Goal: Task Accomplishment & Management: Manage account settings

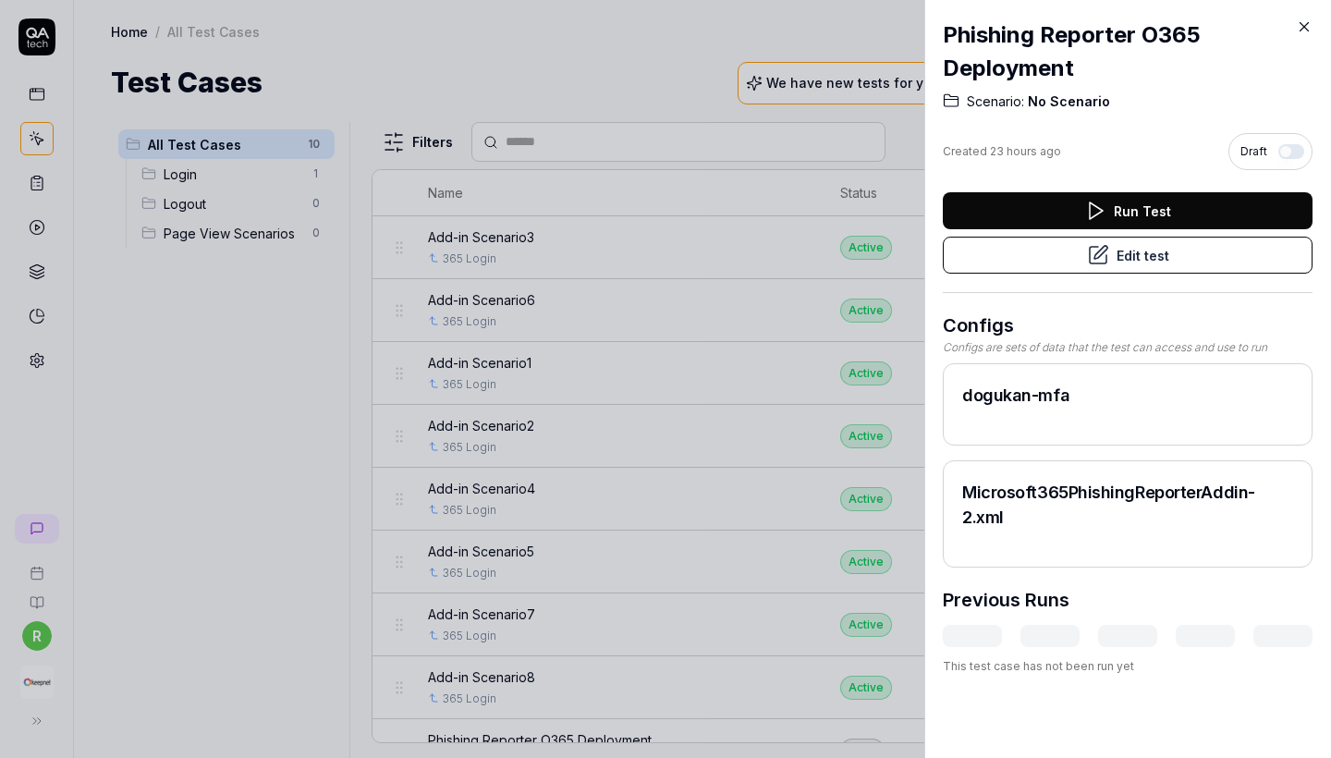
click at [1142, 259] on button "Edit test" at bounding box center [1128, 255] width 370 height 37
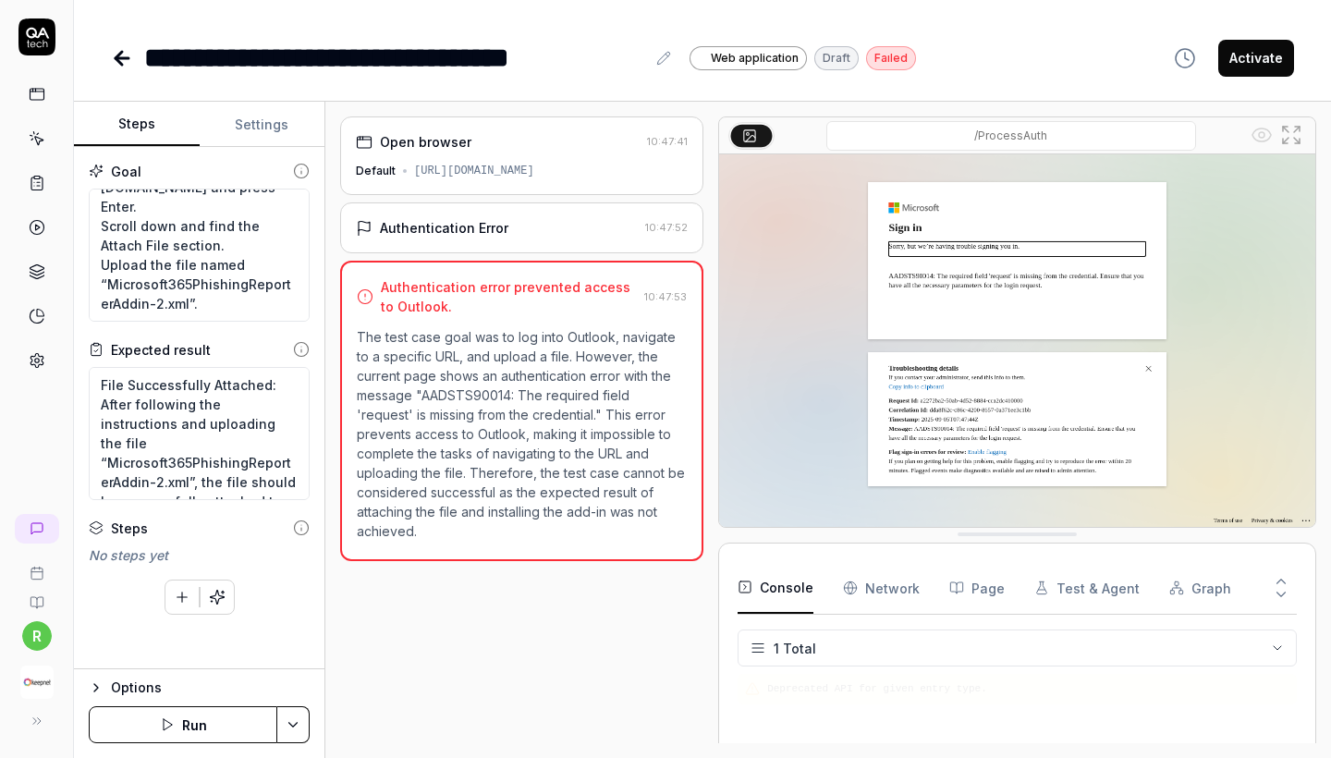
scroll to position [97, 0]
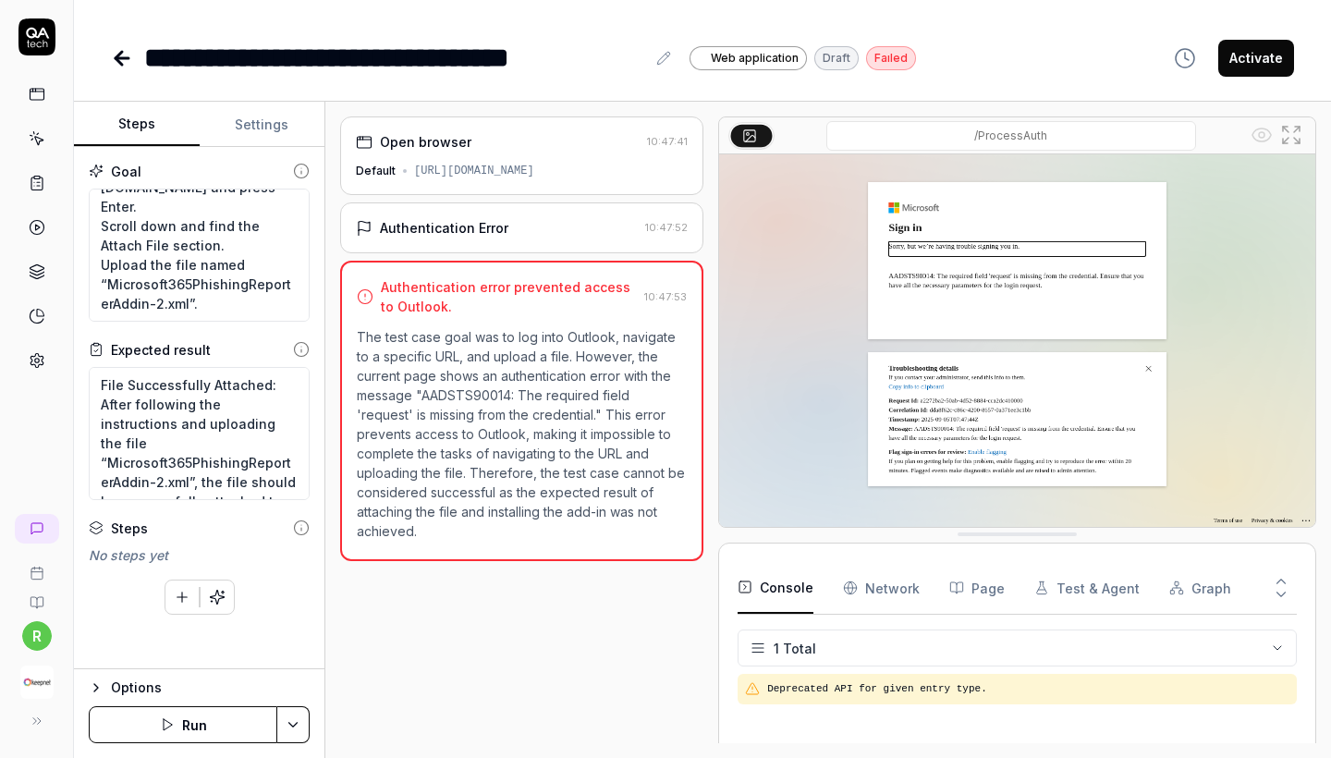
click at [536, 293] on div "Authentication error prevented access to Outlook." at bounding box center [509, 296] width 256 height 39
click at [117, 60] on icon at bounding box center [119, 58] width 6 height 13
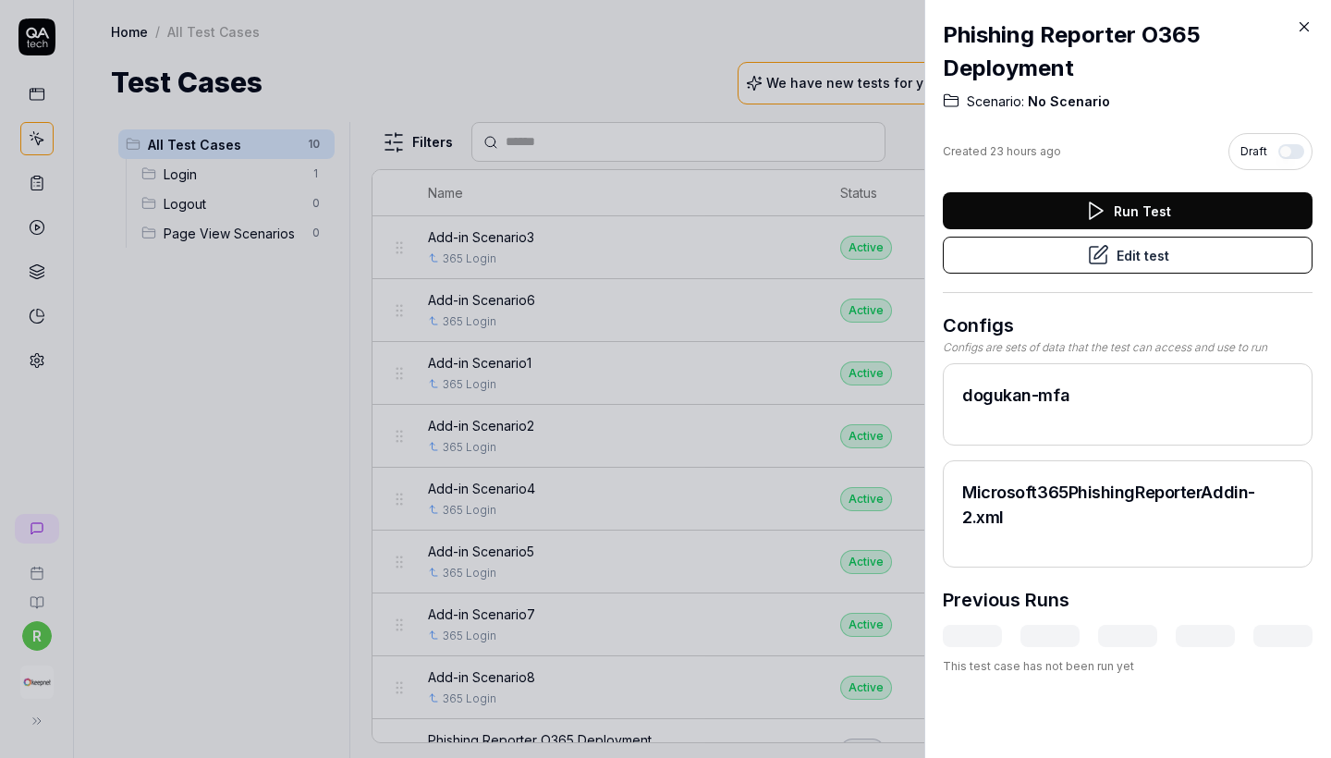
click at [1302, 26] on icon at bounding box center [1304, 26] width 17 height 17
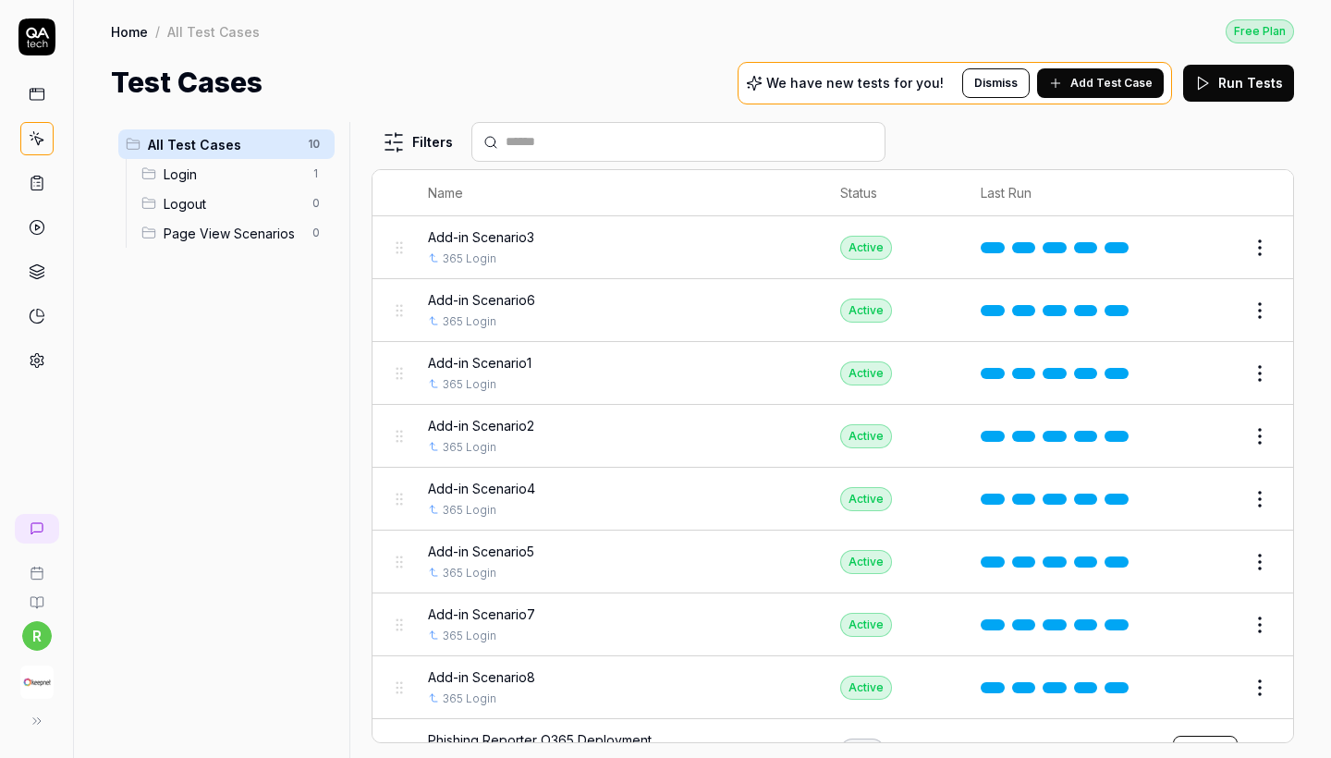
click at [24, 683] on img "button" at bounding box center [36, 682] width 33 height 33
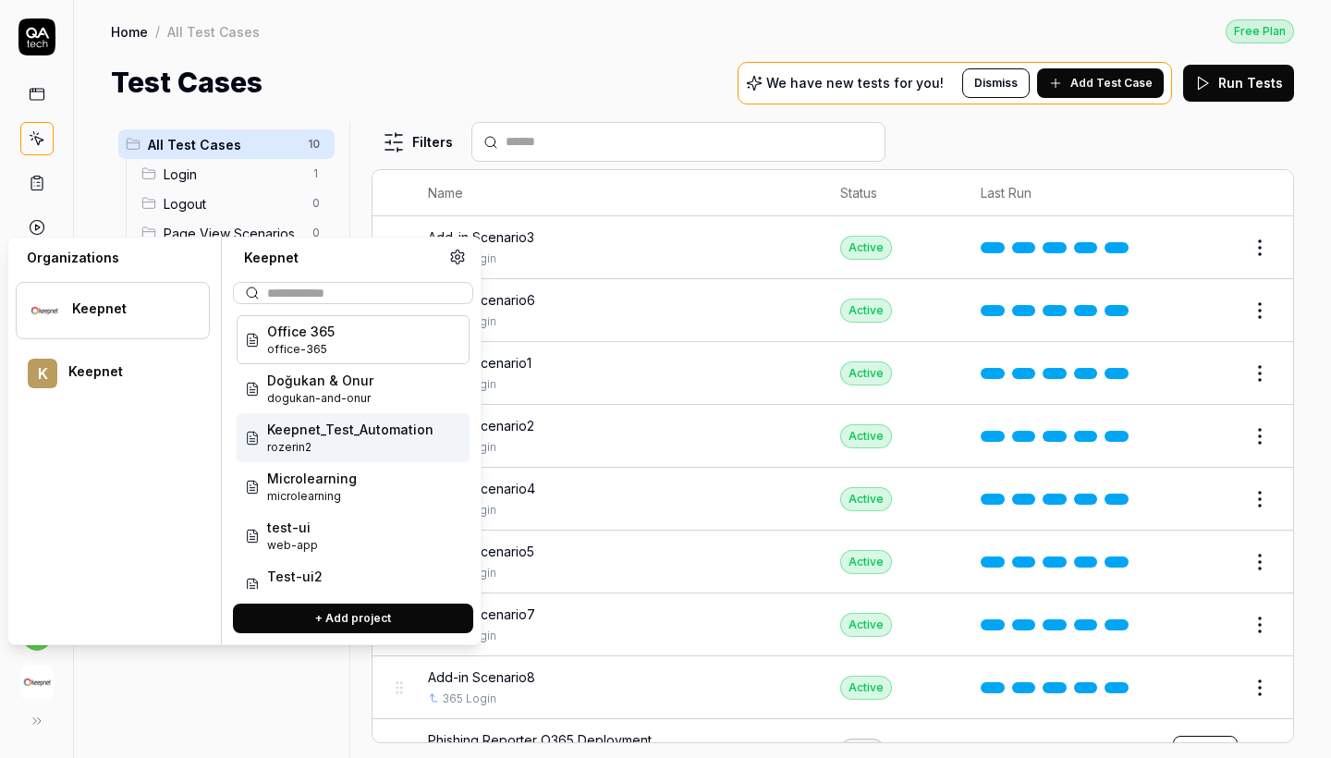
click at [378, 428] on span "Keepnet_Test_Automation" at bounding box center [350, 429] width 166 height 19
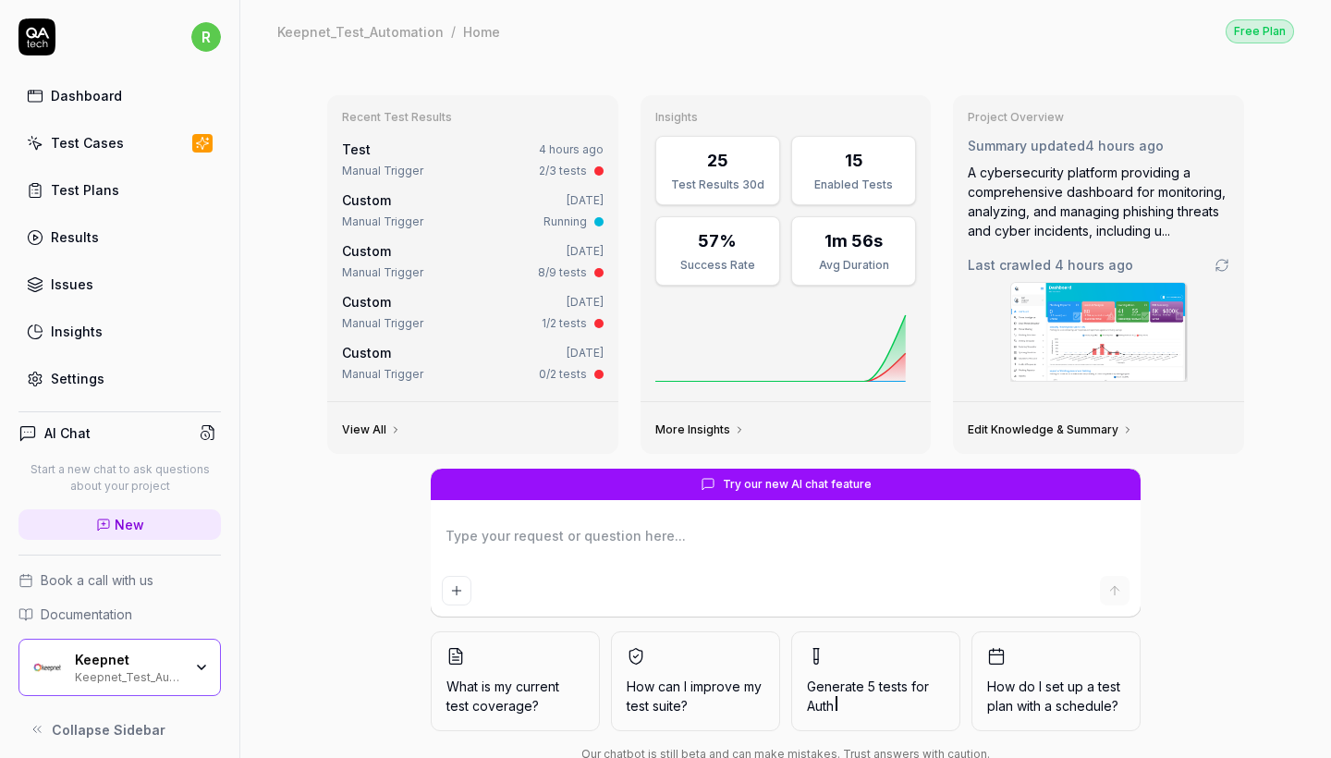
type textarea "*"
click at [98, 150] on div "Test Cases" at bounding box center [87, 142] width 73 height 19
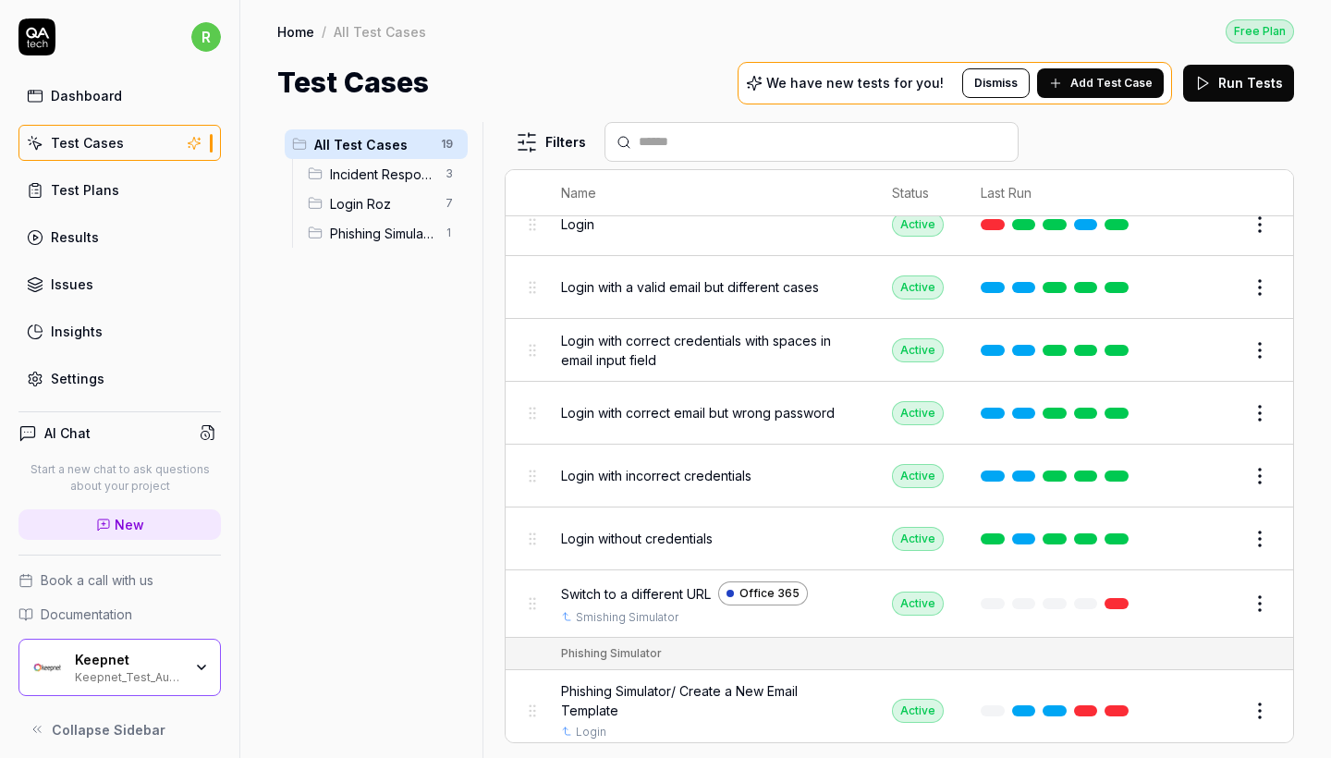
scroll to position [815, 0]
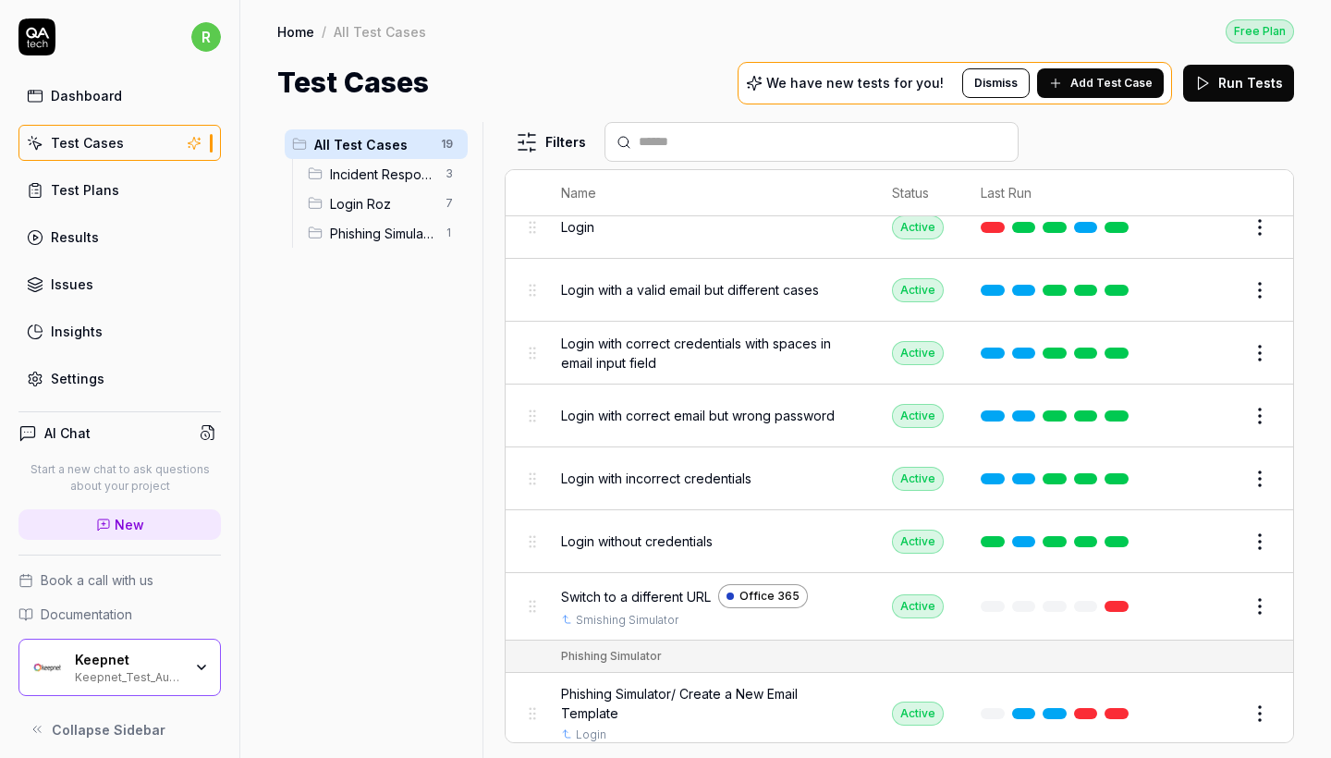
click at [796, 588] on span "Office 365" at bounding box center [769, 596] width 60 height 17
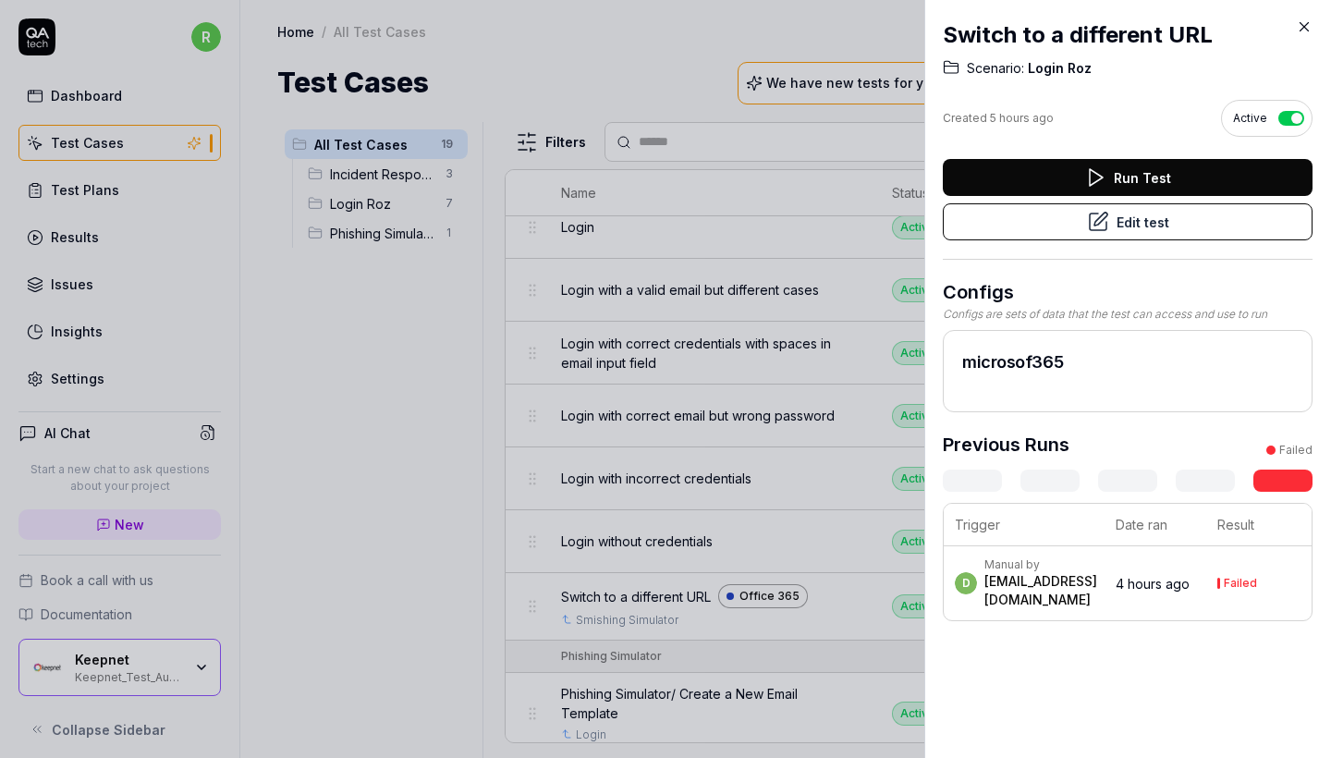
click at [1307, 21] on icon at bounding box center [1304, 26] width 17 height 17
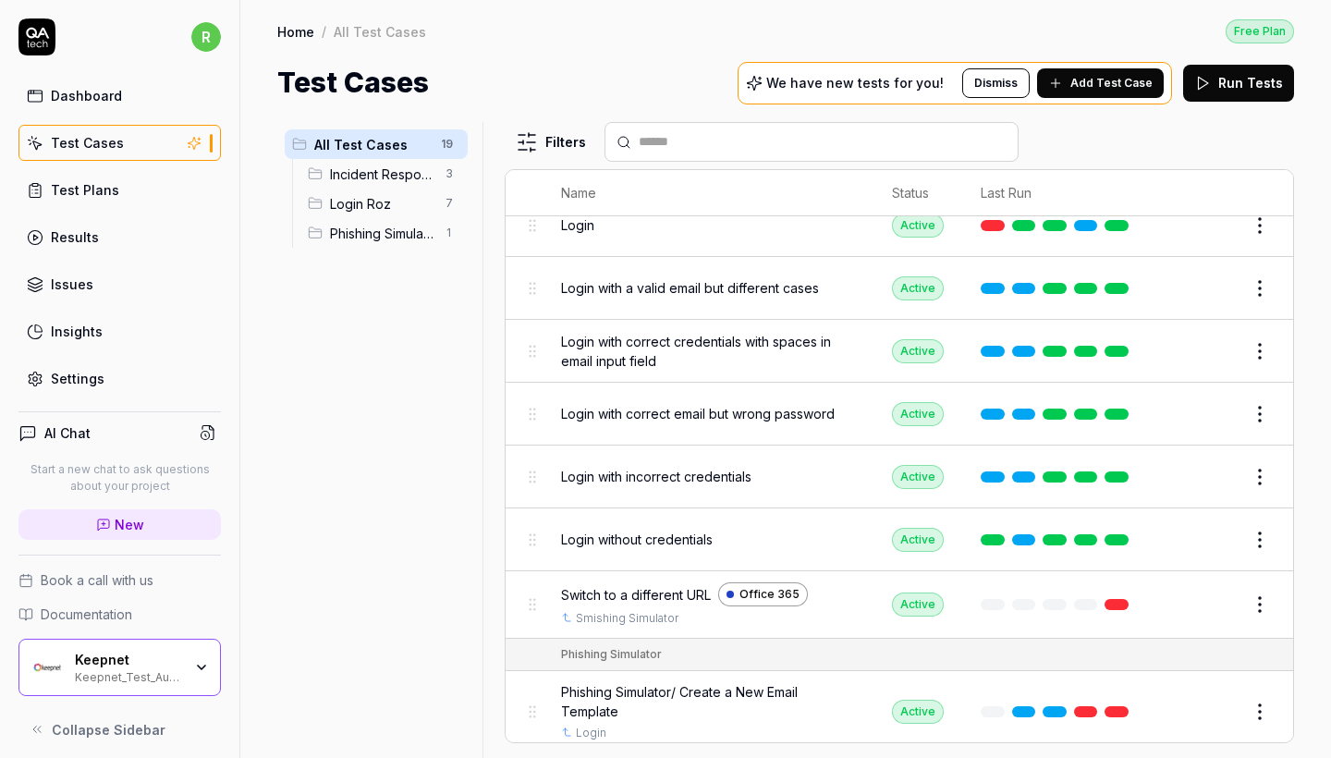
scroll to position [815, 0]
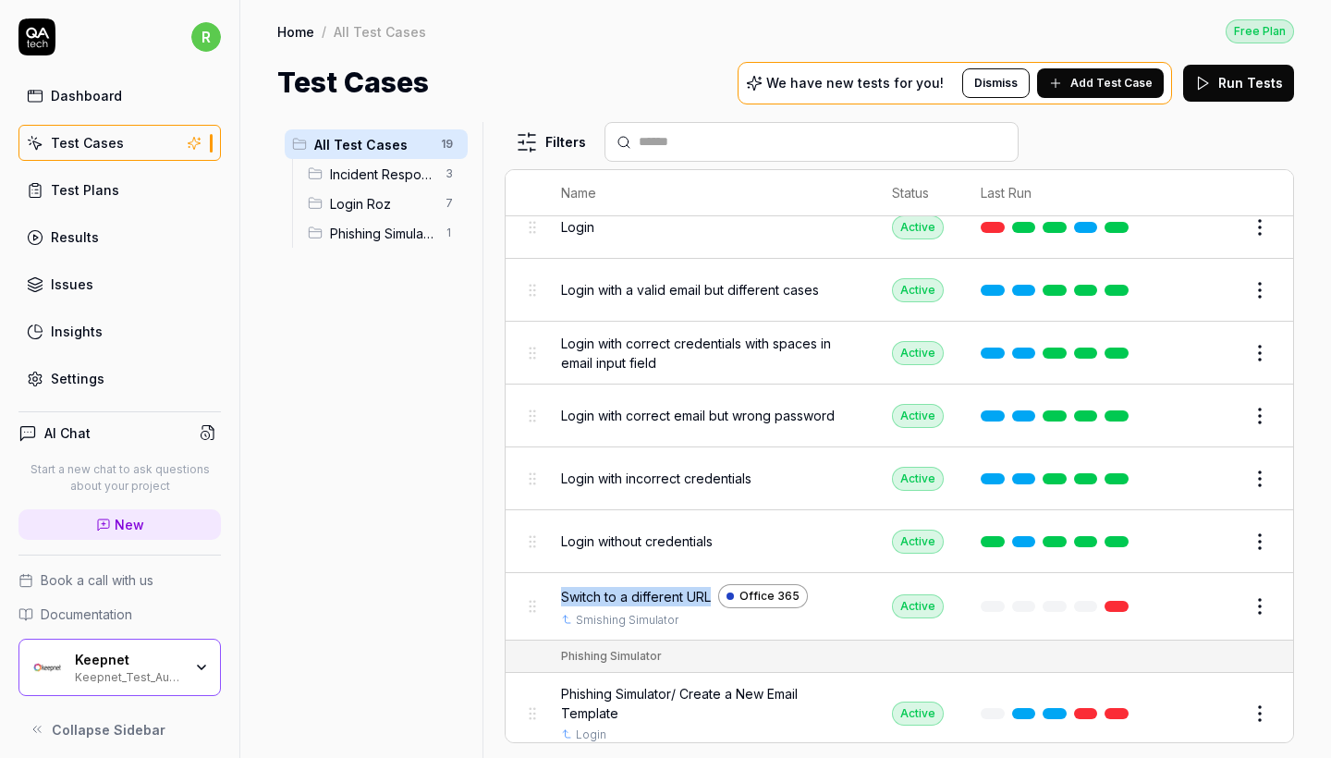
copy span "Switch to a different URL"
drag, startPoint x: 559, startPoint y: 580, endPoint x: 712, endPoint y: 584, distance: 152.6
click at [712, 584] on td "Switch to a different URL Office 365 Smishing Simulator" at bounding box center [708, 606] width 331 height 67
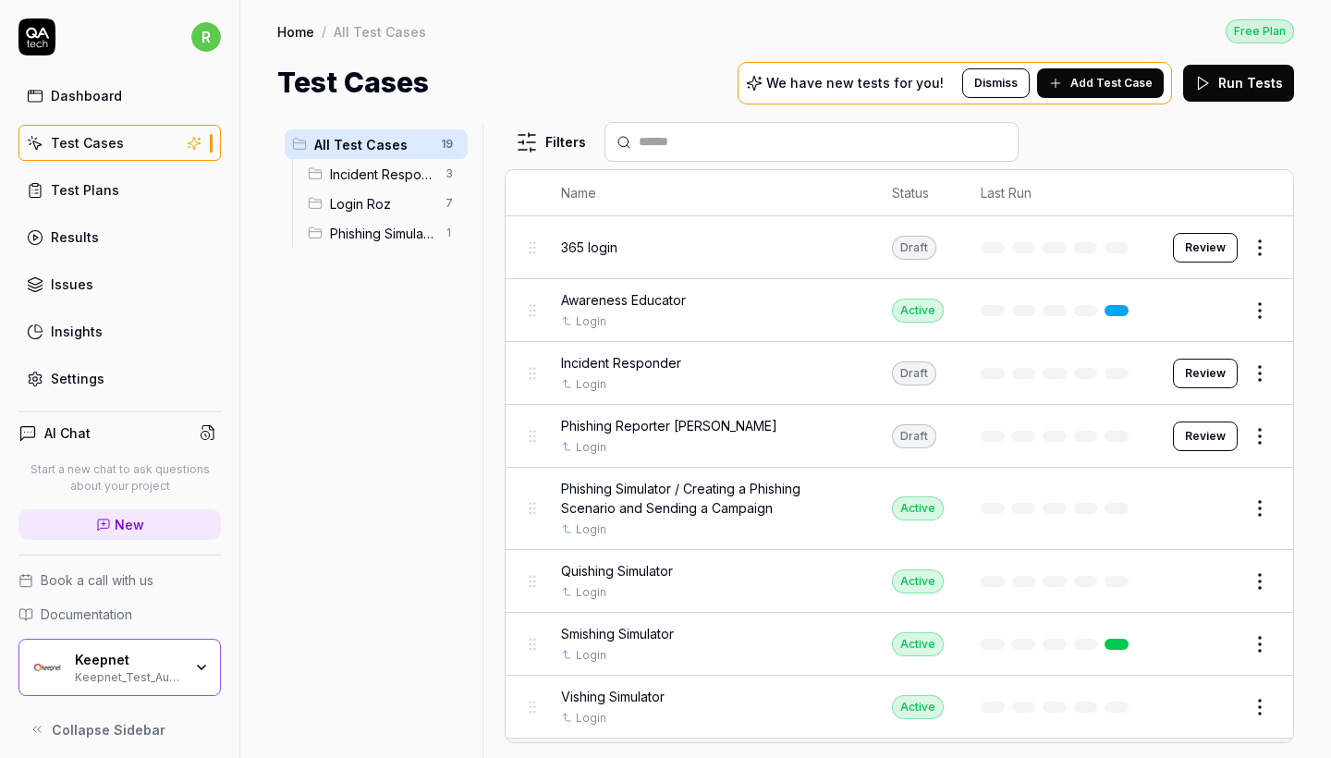
scroll to position [0, 0]
click at [1093, 89] on span "Add Test Case" at bounding box center [1111, 83] width 82 height 17
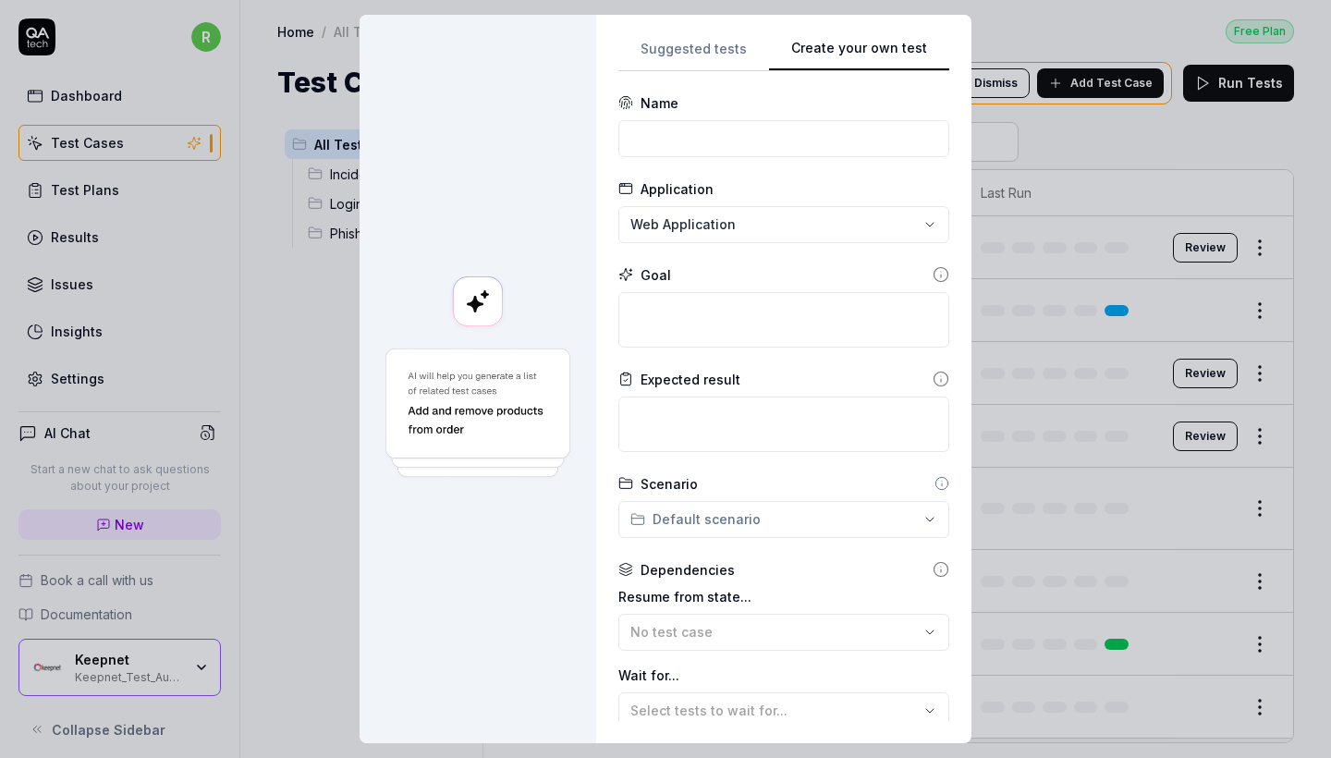
click at [926, 41] on button "Create your own test" at bounding box center [859, 54] width 180 height 33
click at [693, 149] on input at bounding box center [783, 138] width 331 height 37
paste input "Switch to a different URL"
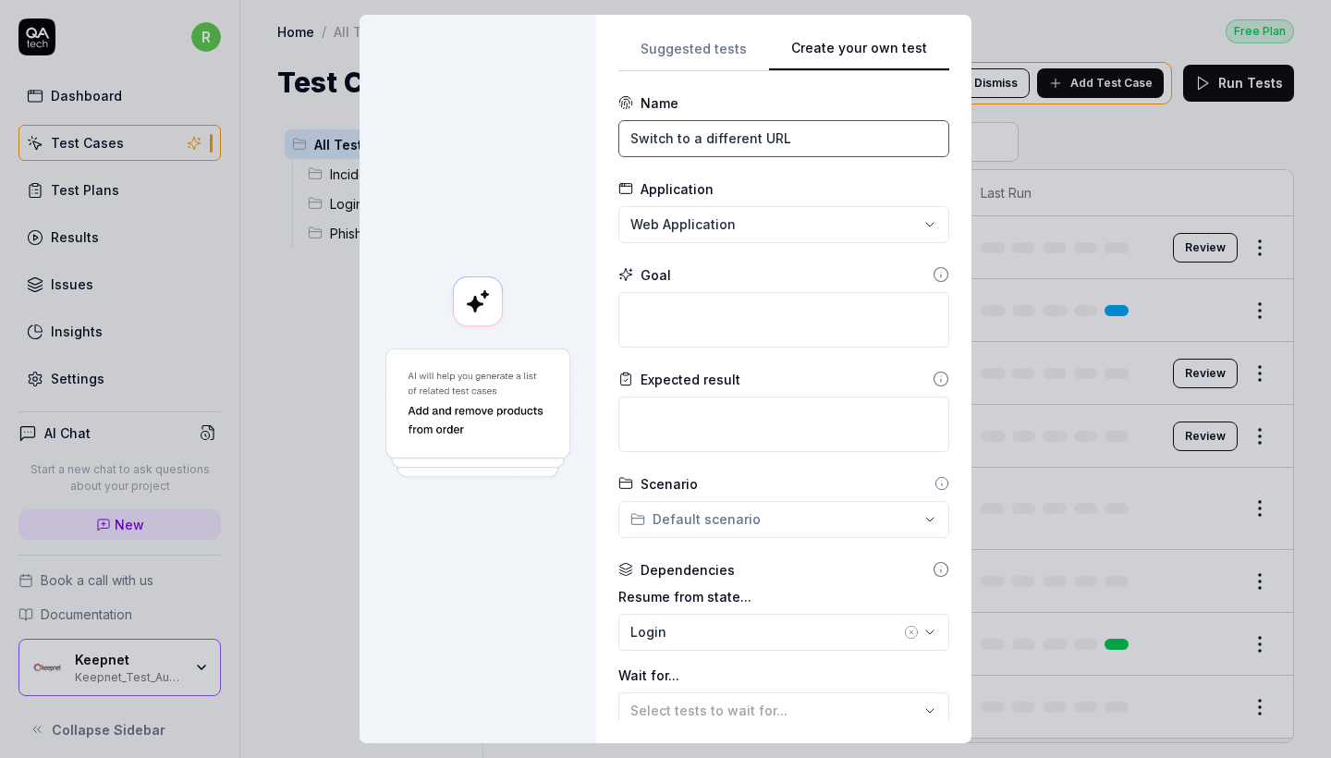
type input "Switch to a different URL"
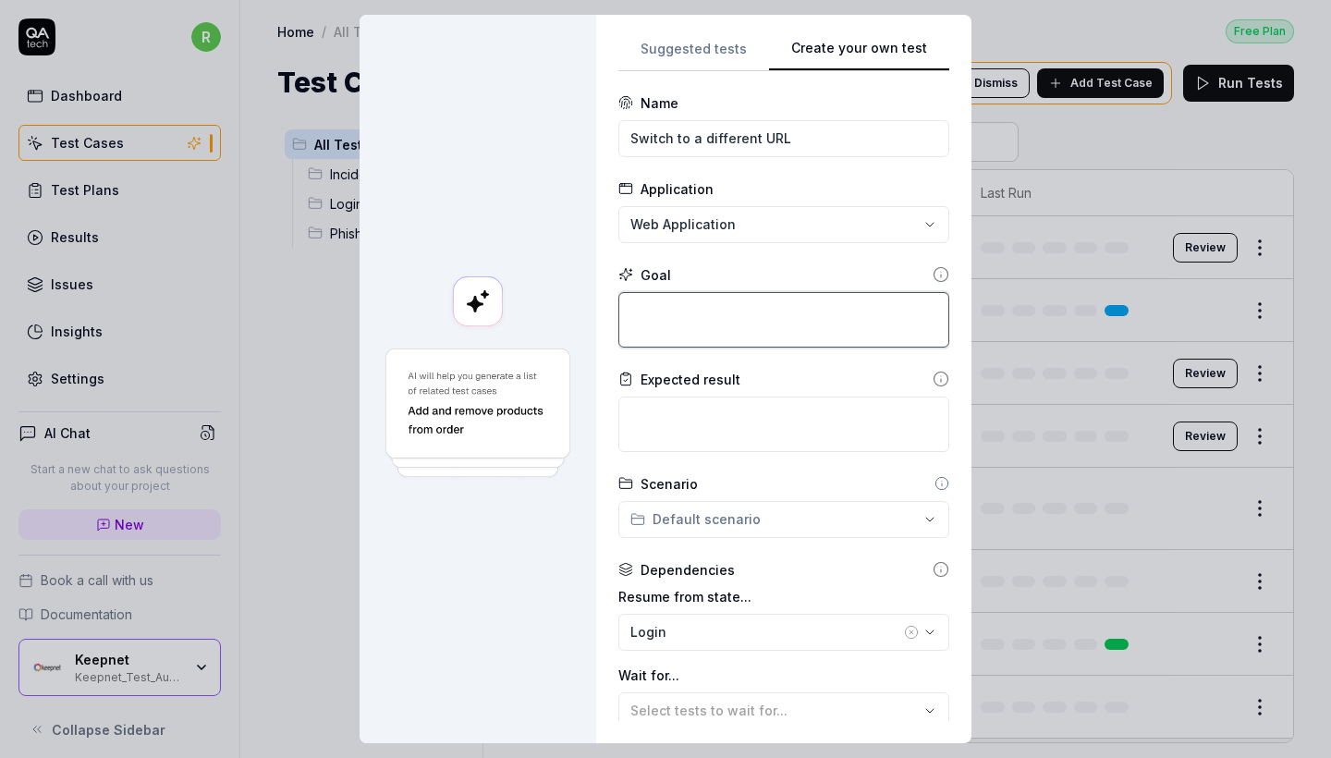
click at [683, 311] on textarea at bounding box center [783, 319] width 331 height 55
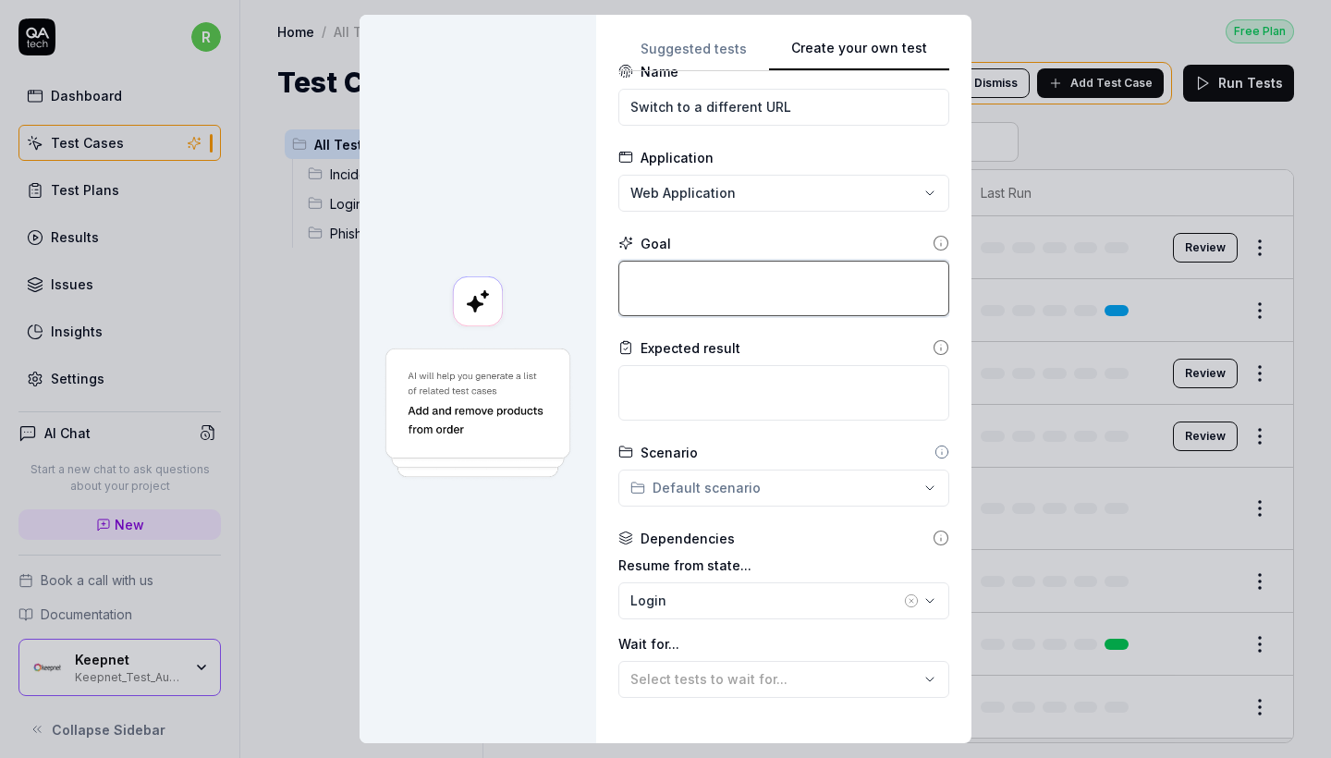
scroll to position [32, 0]
click at [738, 199] on div "**********" at bounding box center [665, 379] width 1331 height 758
click at [725, 228] on div "Office 365" at bounding box center [730, 235] width 182 height 19
click at [718, 269] on textarea at bounding box center [783, 287] width 331 height 55
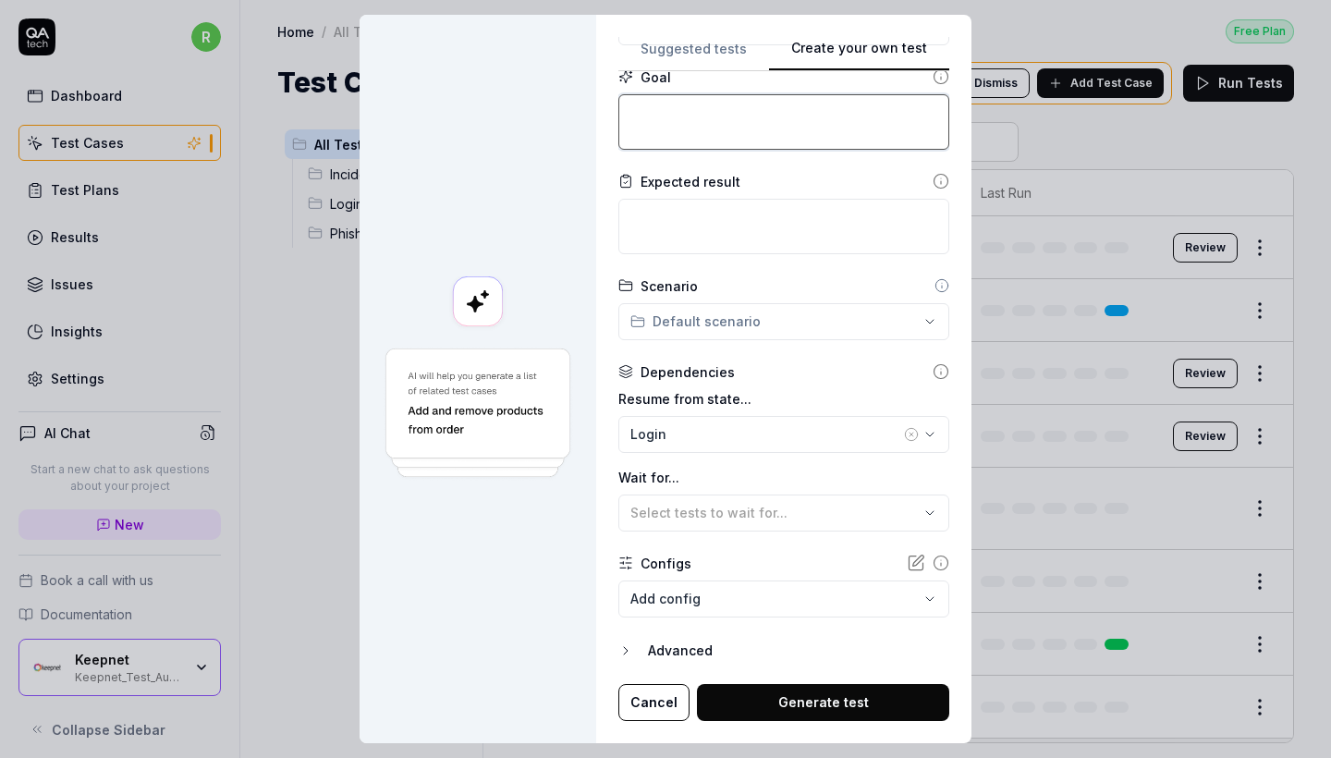
scroll to position [197, 0]
paste textarea "https://outlook.office.com/mail/inclientstore"
type textarea "*"
type textarea "https://outlook.office.com/mail/inclientstore"
click at [637, 110] on textarea "https://outlook.office.com/mail/inclientstore" at bounding box center [783, 122] width 331 height 55
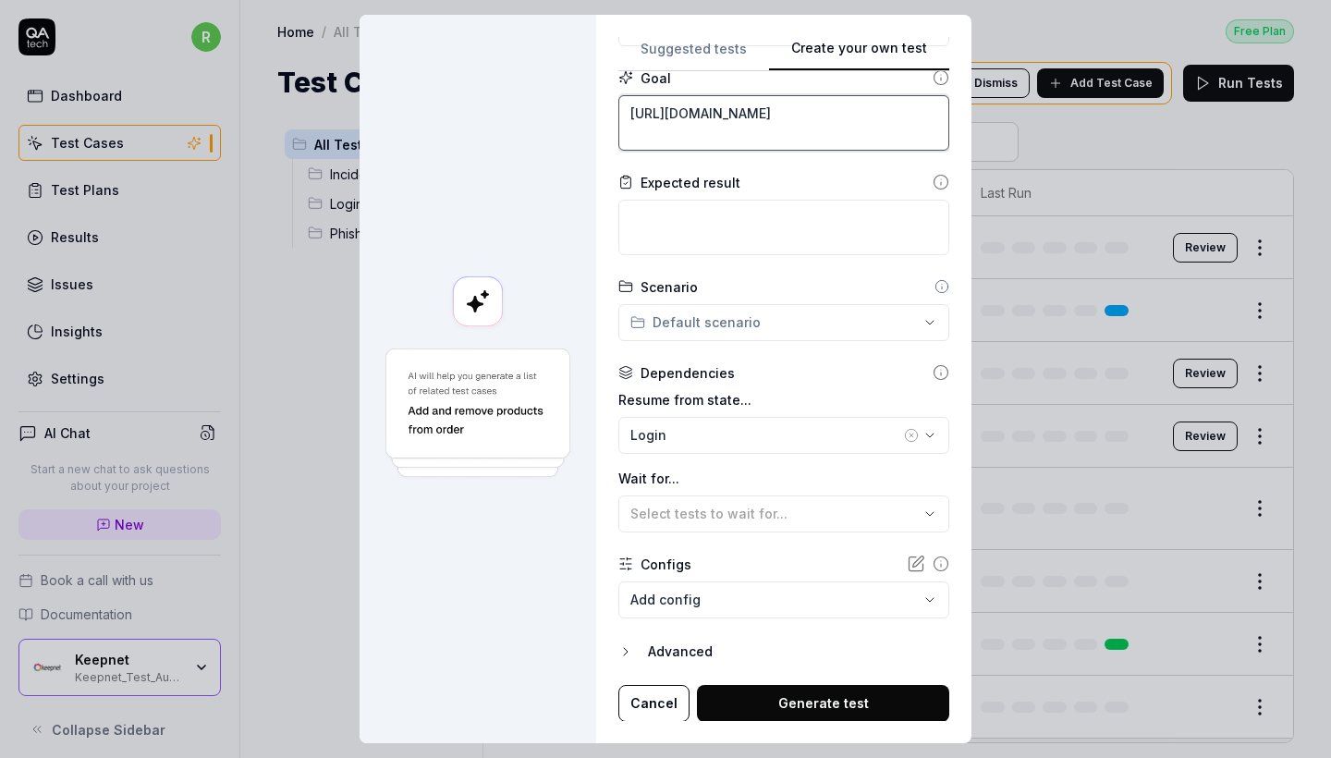
click at [641, 117] on textarea "https://outlook.office.com/mail/inclientstore" at bounding box center [783, 122] width 331 height 55
click at [638, 116] on textarea "https://outlook.office.com/mail/inclientstore" at bounding box center [783, 122] width 331 height 55
paste textarea "go to"
type textarea "*"
type textarea "go to https://outlook.office.com/mail/inclientstore"
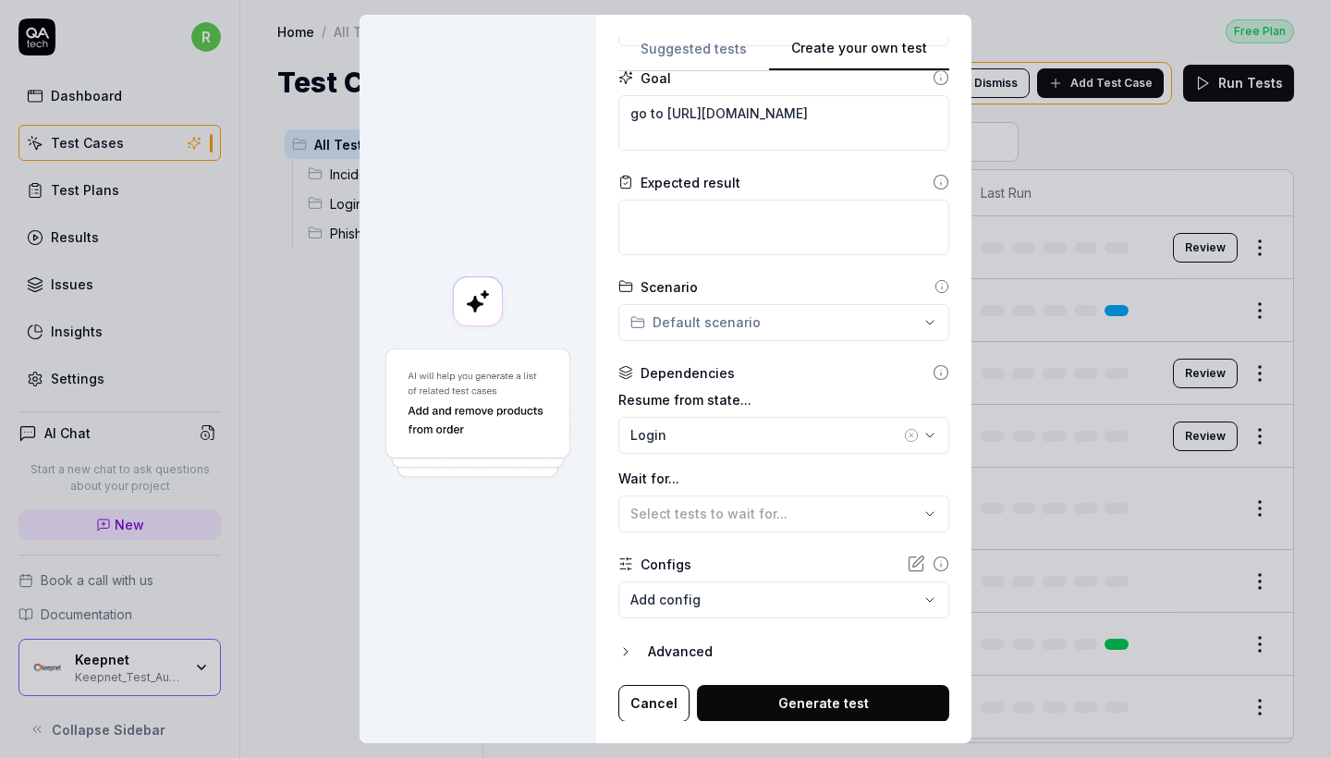
click at [814, 421] on button "Login" at bounding box center [783, 435] width 331 height 37
click at [788, 559] on div "Configs" at bounding box center [783, 564] width 331 height 19
click at [776, 583] on body "r Dashboard Test Cases Test Plans Results Issues Insights Settings AI Chat Star…" at bounding box center [665, 379] width 1331 height 758
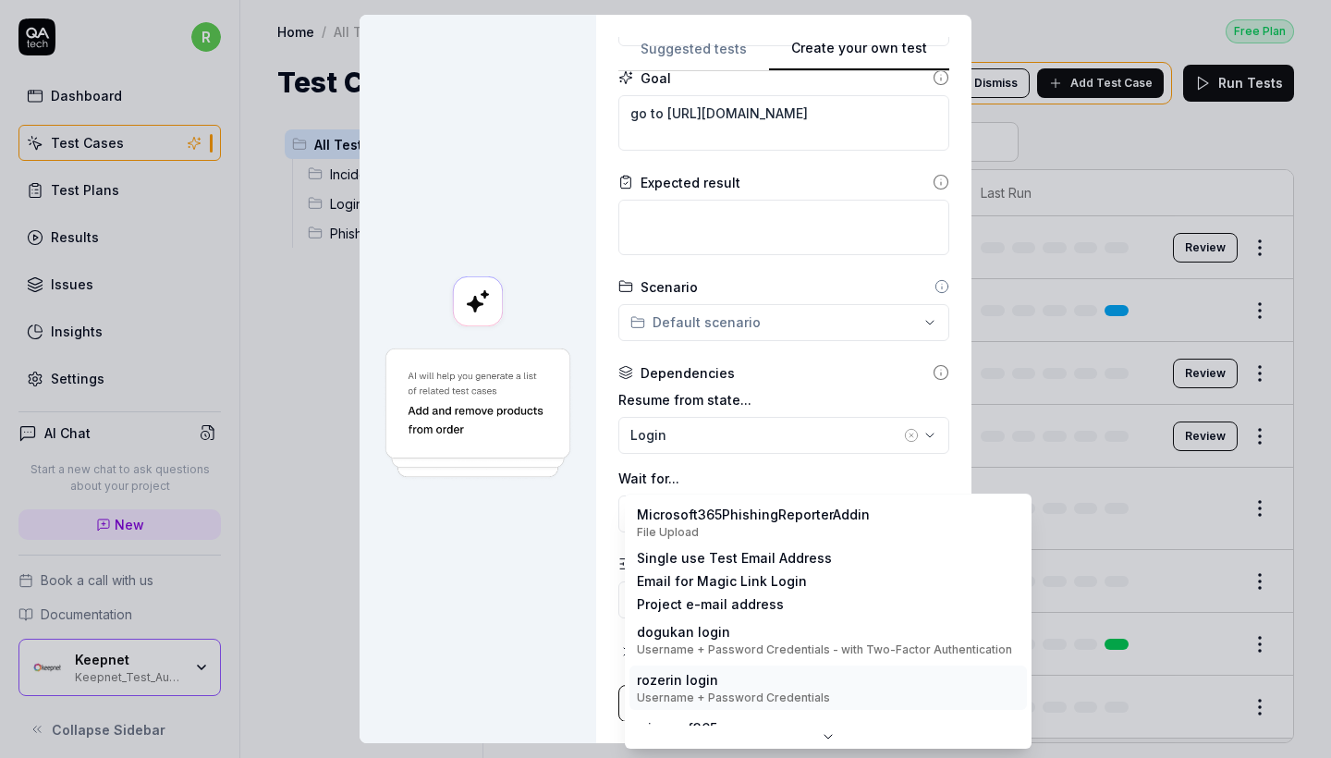
scroll to position [0, 0]
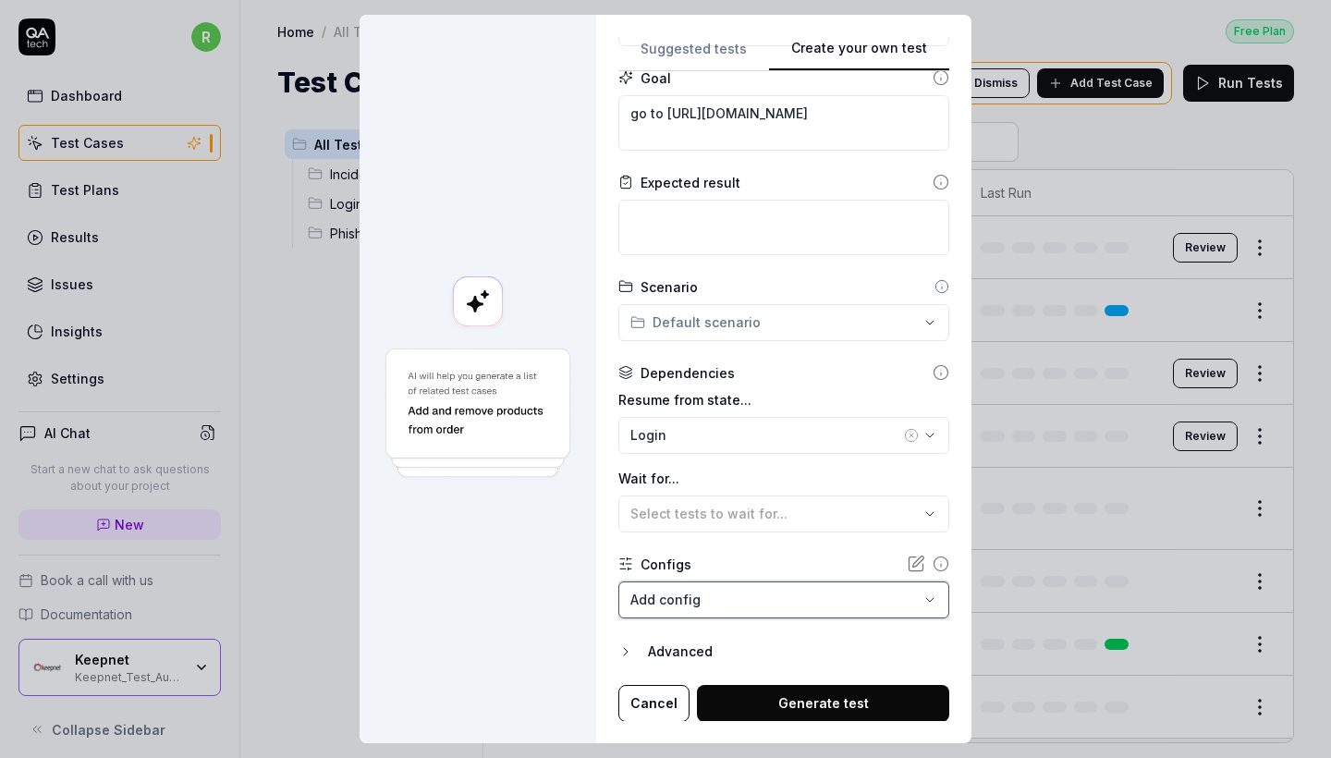
click at [592, 563] on div "**********" at bounding box center [665, 379] width 1331 height 758
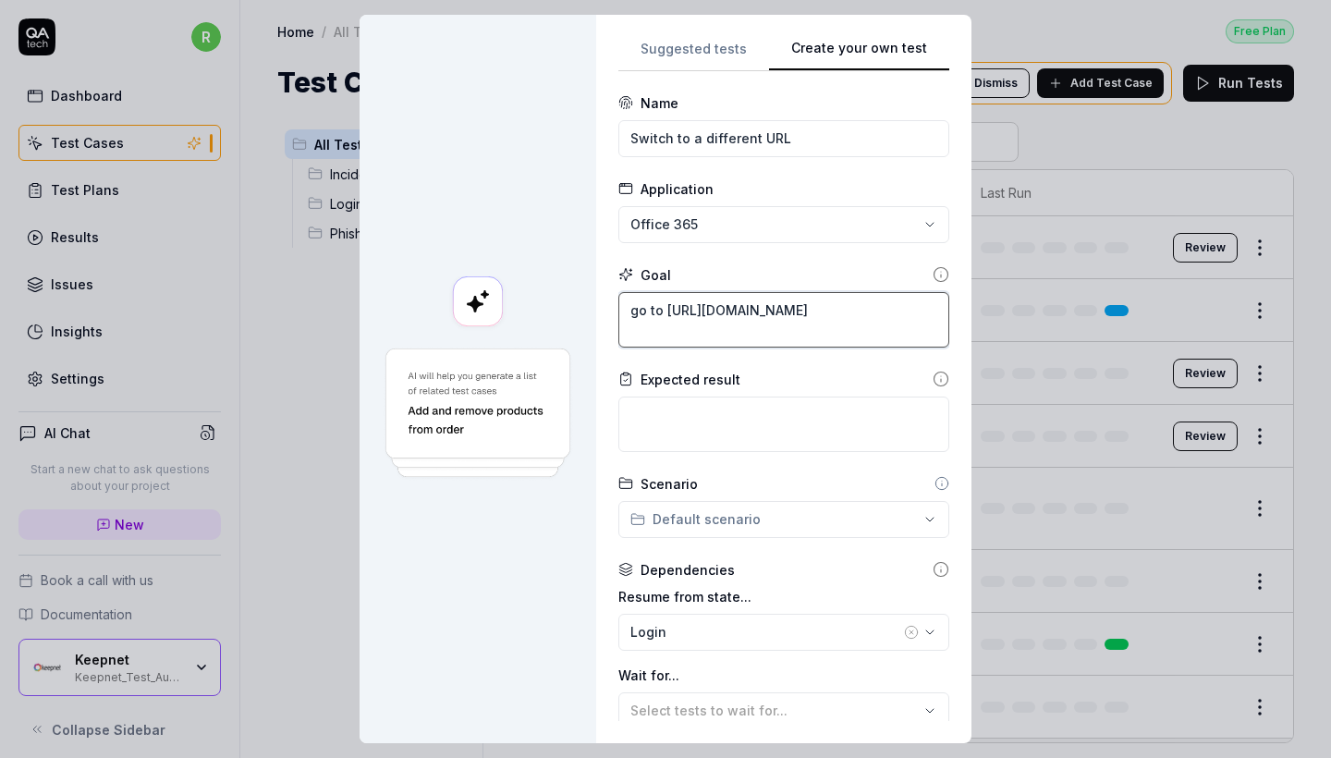
drag, startPoint x: 918, startPoint y: 325, endPoint x: 481, endPoint y: 268, distance: 440.9
click at [481, 268] on div "**********" at bounding box center [666, 379] width 612 height 728
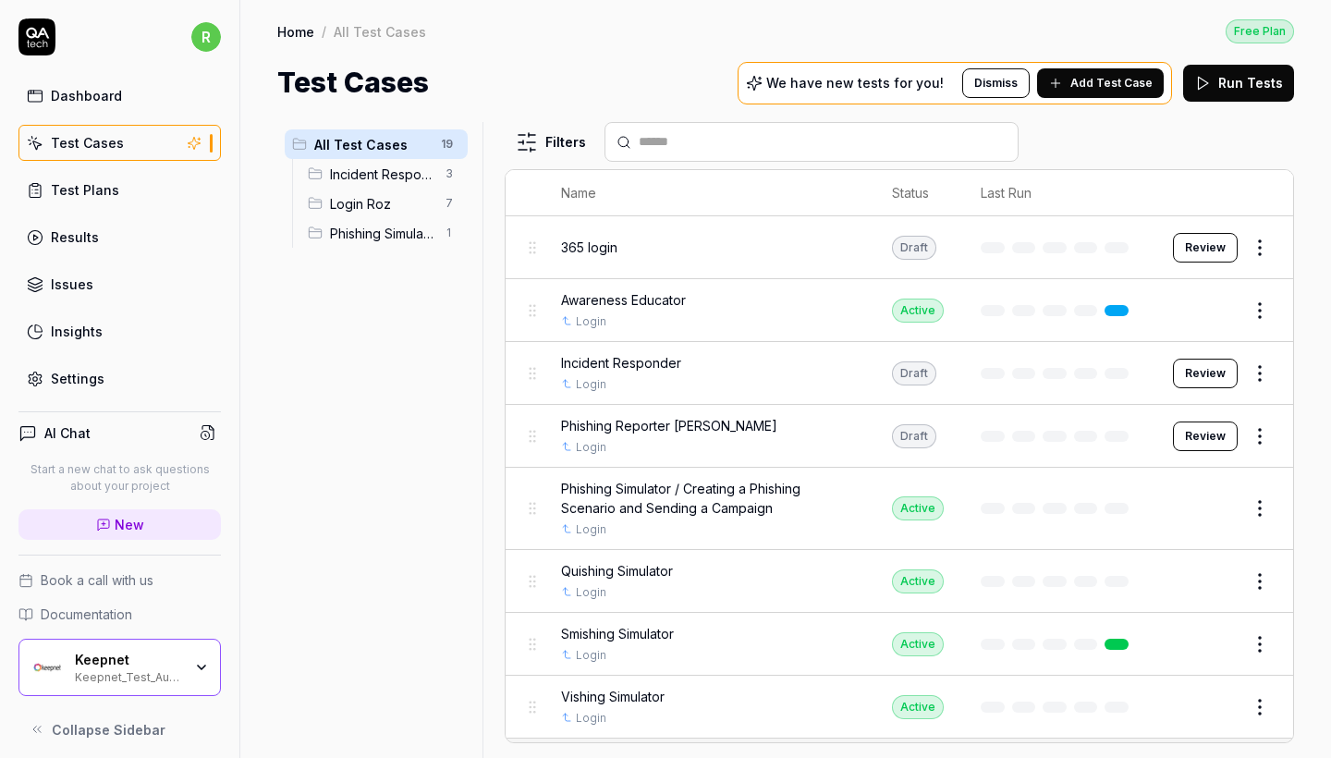
click at [173, 697] on div "AI Chat Start a new chat to ask questions about your project New Book a call wi…" at bounding box center [119, 572] width 239 height 351
click at [182, 664] on div "Keepnet Keepnet_Test_Automation" at bounding box center [134, 667] width 119 height 31
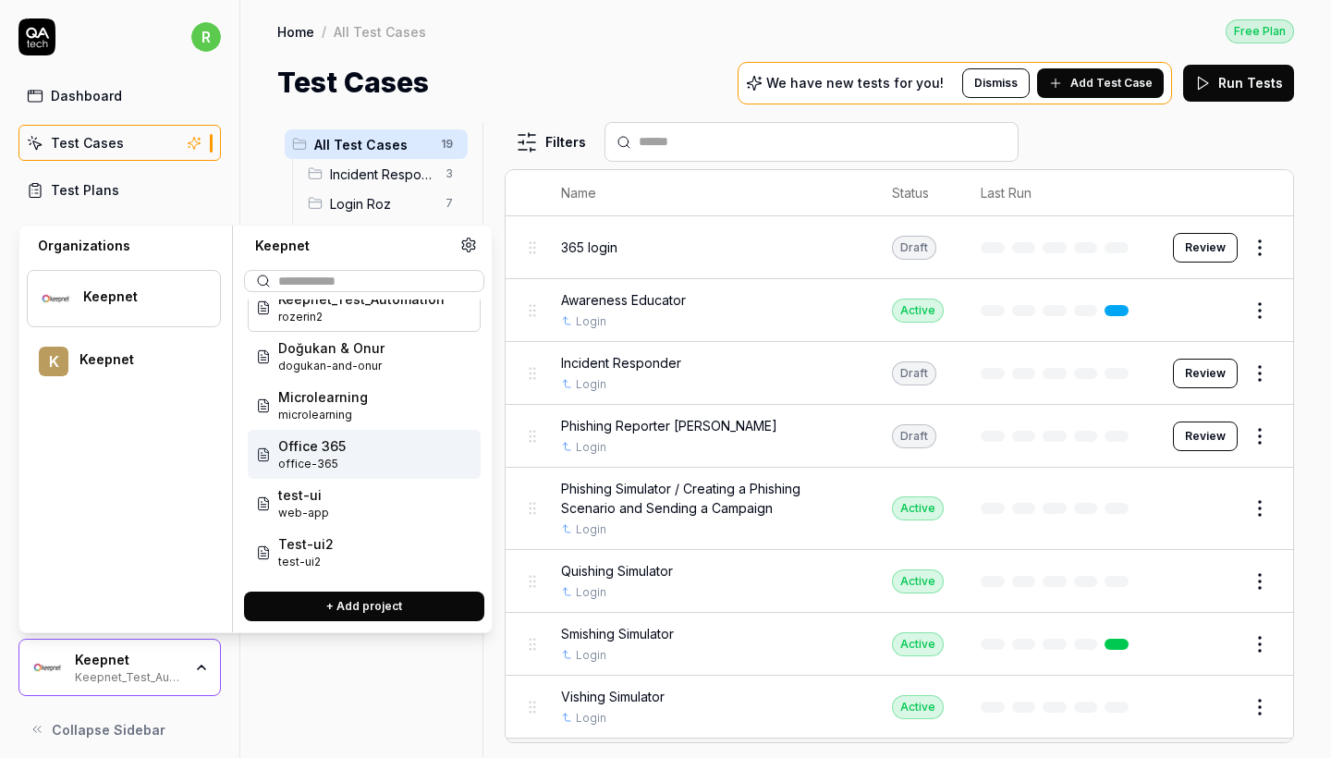
scroll to position [20, 0]
click at [366, 478] on div "Office 365 office-365" at bounding box center [364, 454] width 233 height 49
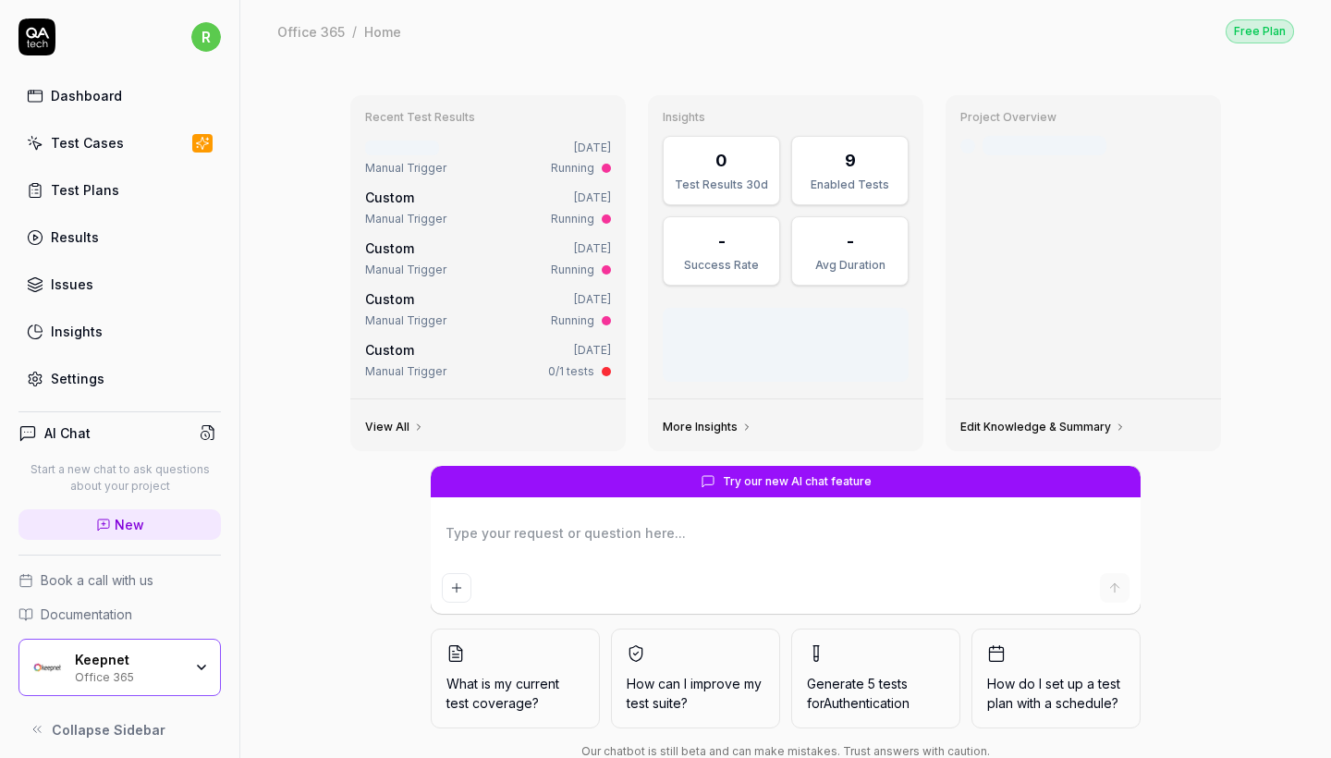
click at [153, 670] on div "Office 365" at bounding box center [128, 675] width 107 height 15
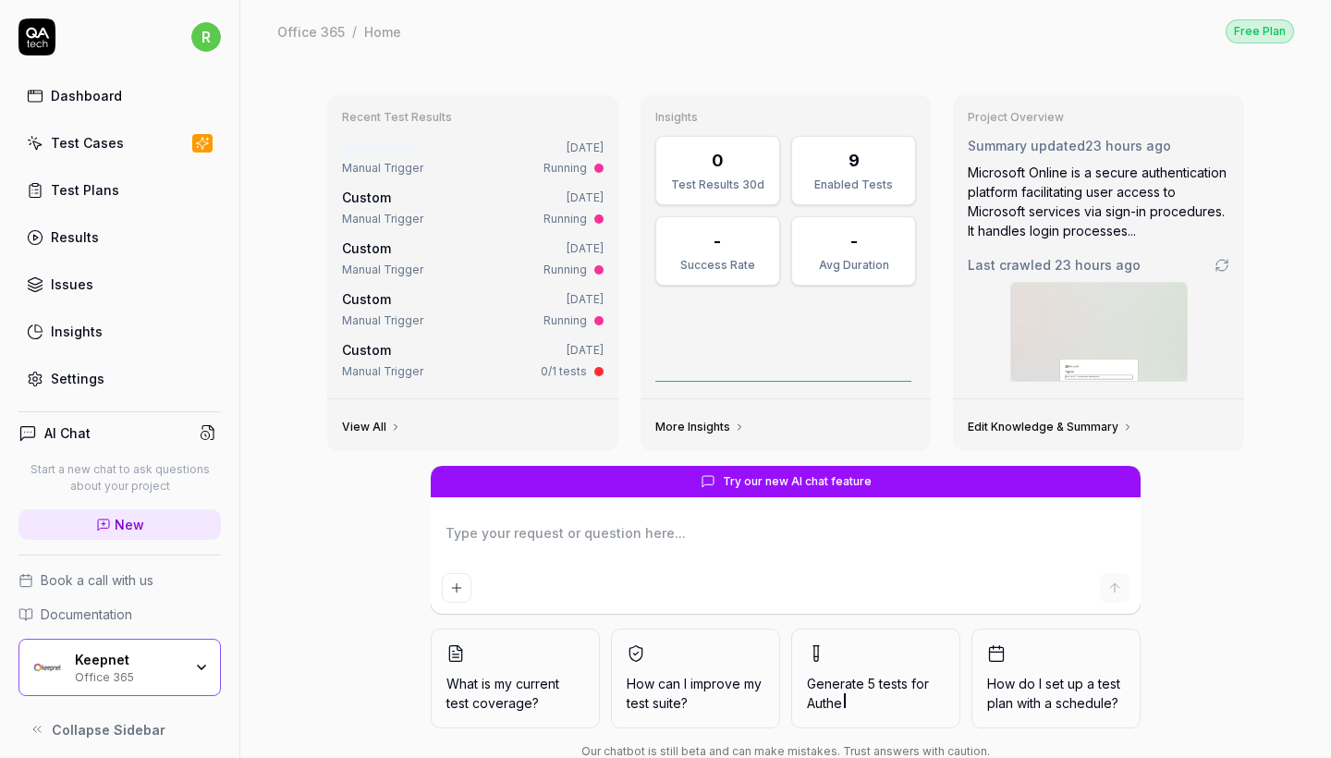
click at [588, 543] on textarea at bounding box center [786, 542] width 688 height 46
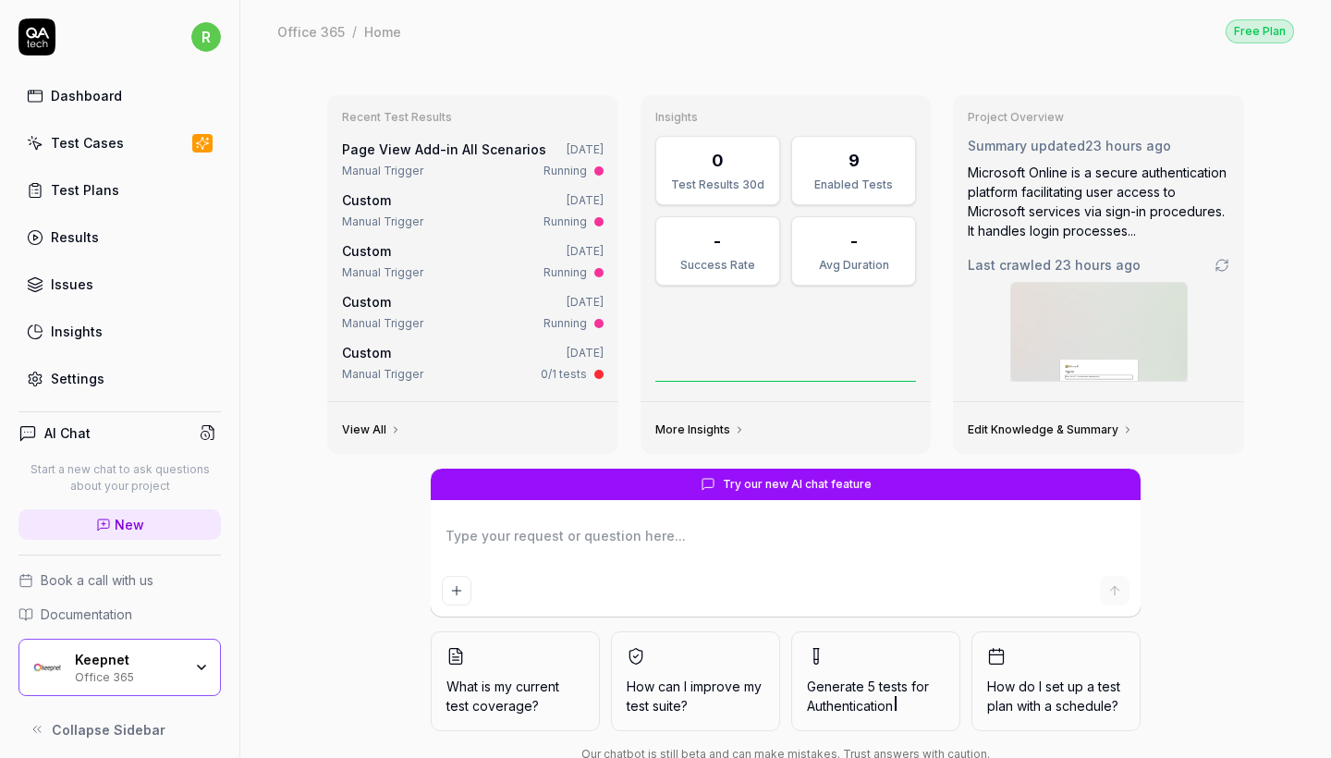
click at [124, 142] on link "Test Cases" at bounding box center [119, 143] width 202 height 36
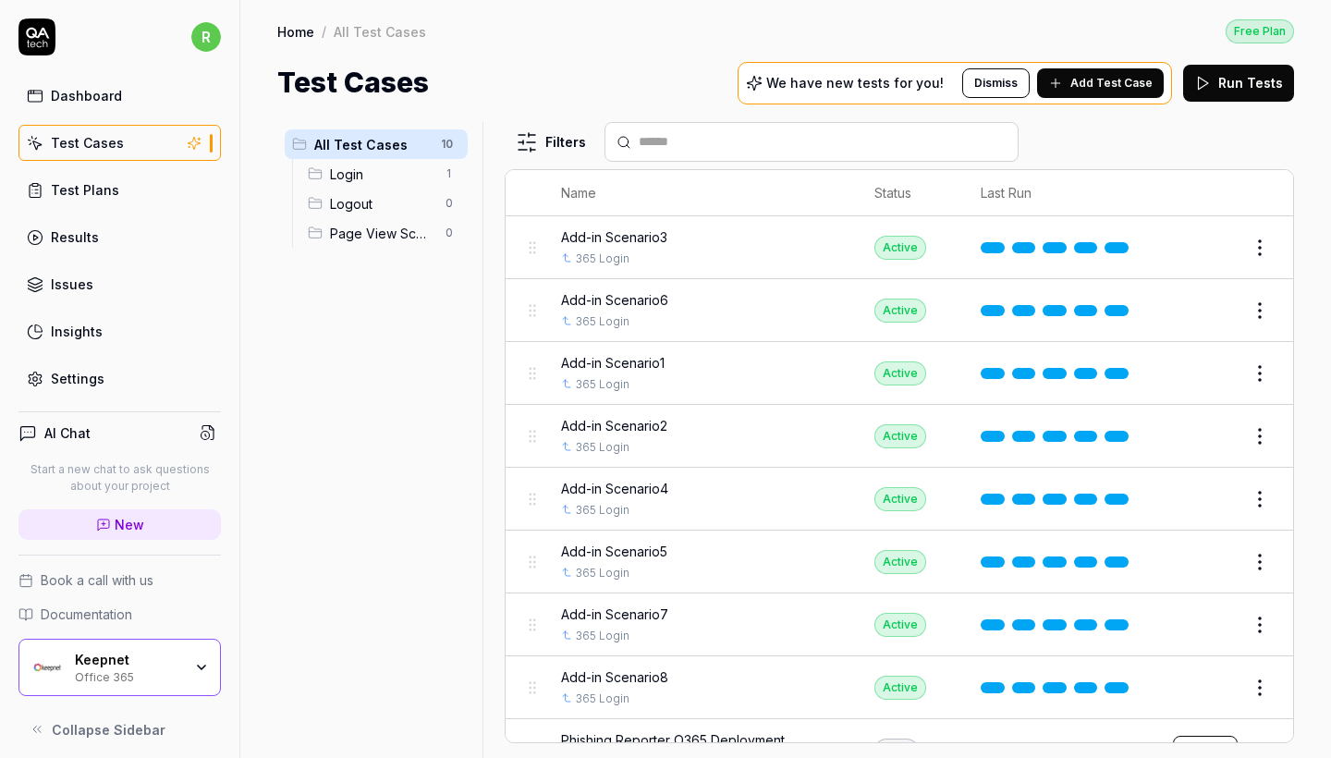
click at [1141, 81] on span "Add Test Case" at bounding box center [1111, 83] width 82 height 17
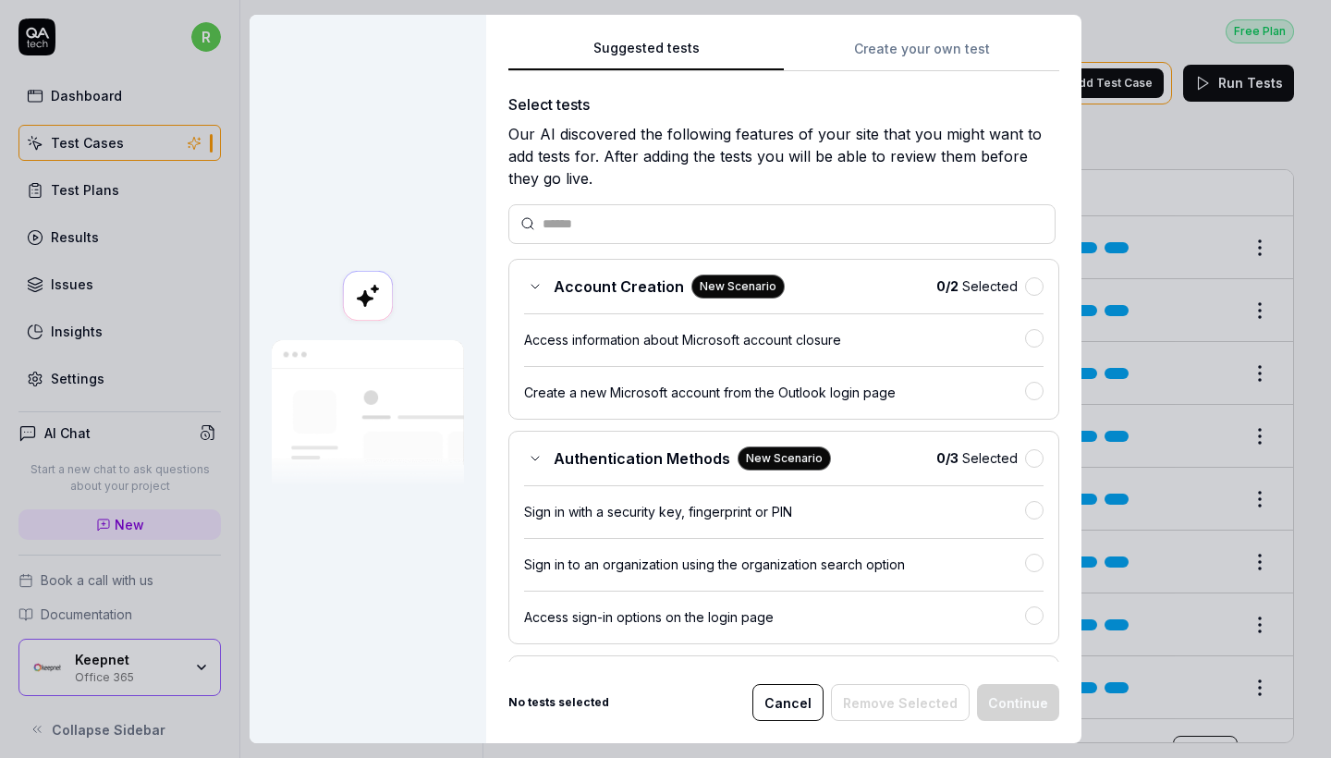
click at [917, 34] on div "Suggested tests Create your own test Select tests Our AI discovered the followi…" at bounding box center [783, 379] width 595 height 728
click at [917, 47] on button "Create your own test" at bounding box center [921, 54] width 275 height 33
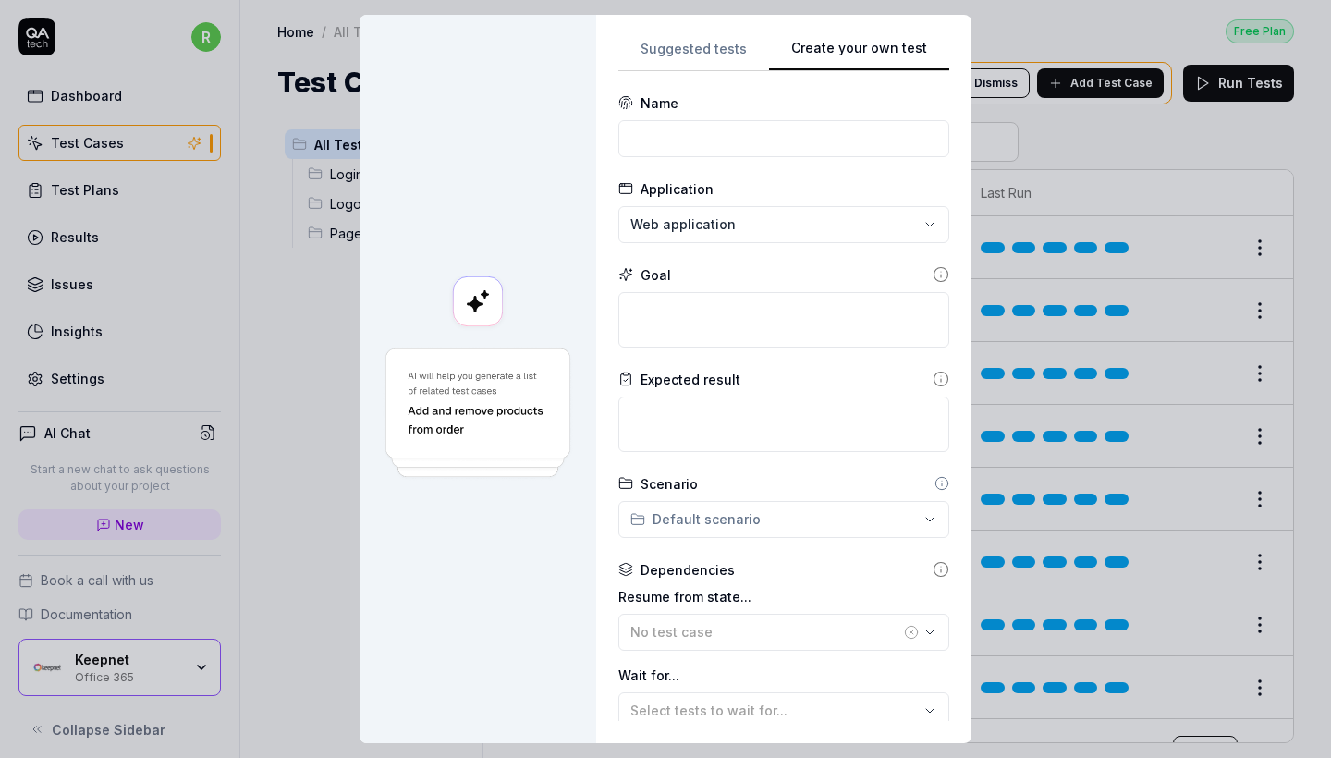
click at [731, 238] on div "**********" at bounding box center [665, 379] width 1331 height 758
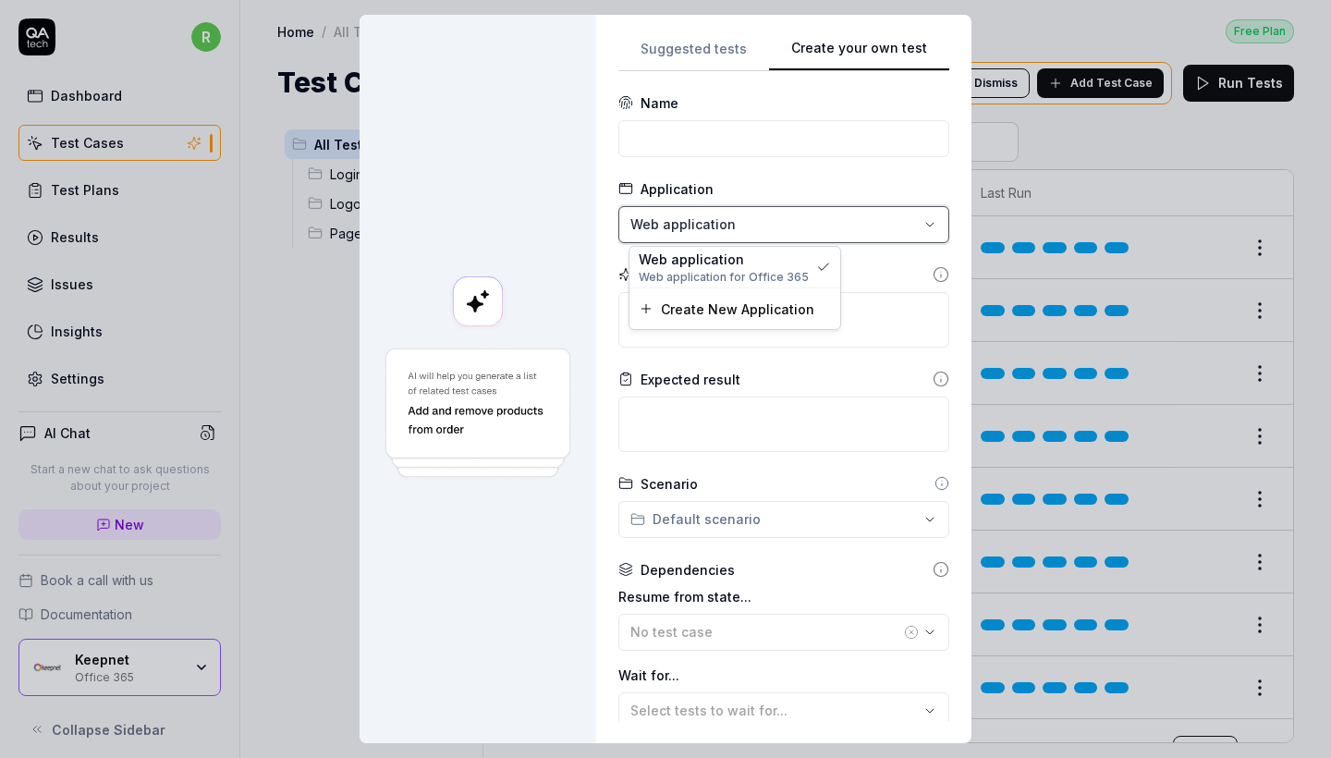
click at [824, 434] on div "**********" at bounding box center [665, 379] width 1331 height 758
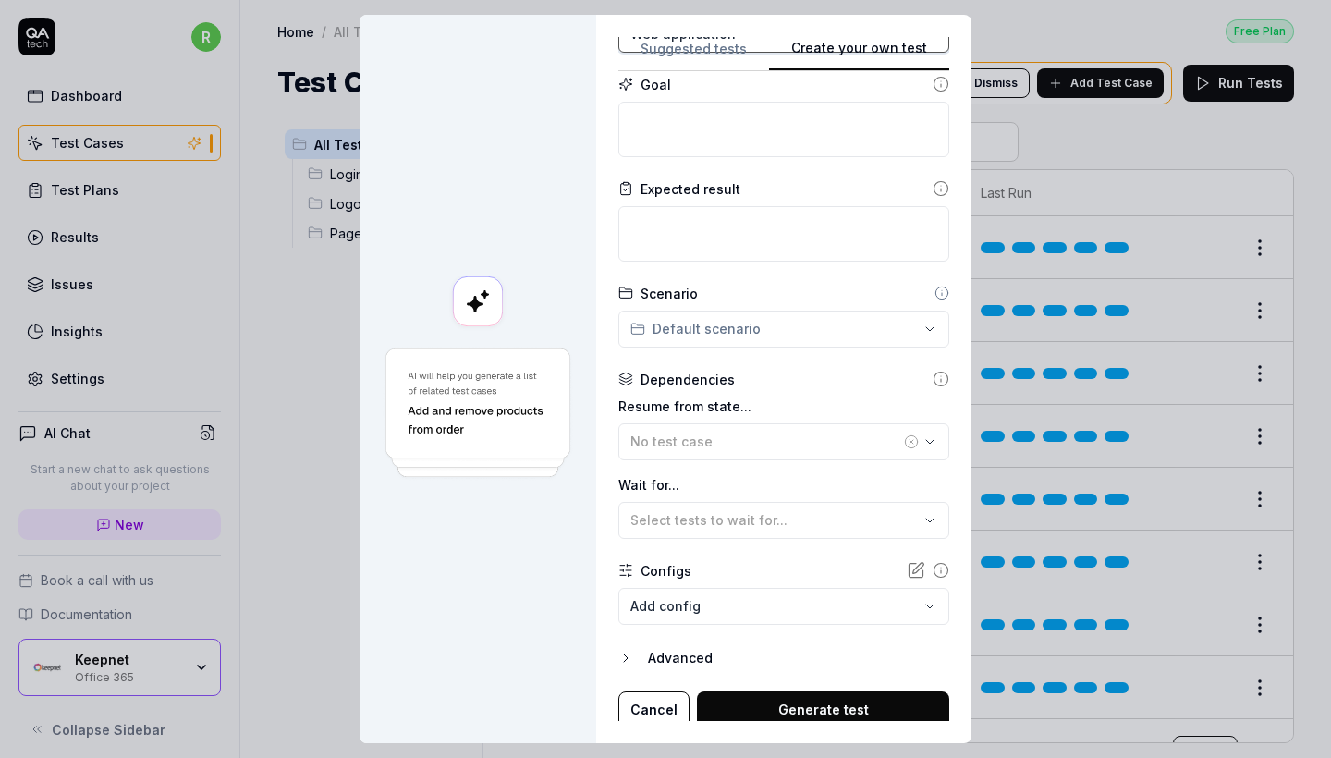
scroll to position [193, 0]
click at [744, 616] on body "r Dashboard Test Cases Test Plans Results Issues Insights Settings AI Chat Star…" at bounding box center [665, 379] width 1331 height 758
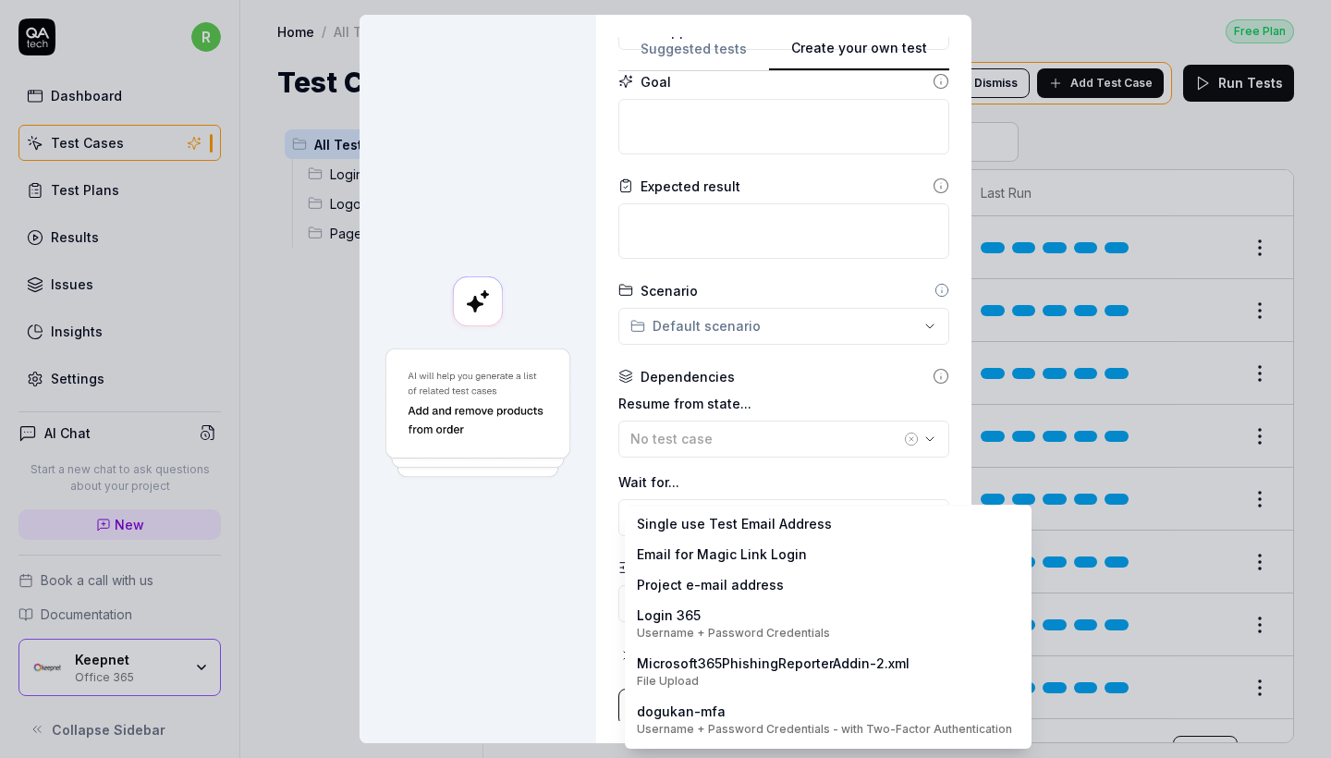
scroll to position [0, 0]
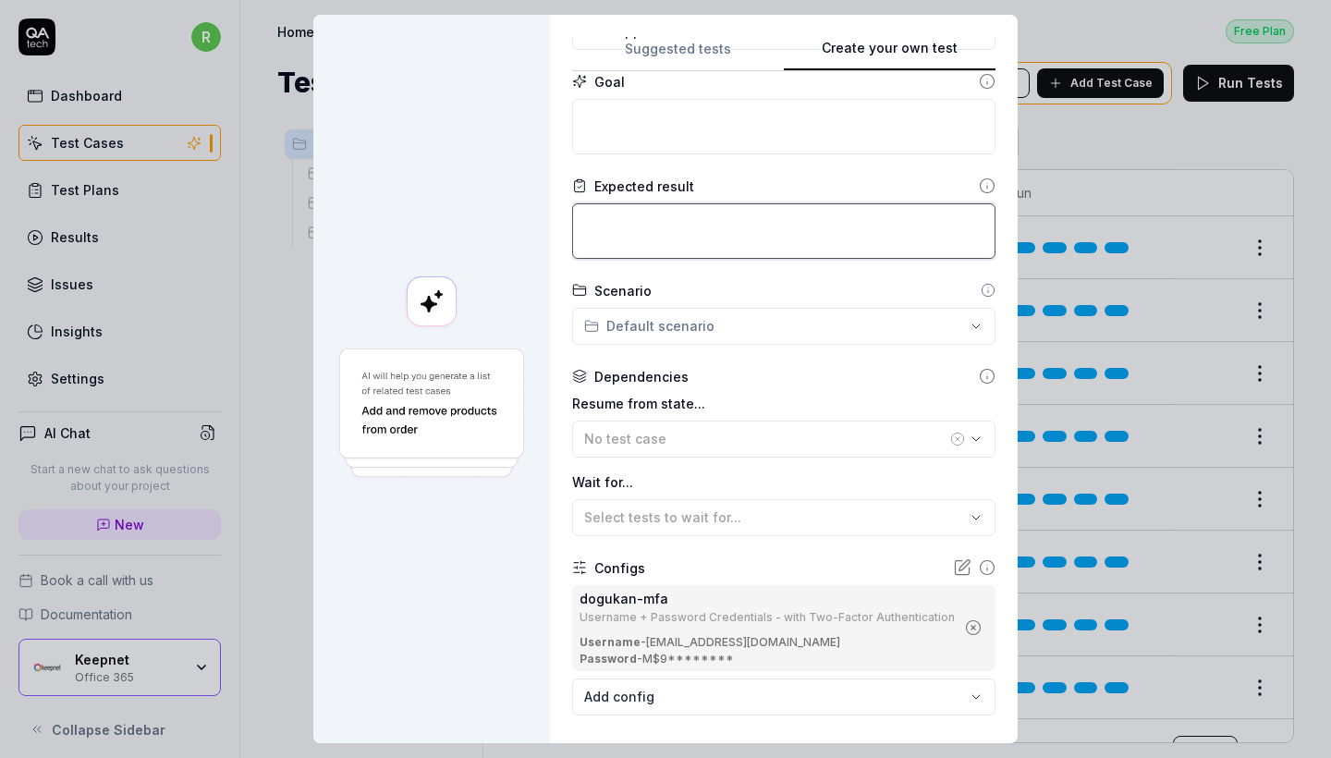
click at [712, 224] on textarea at bounding box center [783, 230] width 423 height 55
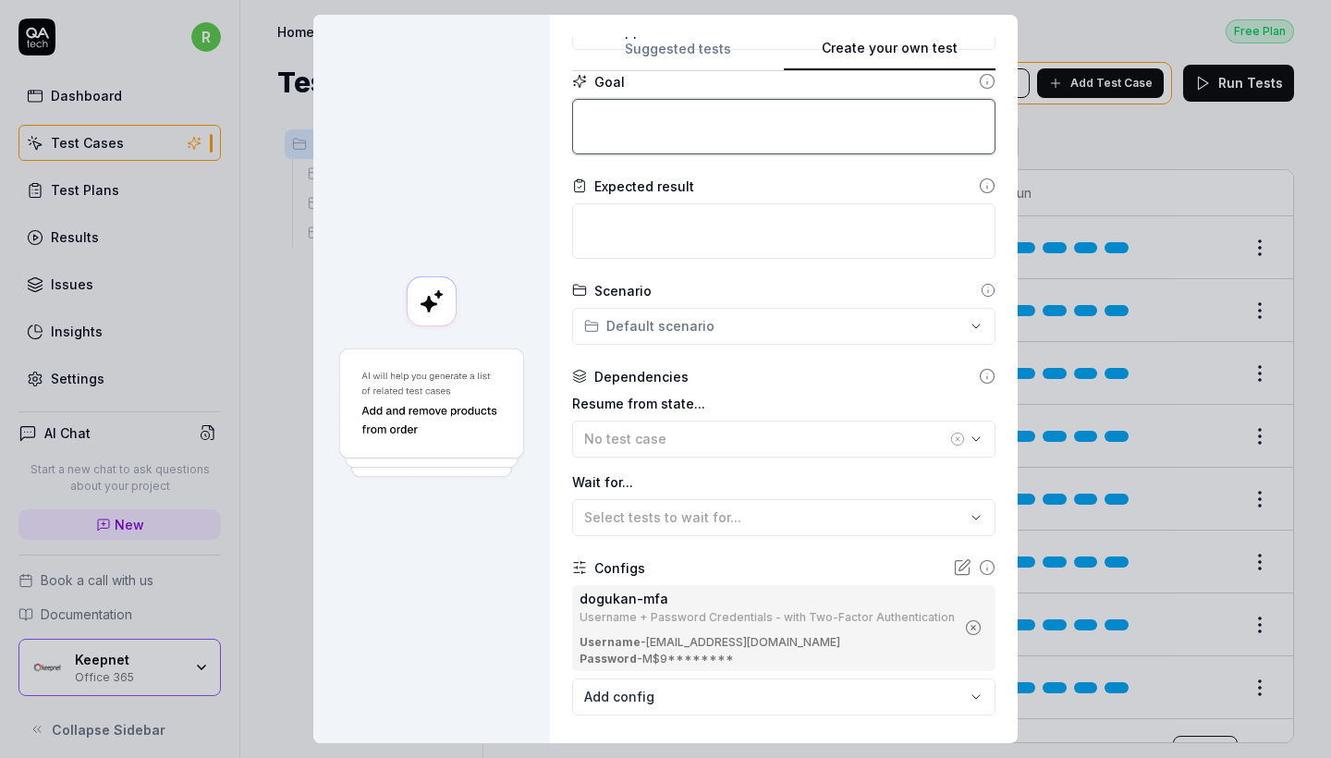
click at [695, 124] on textarea at bounding box center [783, 126] width 423 height 55
paste textarea "go to https://outlook.office.com/mail/inclientstore"
type textarea "*"
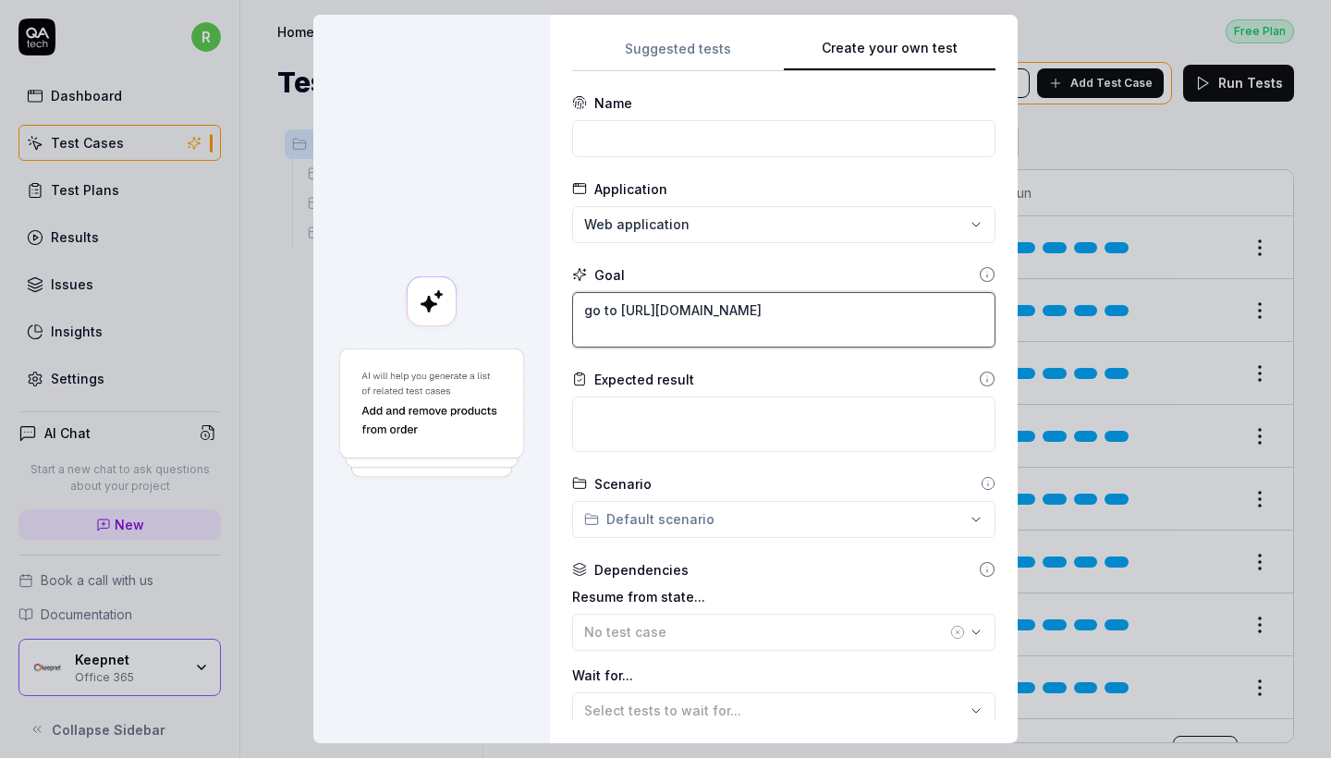
type textarea "go to https://outlook.office.com/mail/inclientstore"
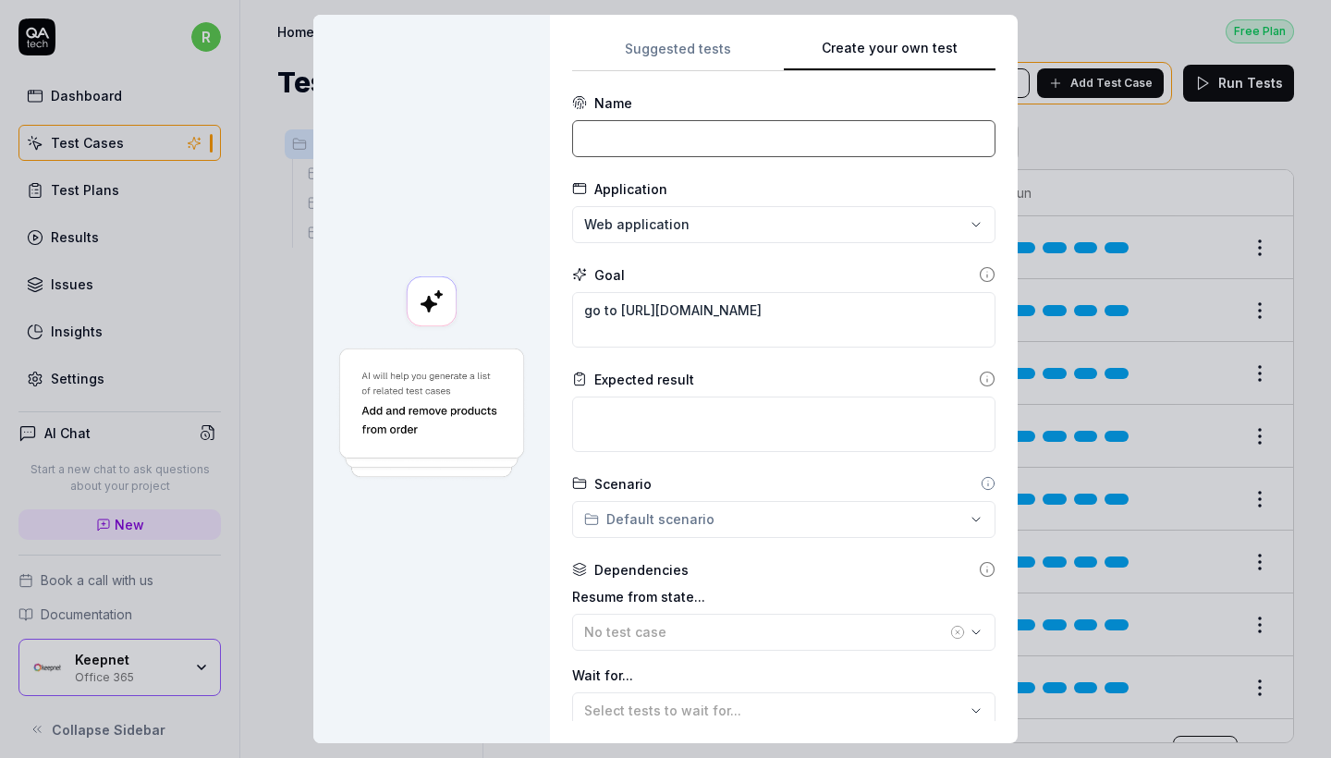
click at [686, 140] on input at bounding box center [783, 138] width 423 height 37
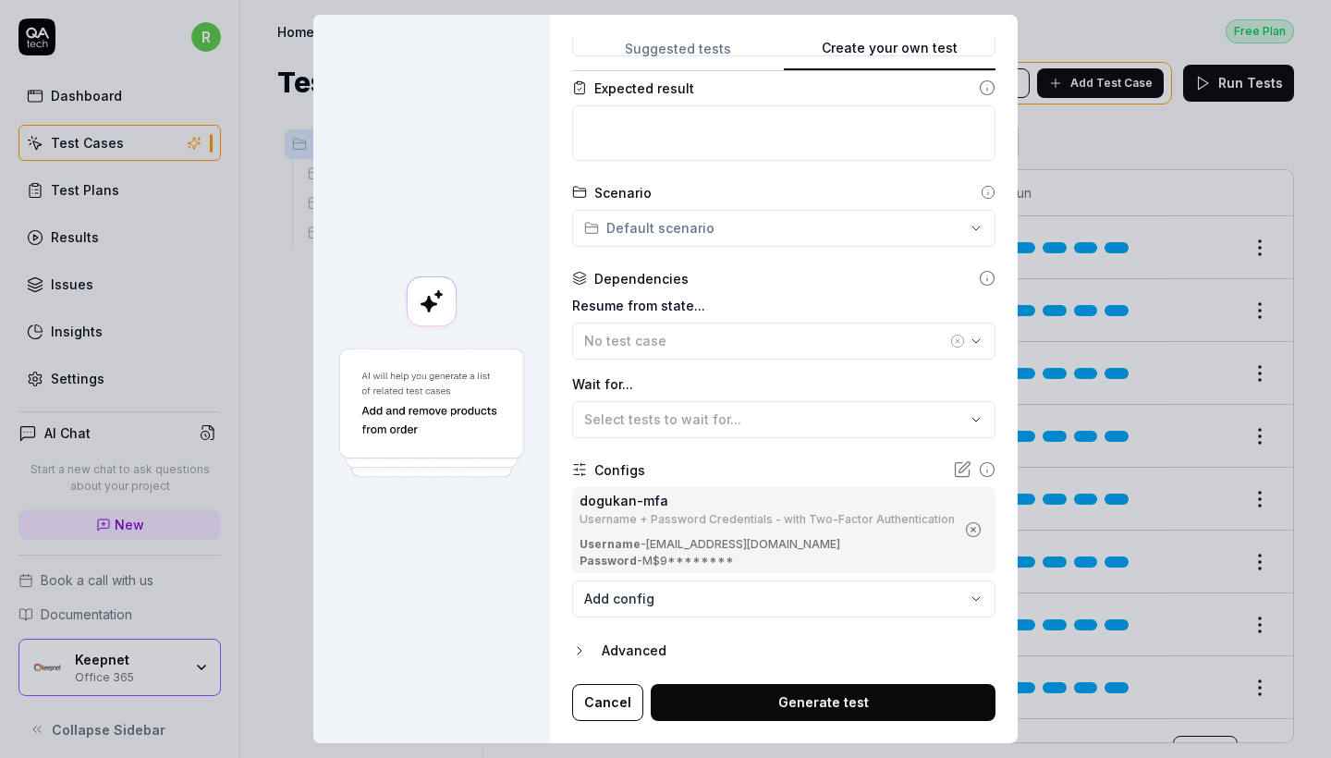
type input "365 test"
click at [863, 705] on button "Generate test" at bounding box center [823, 703] width 345 height 37
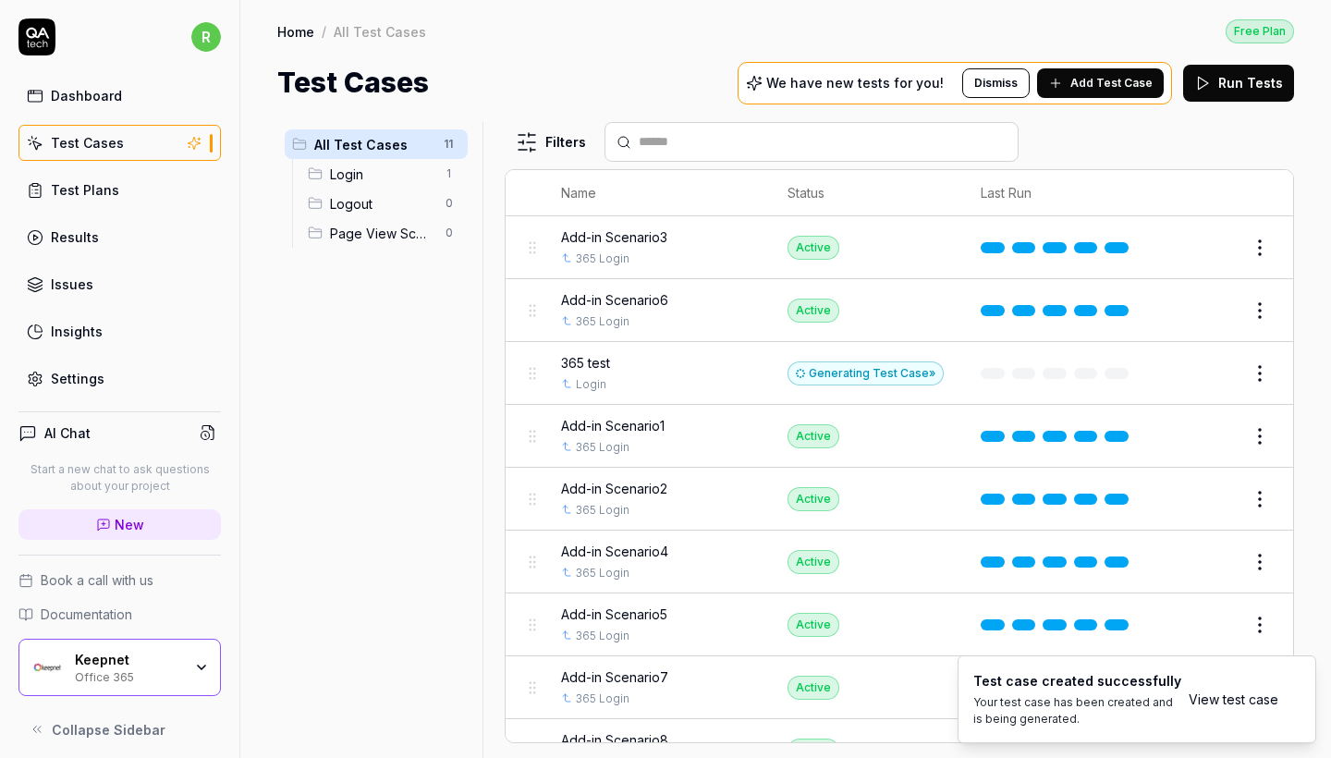
scroll to position [0, 0]
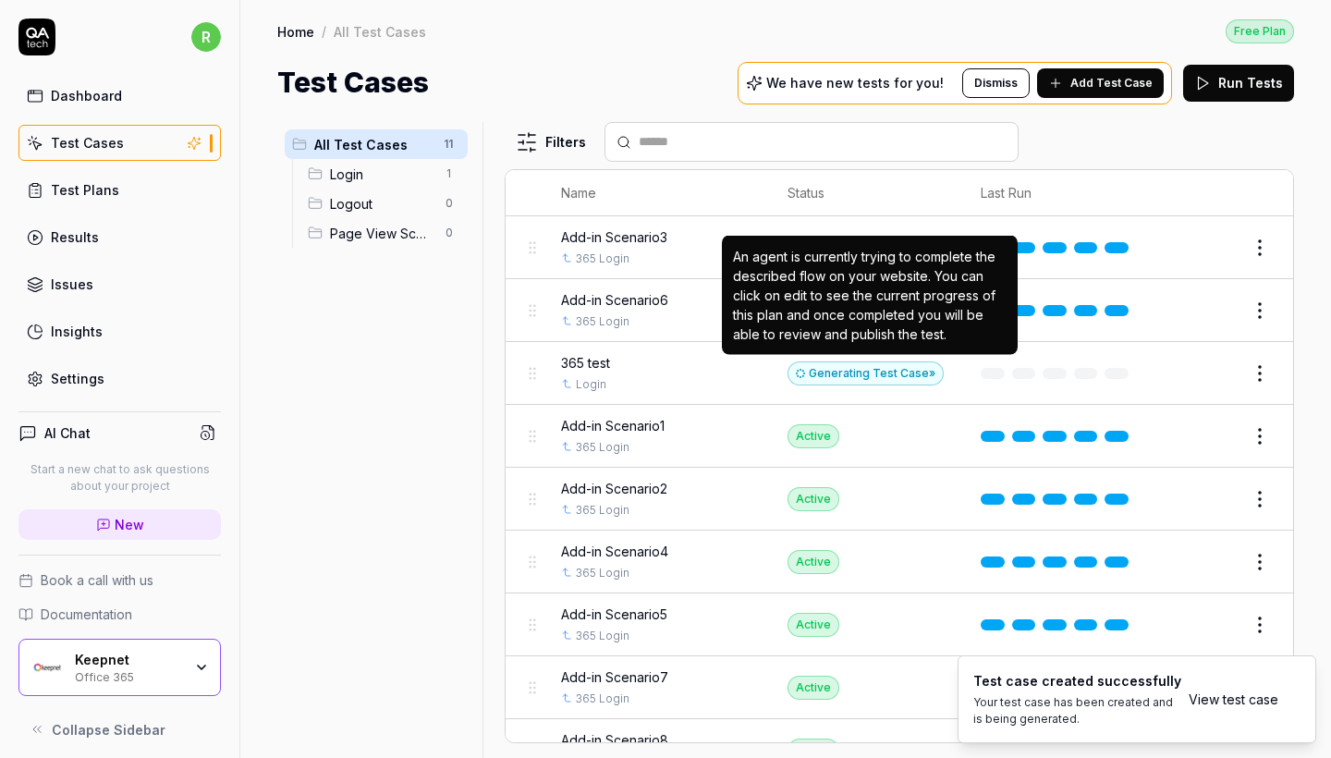
click at [910, 361] on div "Generating Test Case »" at bounding box center [866, 373] width 156 height 24
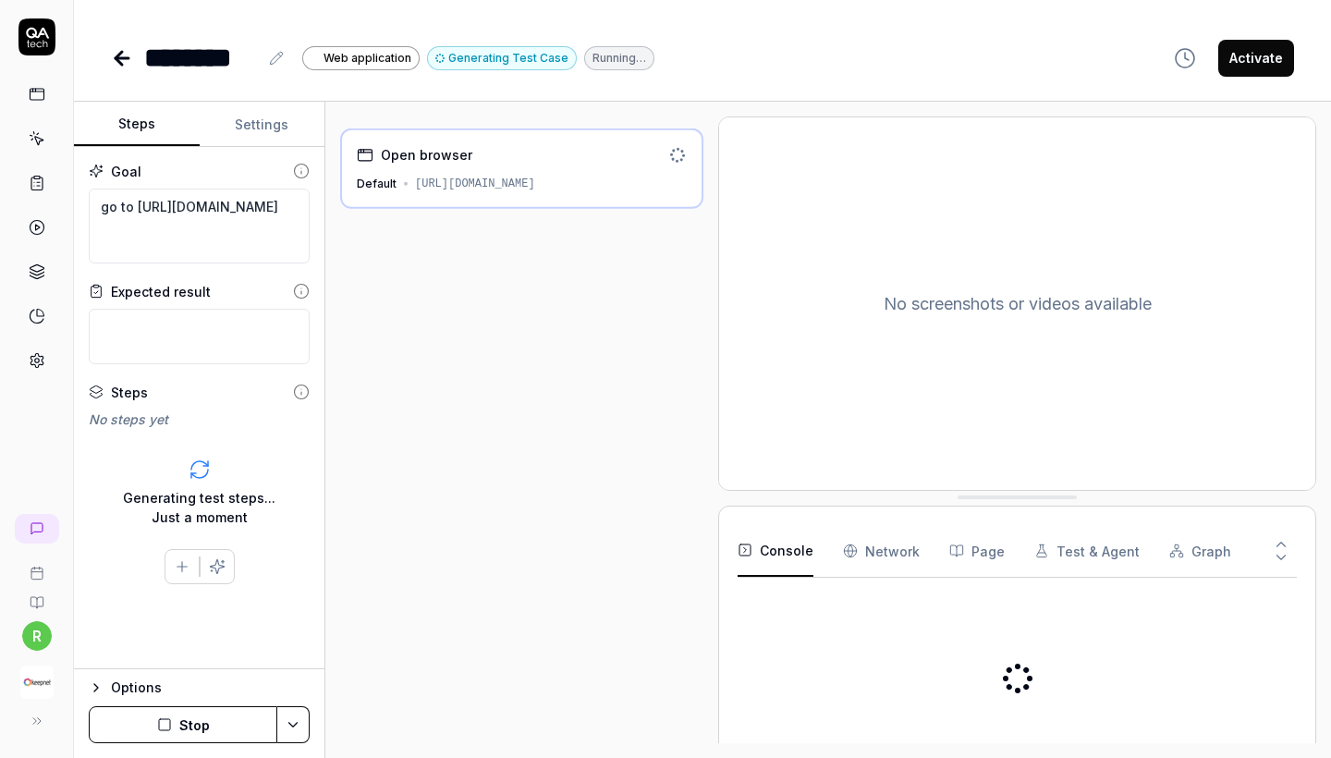
type textarea "*"
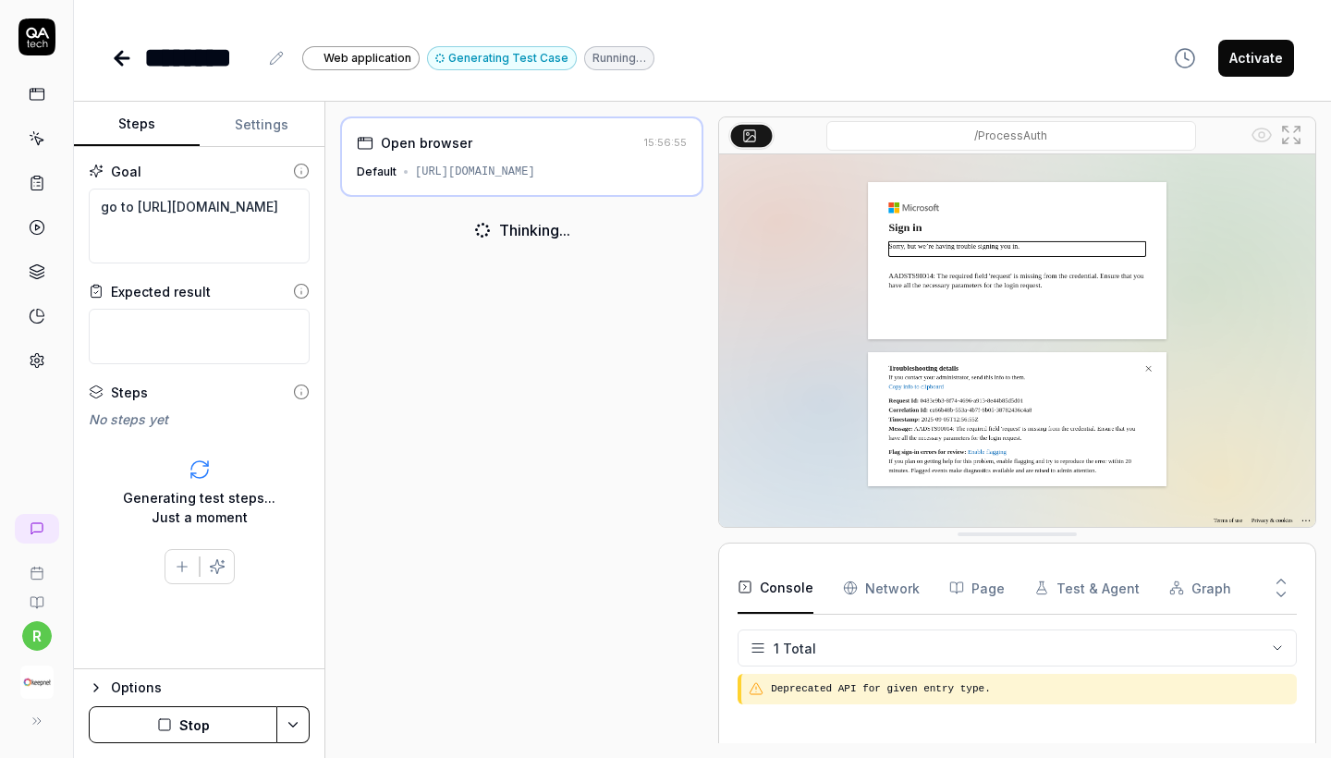
click at [923, 280] on img at bounding box center [1017, 340] width 596 height 372
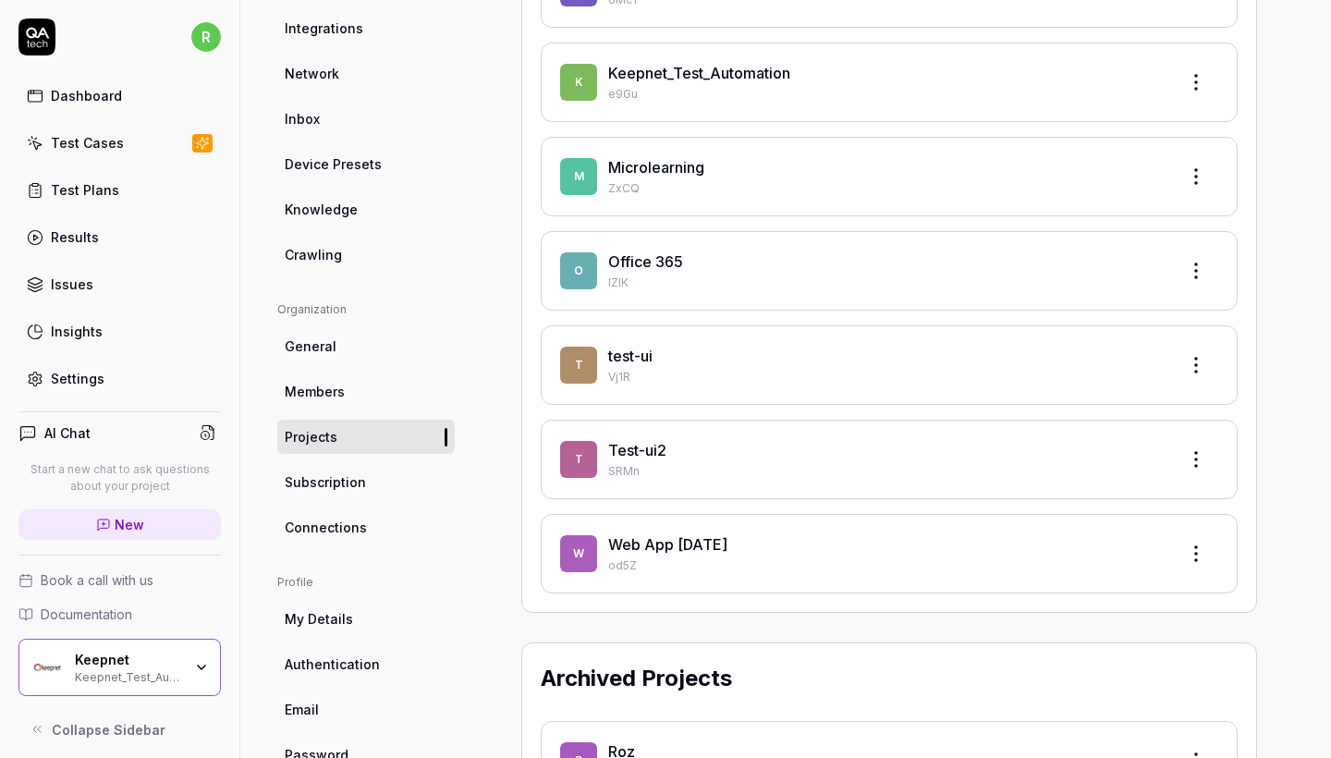
scroll to position [282, 0]
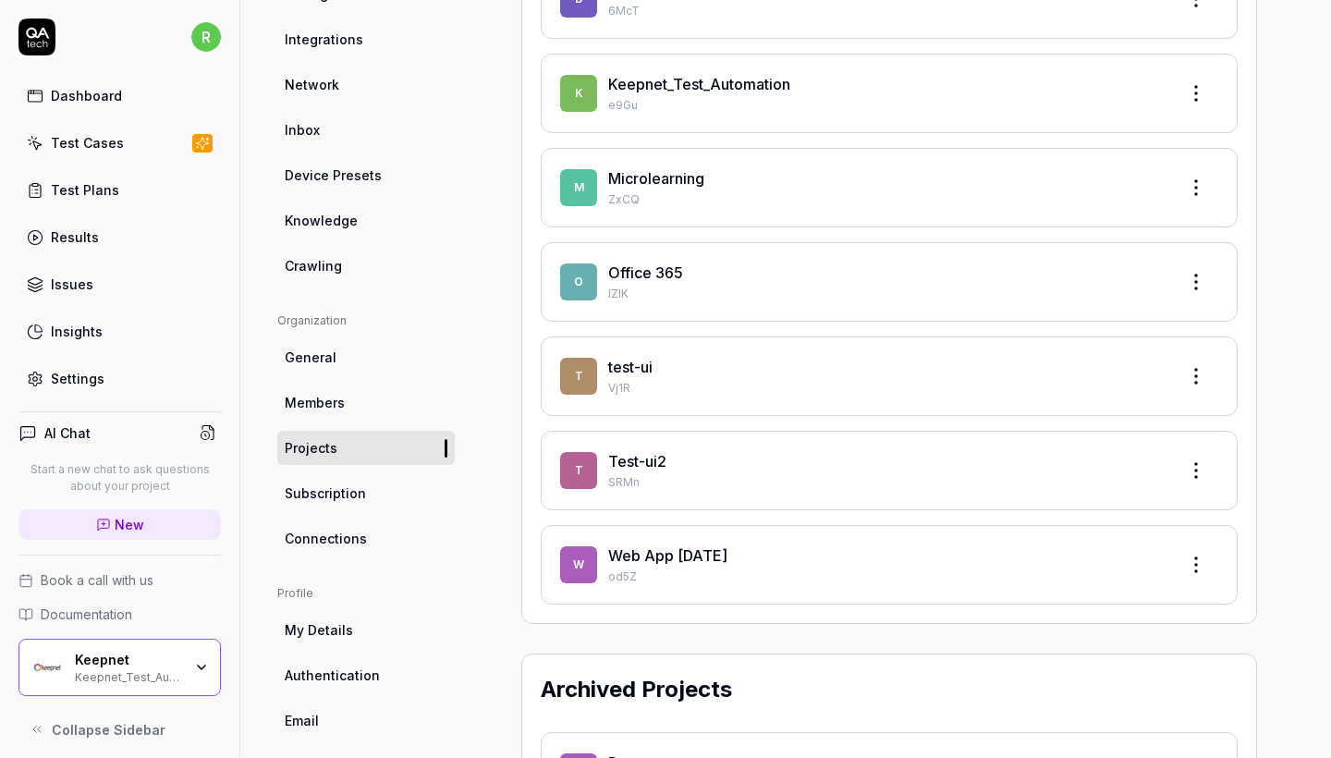
click at [646, 263] on link "Office 365" at bounding box center [645, 272] width 75 height 18
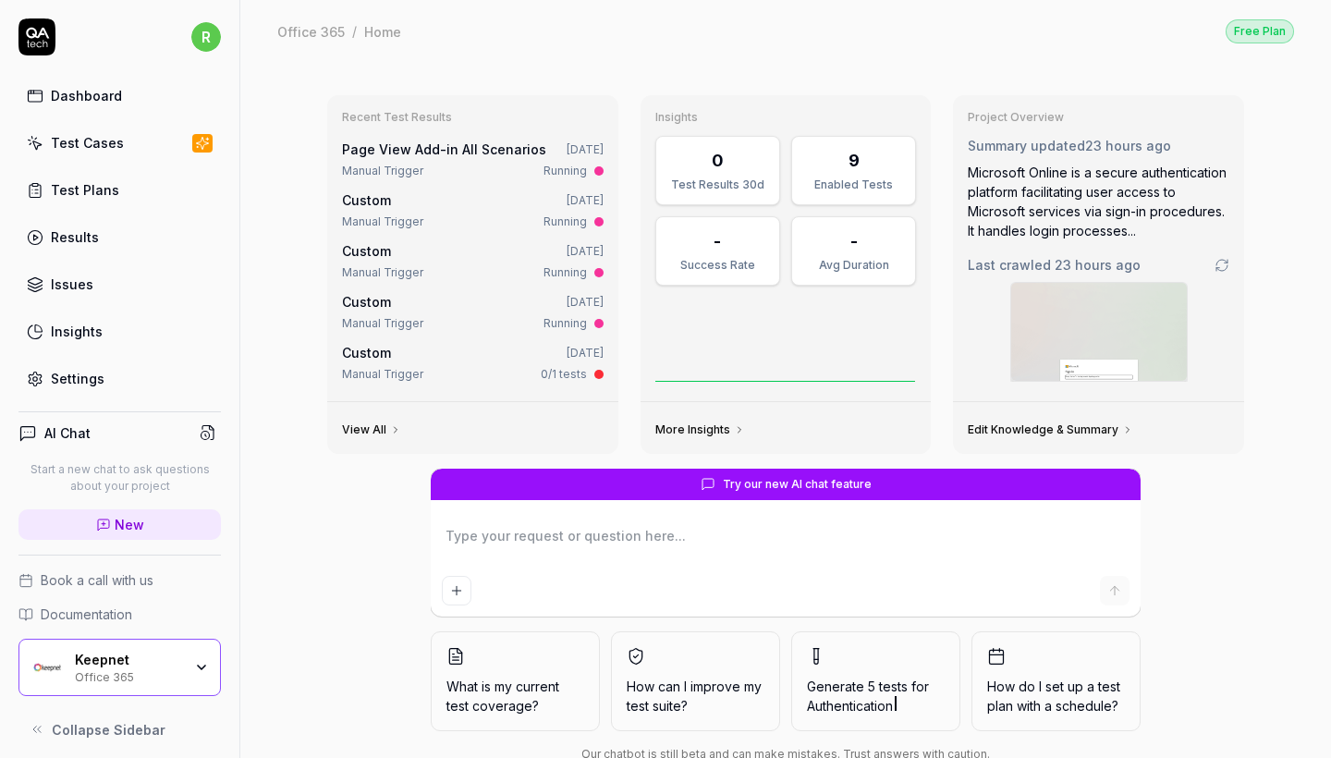
click at [116, 147] on div "Test Cases" at bounding box center [87, 142] width 73 height 19
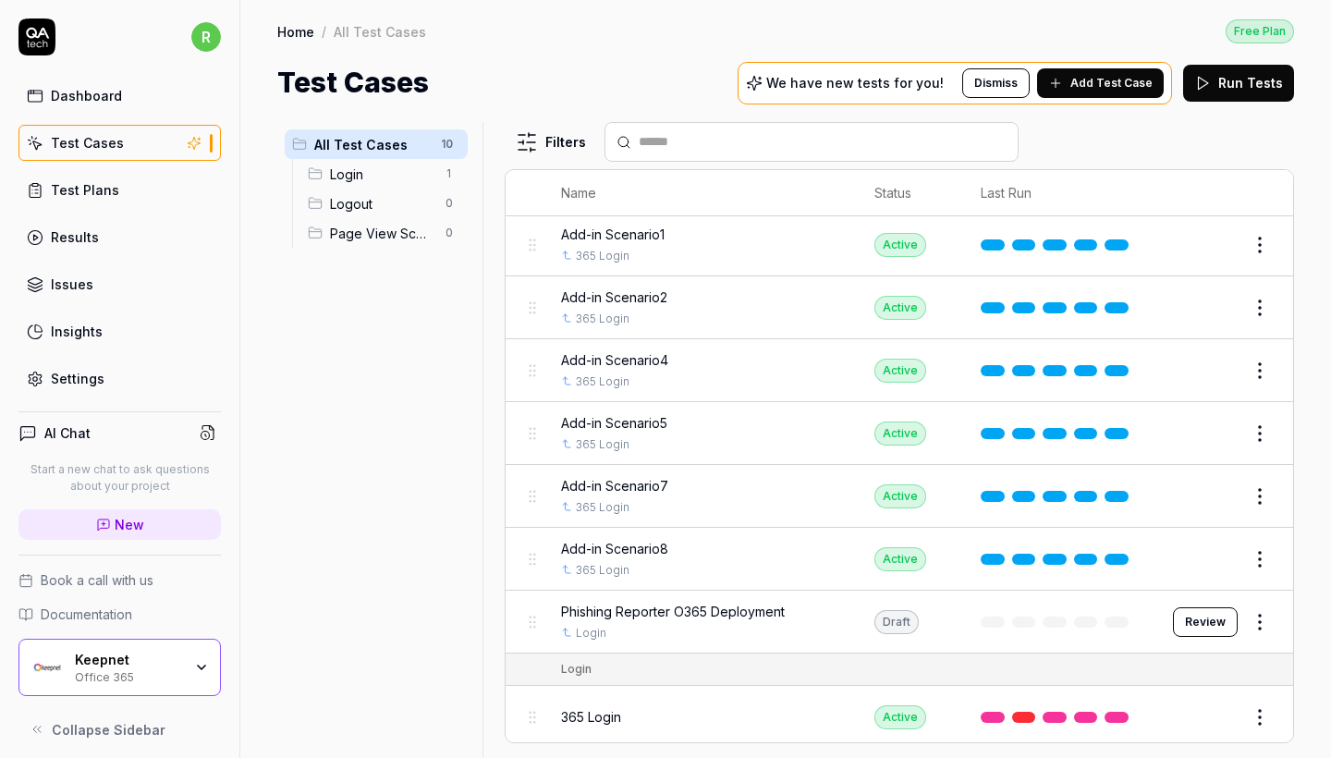
scroll to position [128, 0]
click at [1262, 618] on html "r Dashboard Test Cases Test Plans Results Issues Insights Settings AI Chat Star…" at bounding box center [665, 379] width 1331 height 758
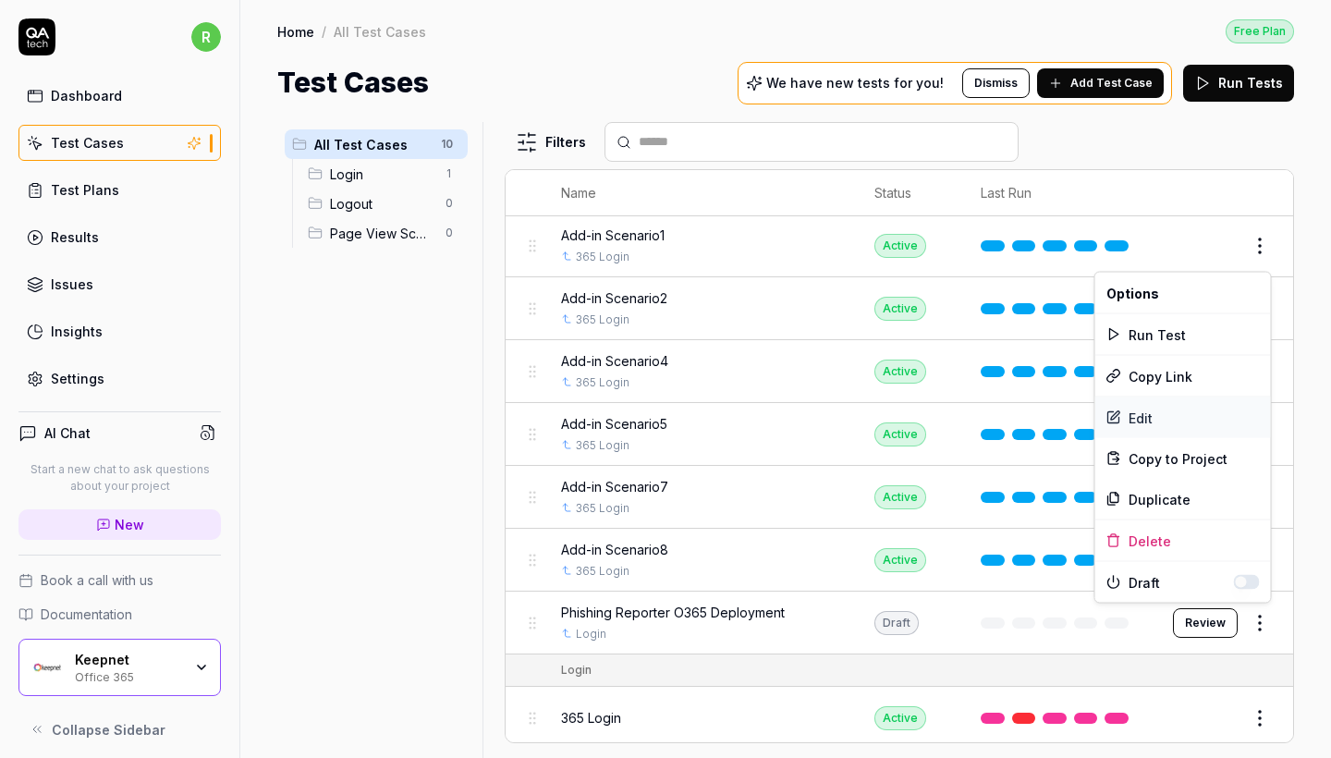
click at [1156, 420] on div "Edit" at bounding box center [1183, 417] width 176 height 41
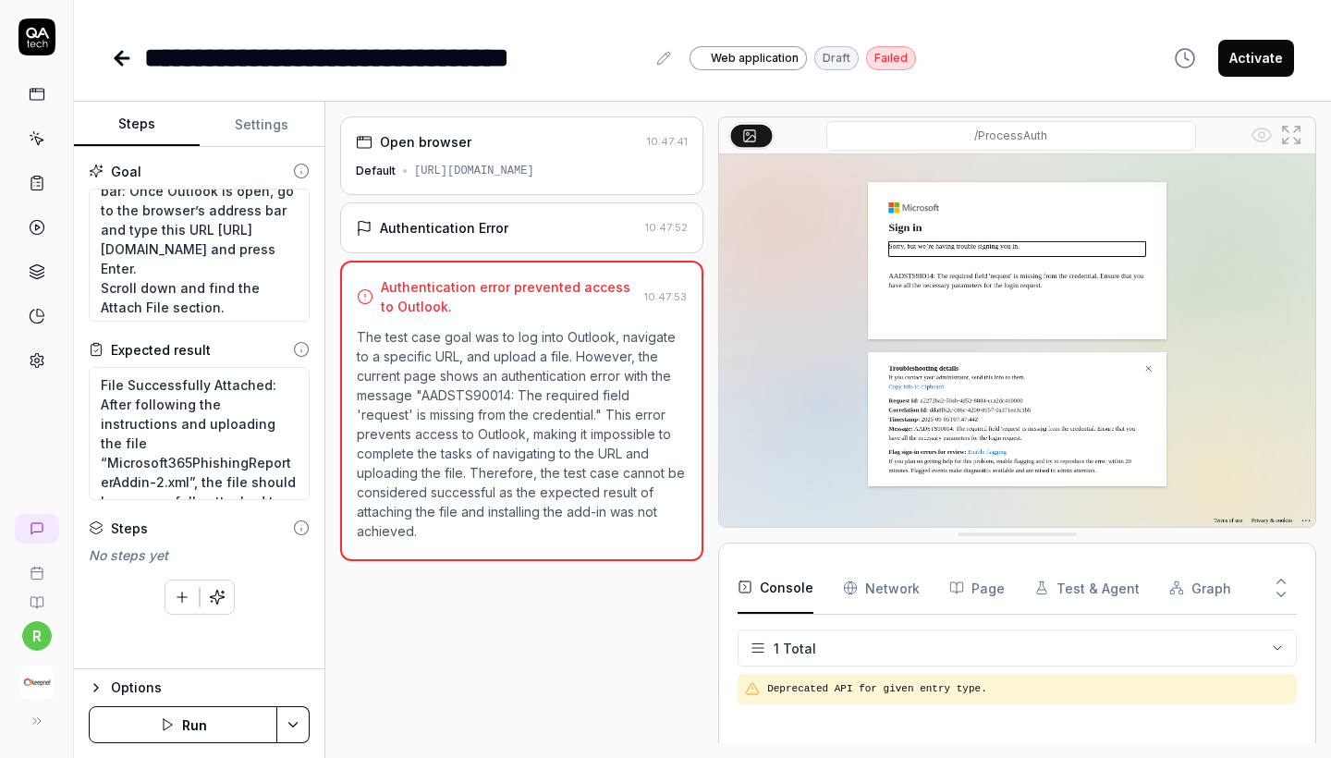
scroll to position [37, 0]
drag, startPoint x: 99, startPoint y: 244, endPoint x: 176, endPoint y: 260, distance: 78.3
click at [176, 260] on textarea "Enter the URL in the address bar: Once Outlook is open, go to the browser’s add…" at bounding box center [199, 255] width 221 height 133
click at [22, 683] on img "button" at bounding box center [36, 682] width 33 height 33
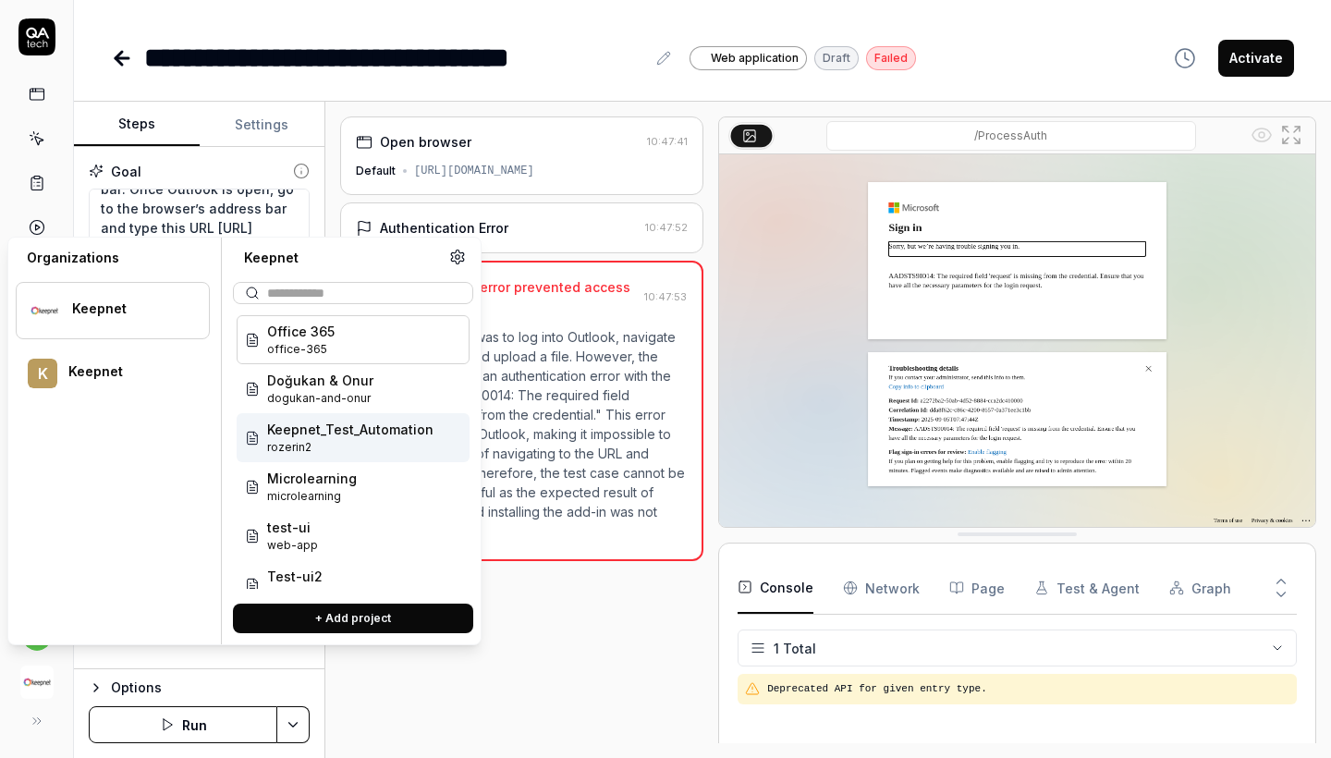
click at [352, 427] on span "Keepnet_Test_Automation" at bounding box center [350, 429] width 166 height 19
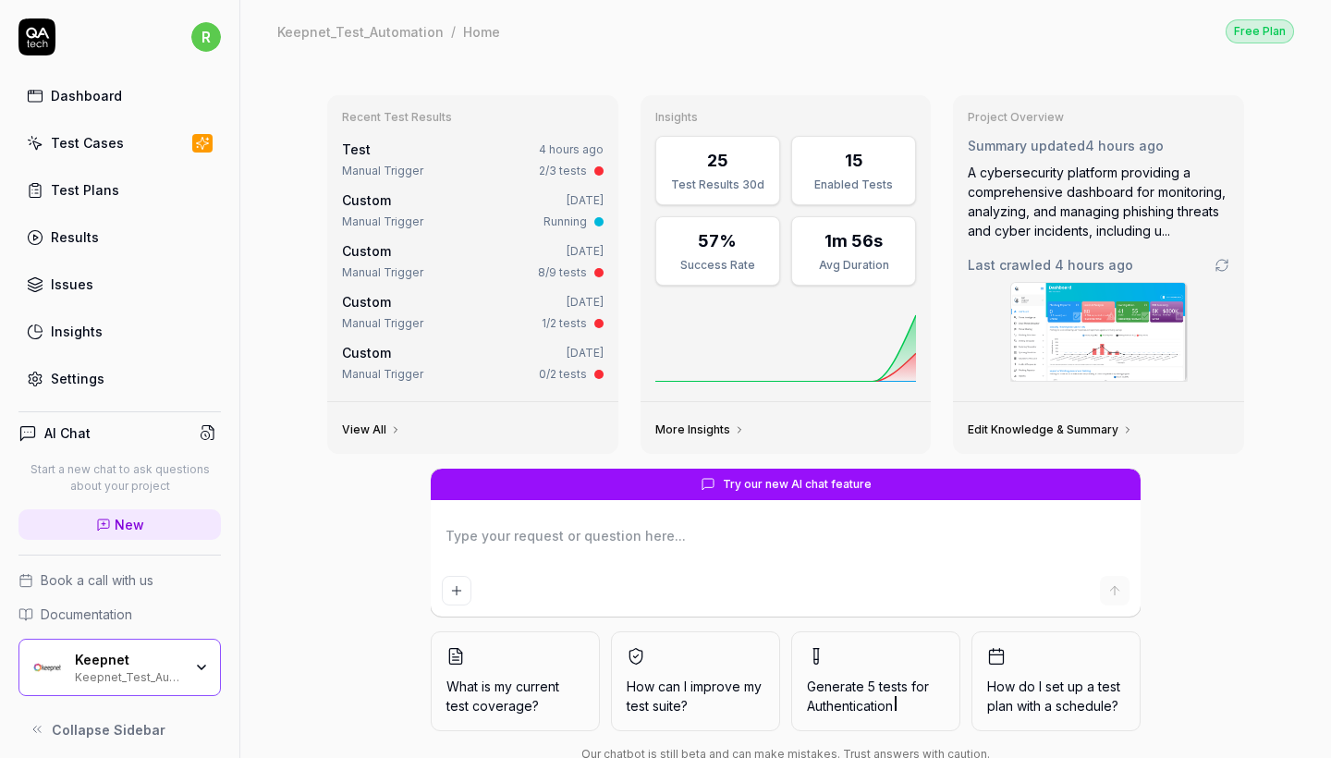
click at [157, 143] on link "Test Cases" at bounding box center [119, 143] width 202 height 36
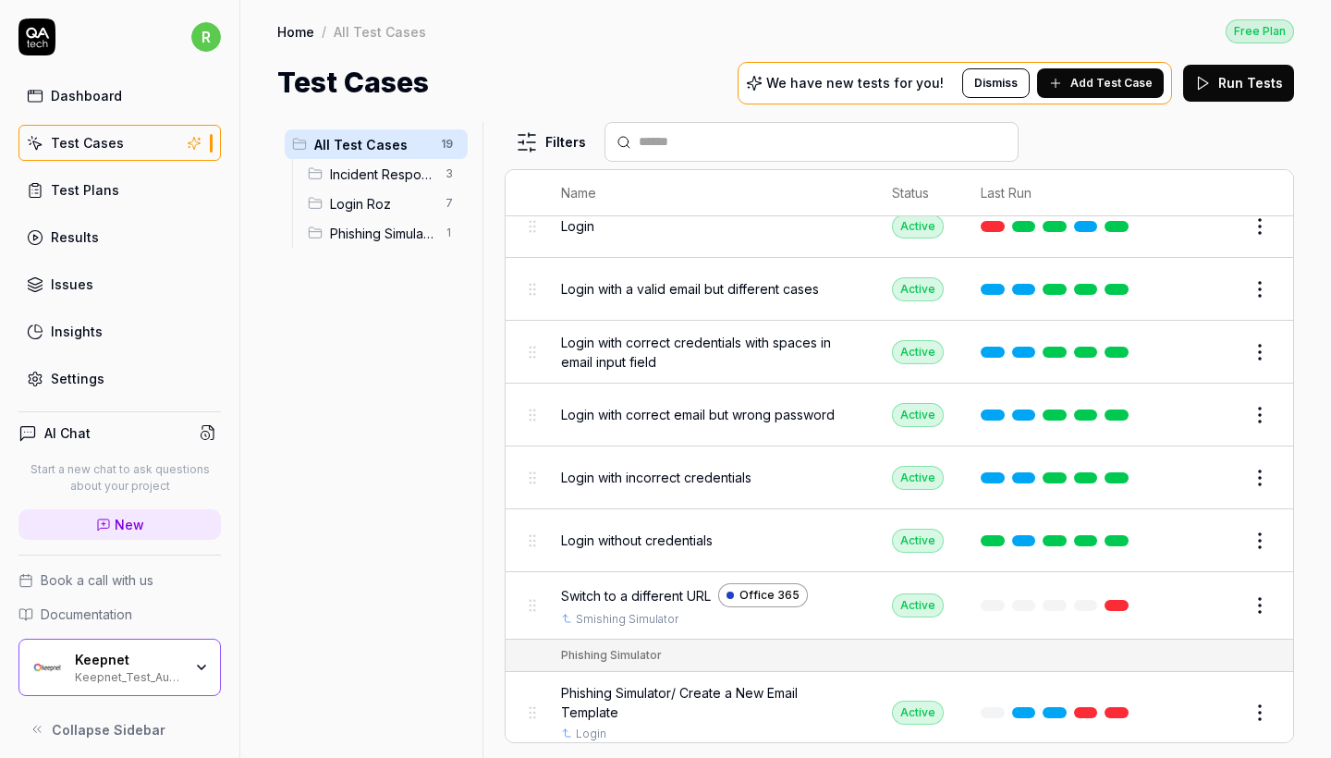
scroll to position [815, 0]
click at [1267, 604] on html "r Dashboard Test Cases Test Plans Results Issues Insights Settings AI Chat Star…" at bounding box center [665, 379] width 1331 height 758
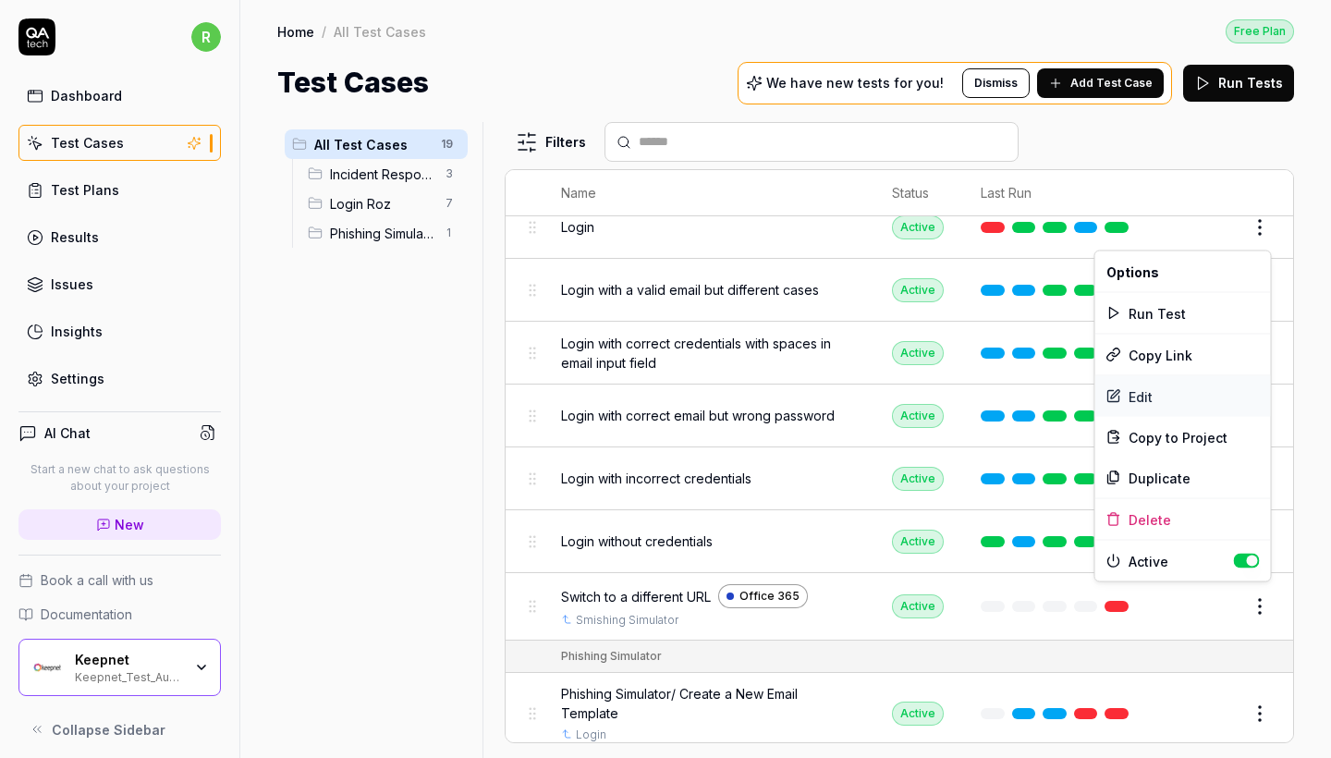
click at [1141, 387] on div "Edit" at bounding box center [1183, 396] width 176 height 41
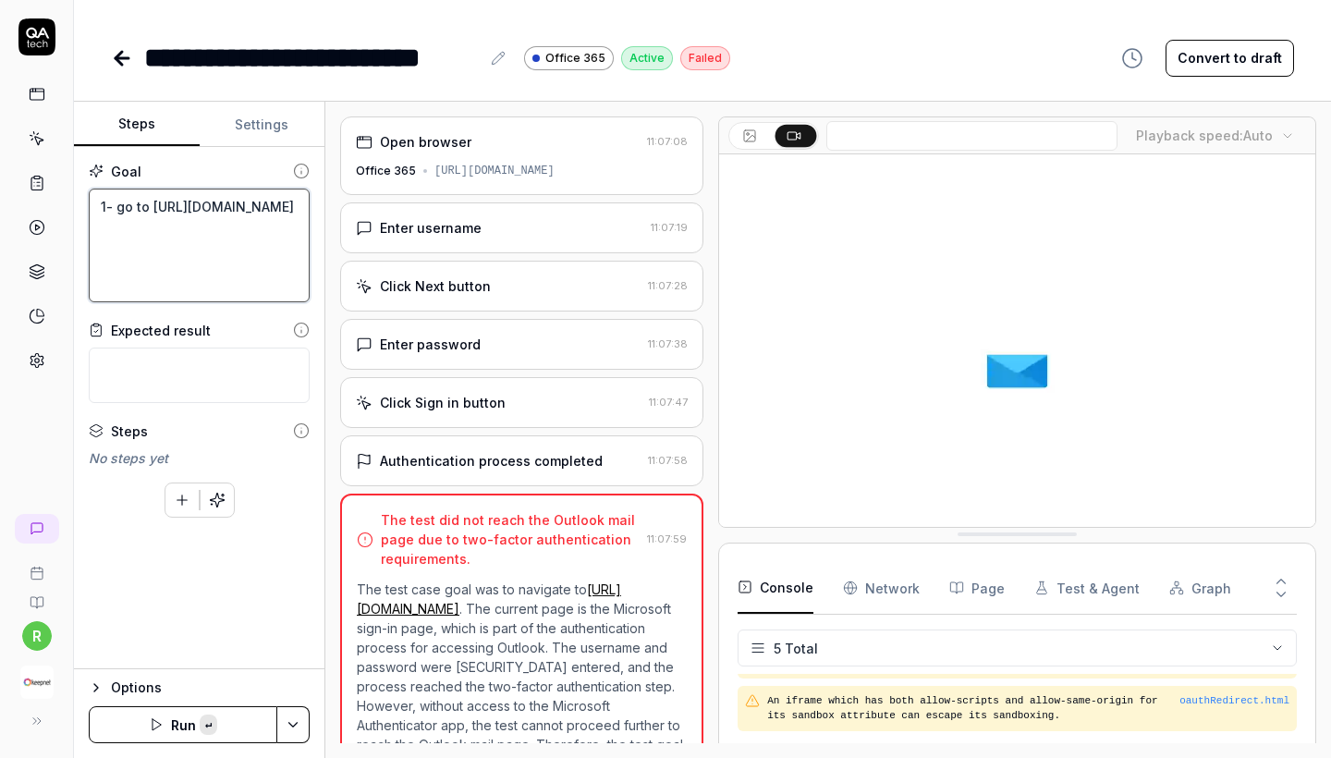
drag, startPoint x: 116, startPoint y: 203, endPoint x: 159, endPoint y: 203, distance: 43.4
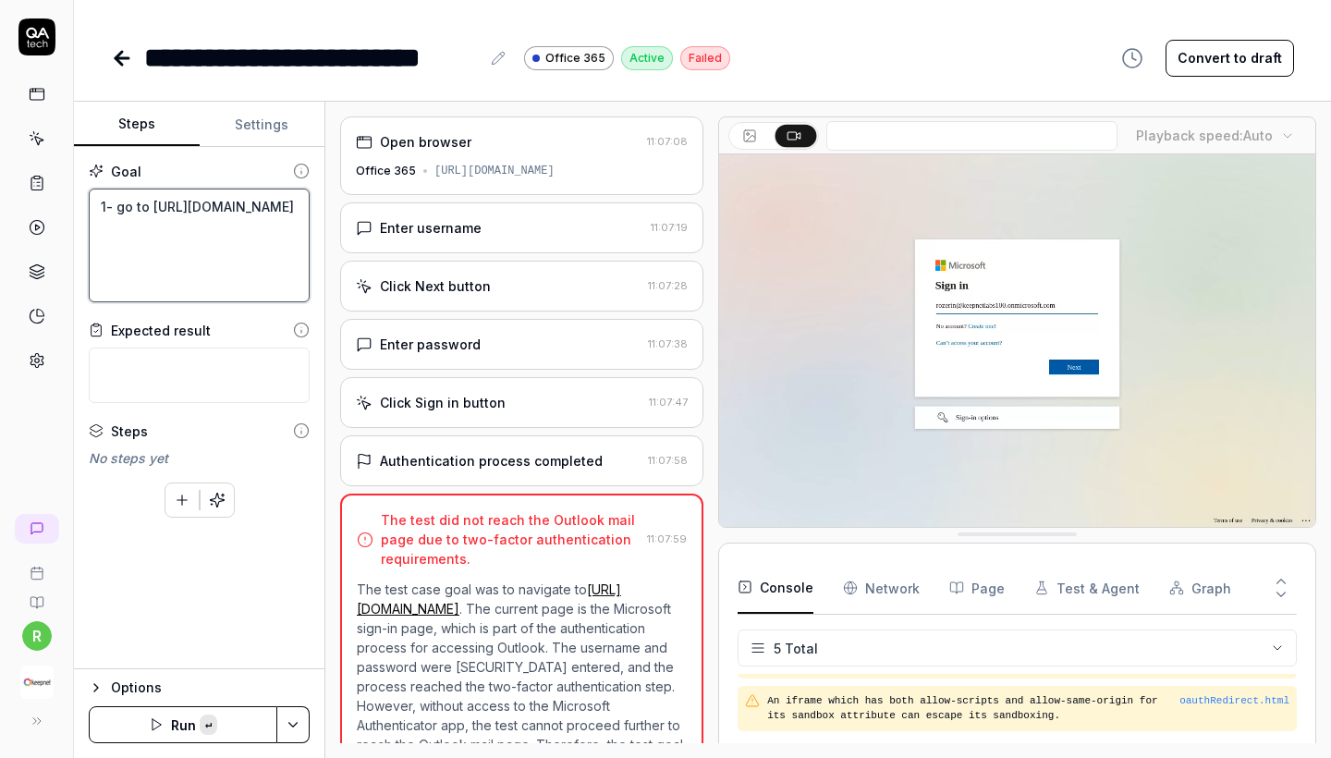
click at [159, 203] on textarea "1- go to [URL][DOMAIN_NAME]" at bounding box center [199, 246] width 221 height 114
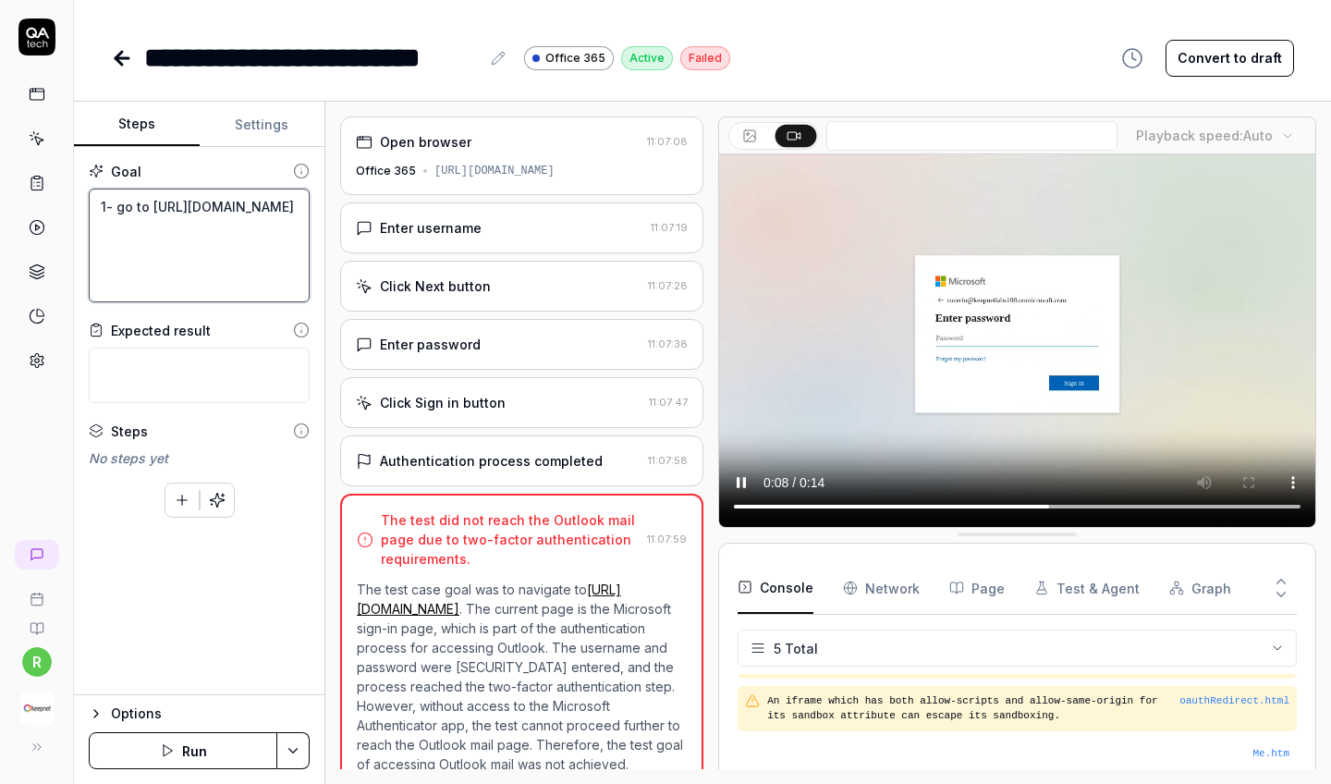
type textarea "*"
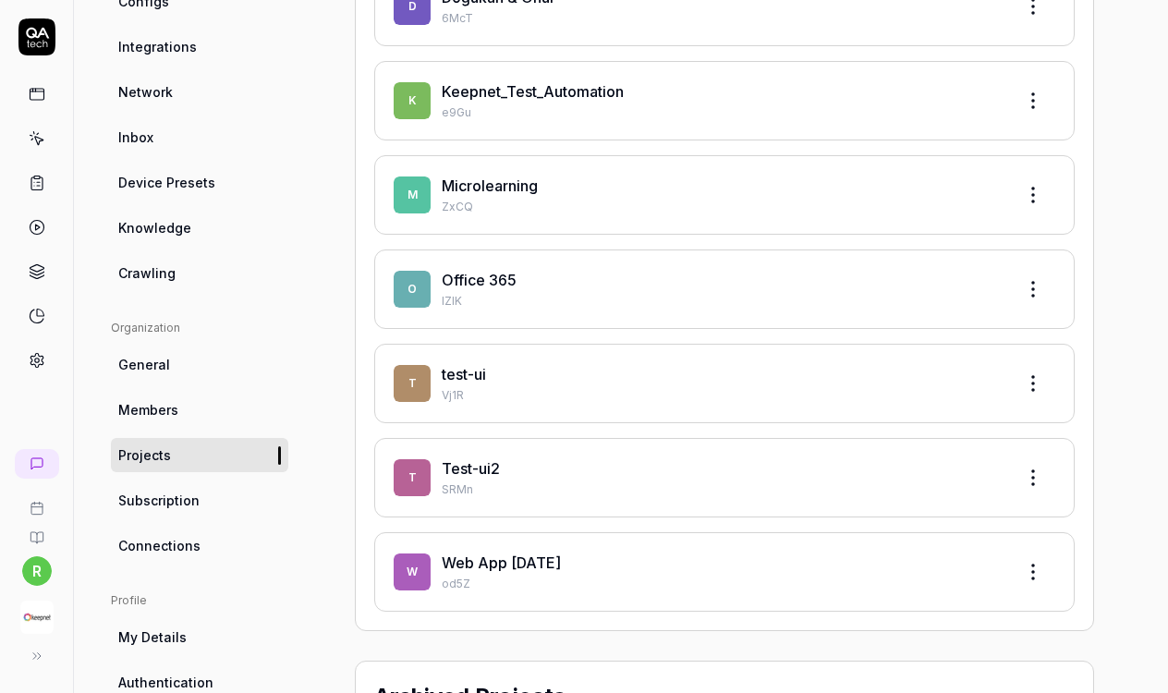
scroll to position [223, 0]
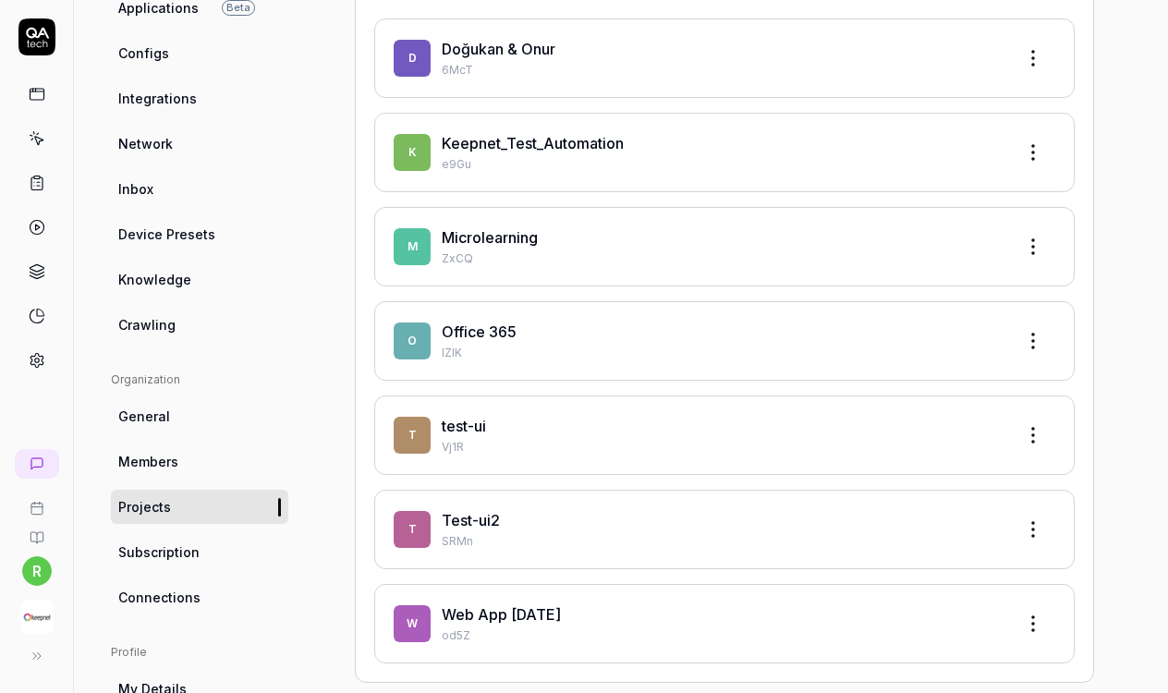
click at [587, 134] on link "Keepnet_Test_Automation" at bounding box center [533, 143] width 182 height 18
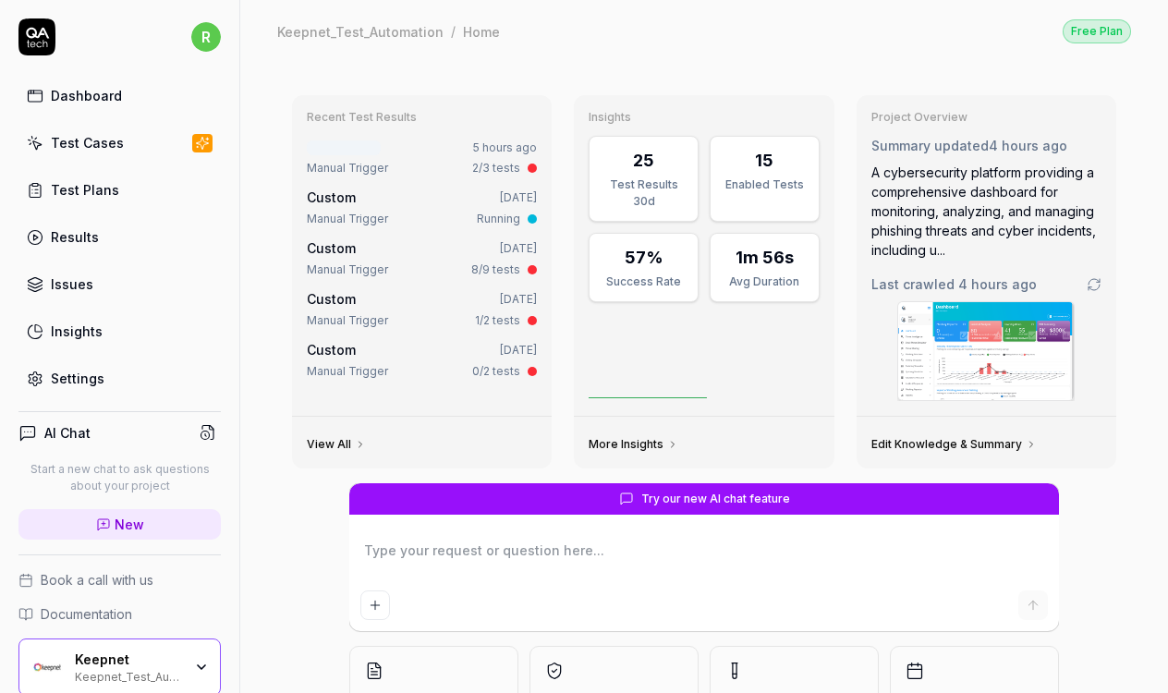
type textarea "*"
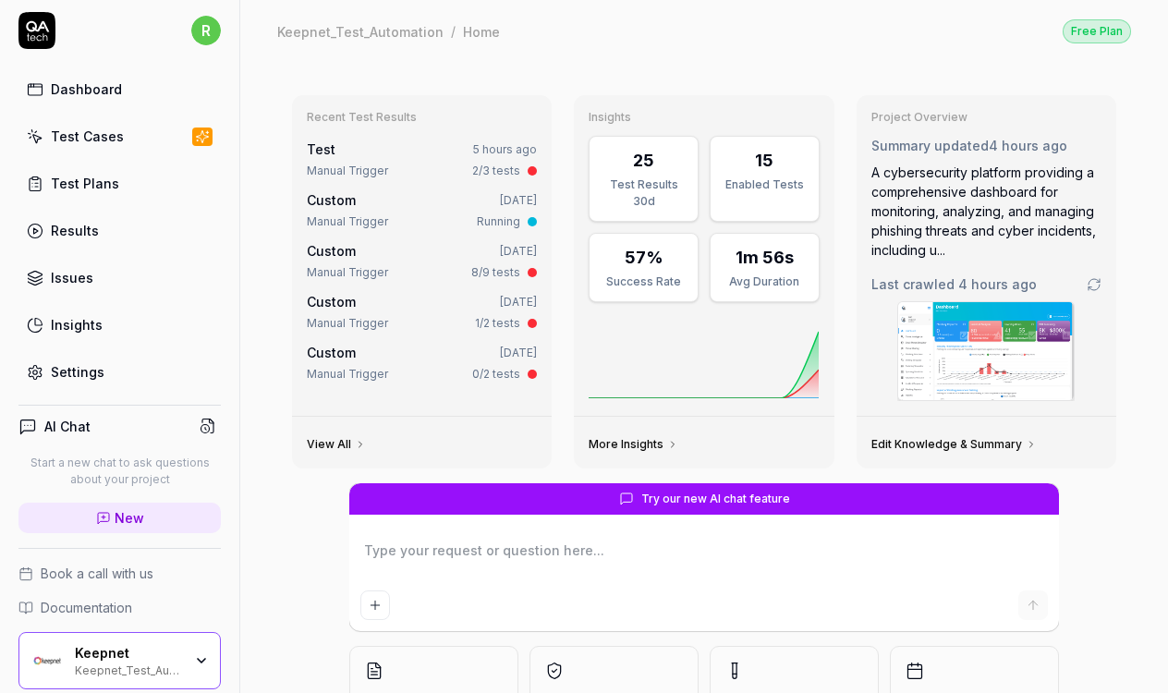
click at [73, 383] on link "Settings" at bounding box center [119, 372] width 202 height 36
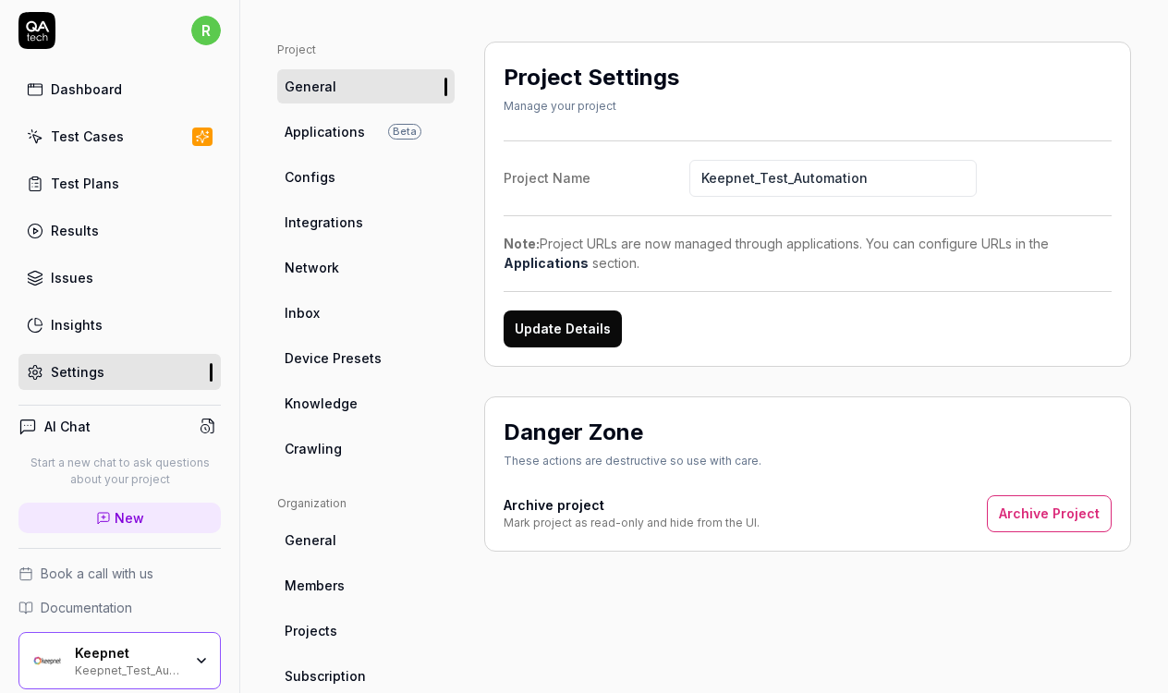
scroll to position [152, 0]
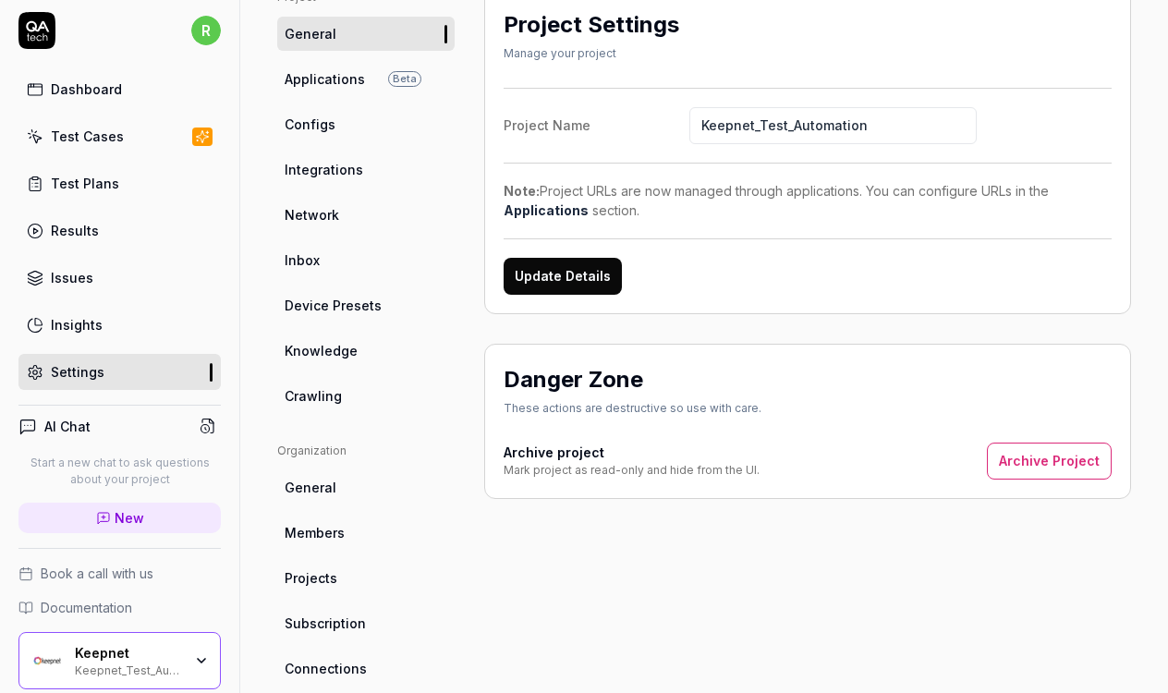
click at [372, 128] on link "Configs" at bounding box center [365, 124] width 177 height 34
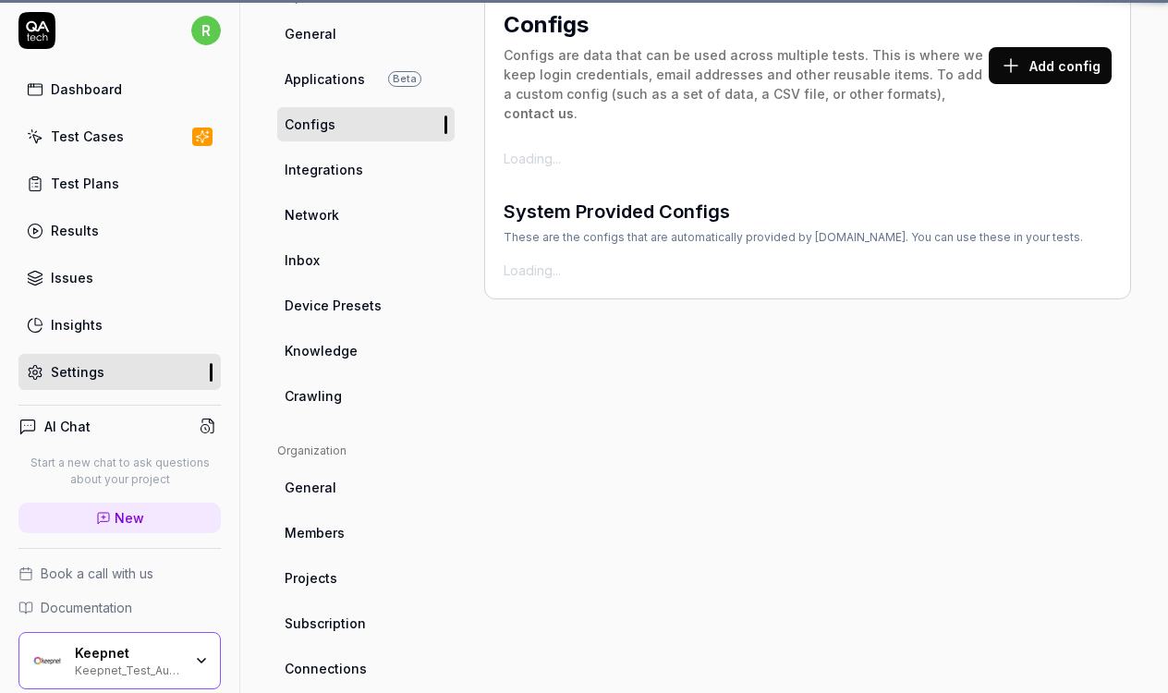
scroll to position [140, 0]
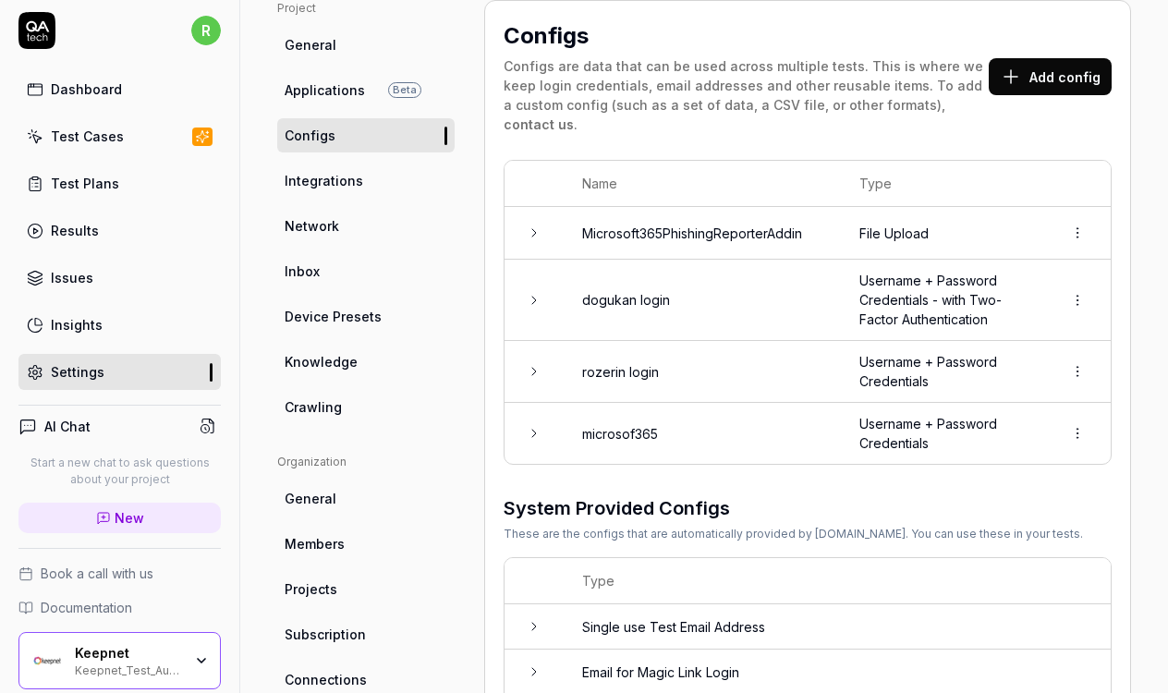
click at [990, 404] on td "Username + Password Credentials" at bounding box center [942, 433] width 203 height 61
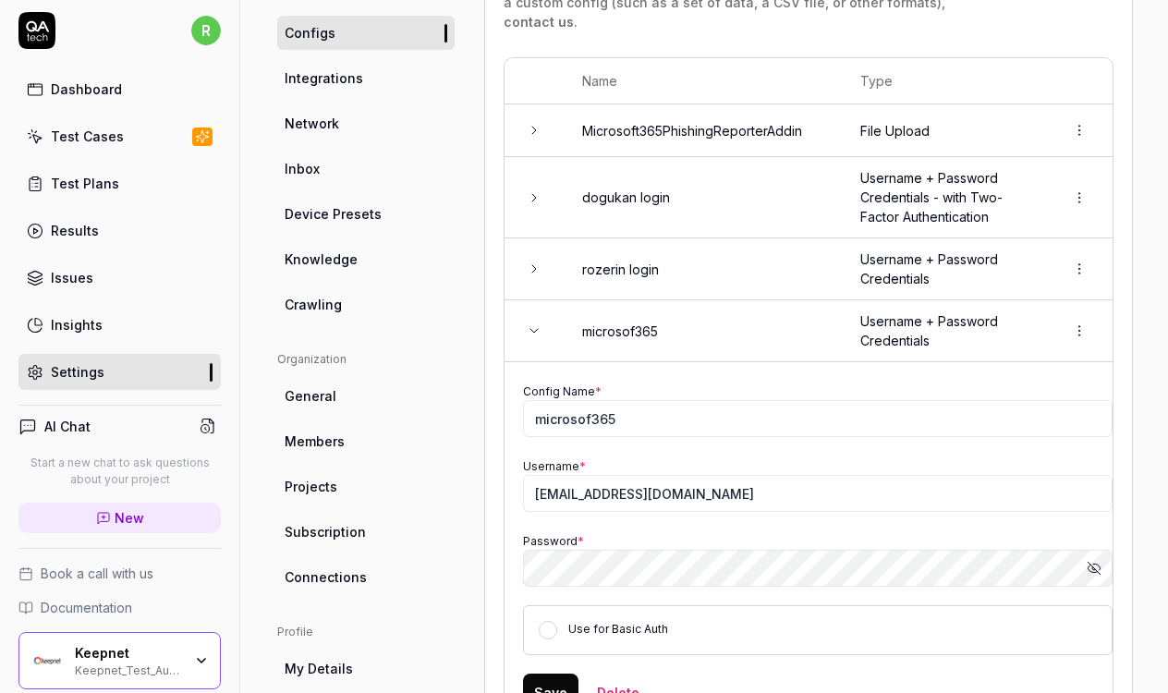
scroll to position [428, 0]
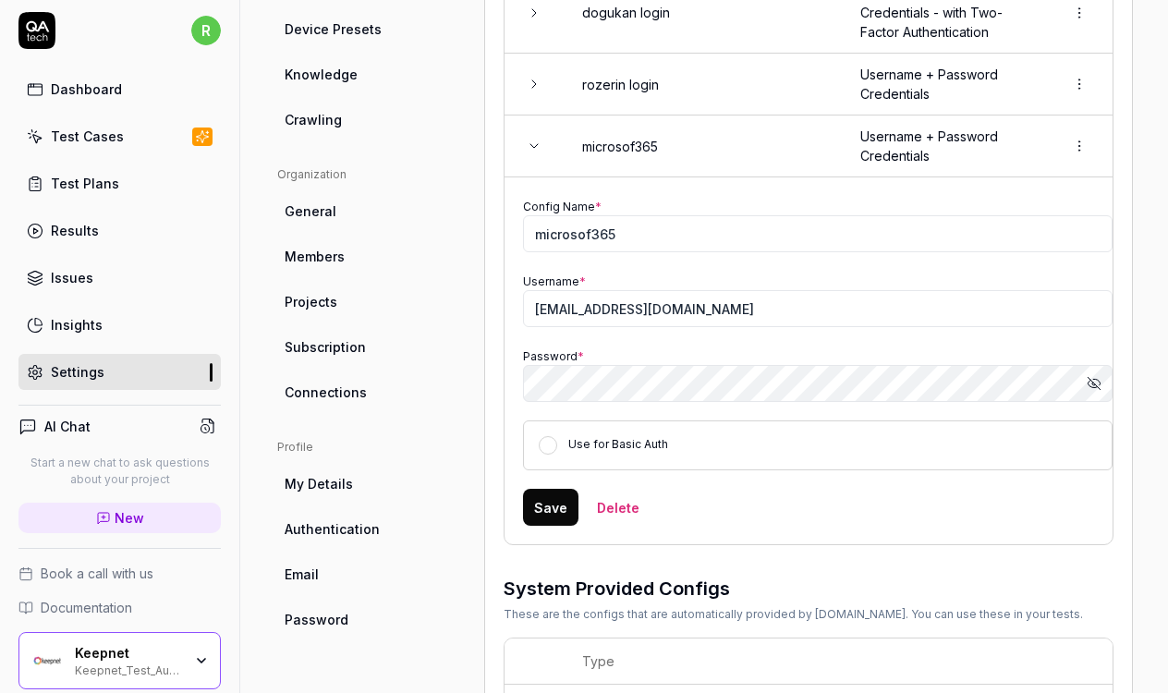
click at [603, 489] on button "Delete" at bounding box center [618, 507] width 65 height 37
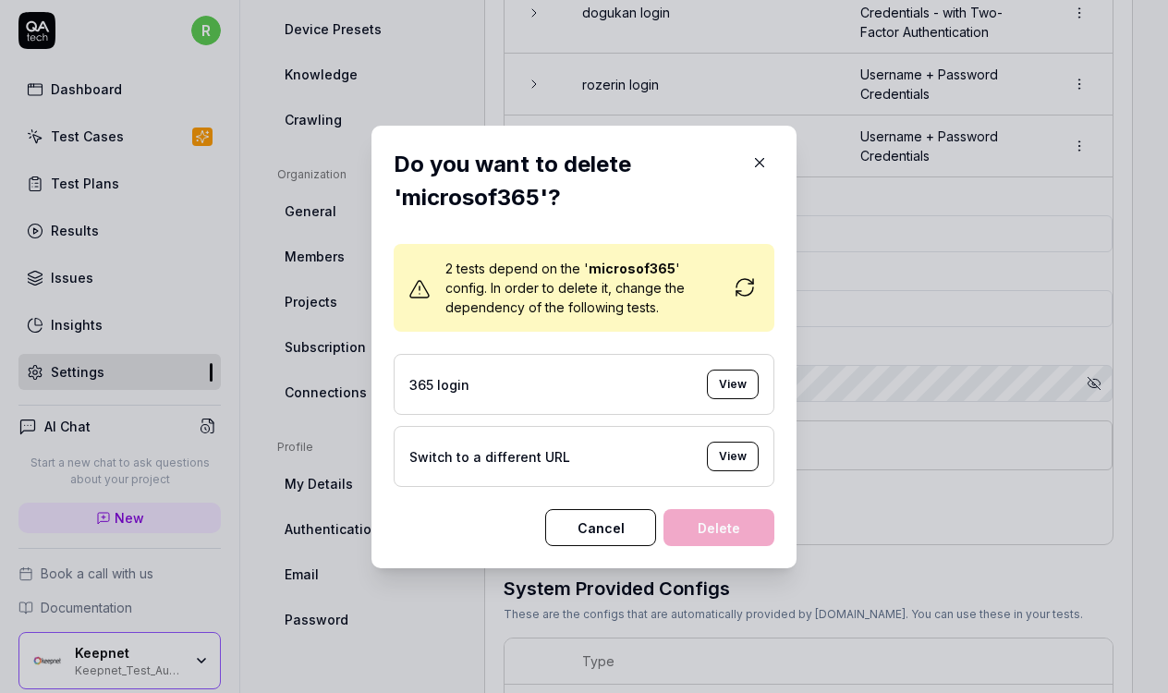
click at [727, 451] on button "View" at bounding box center [733, 457] width 52 height 30
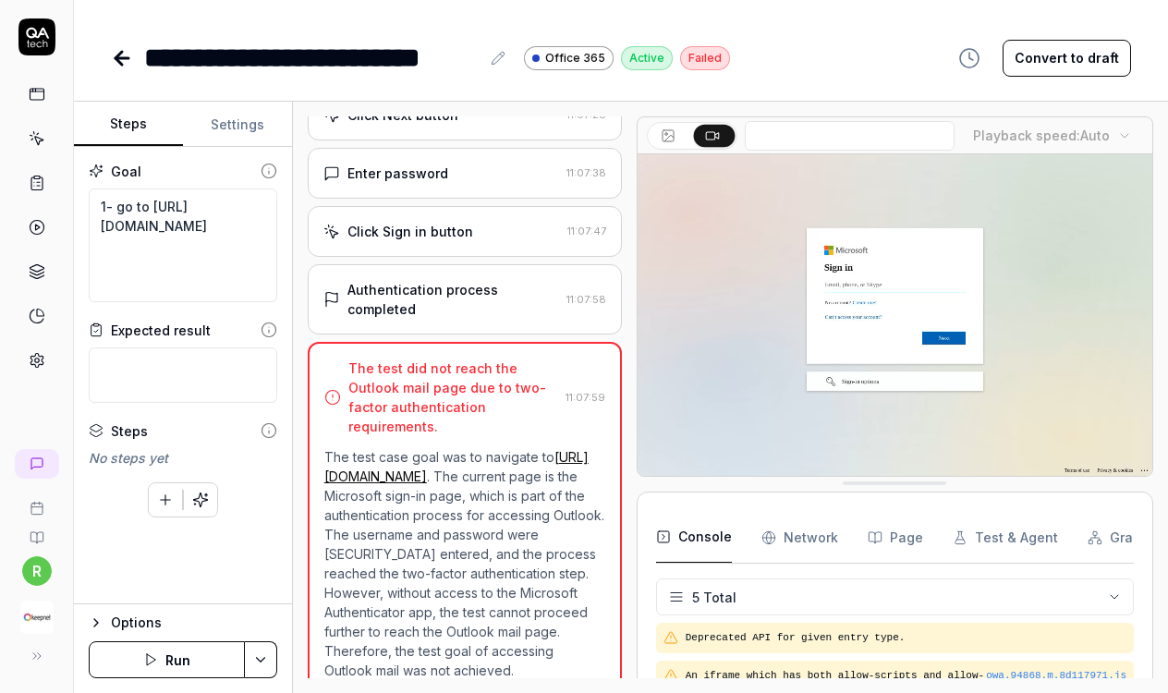
scroll to position [79, 0]
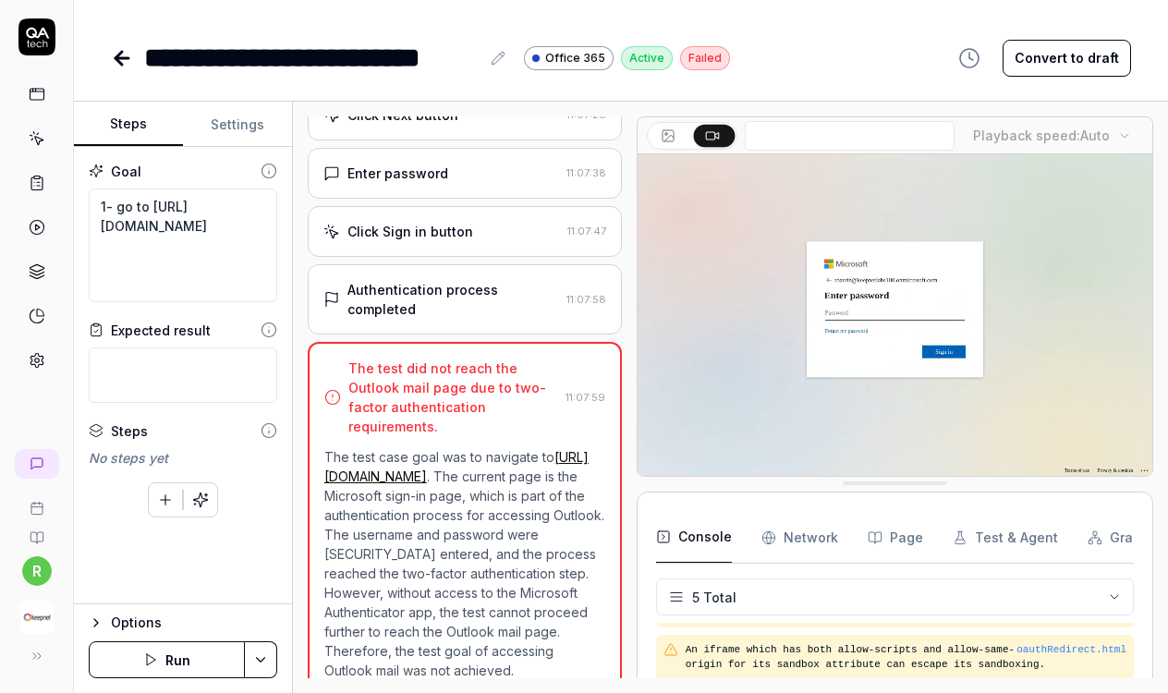
click at [897, 465] on video at bounding box center [895, 315] width 515 height 322
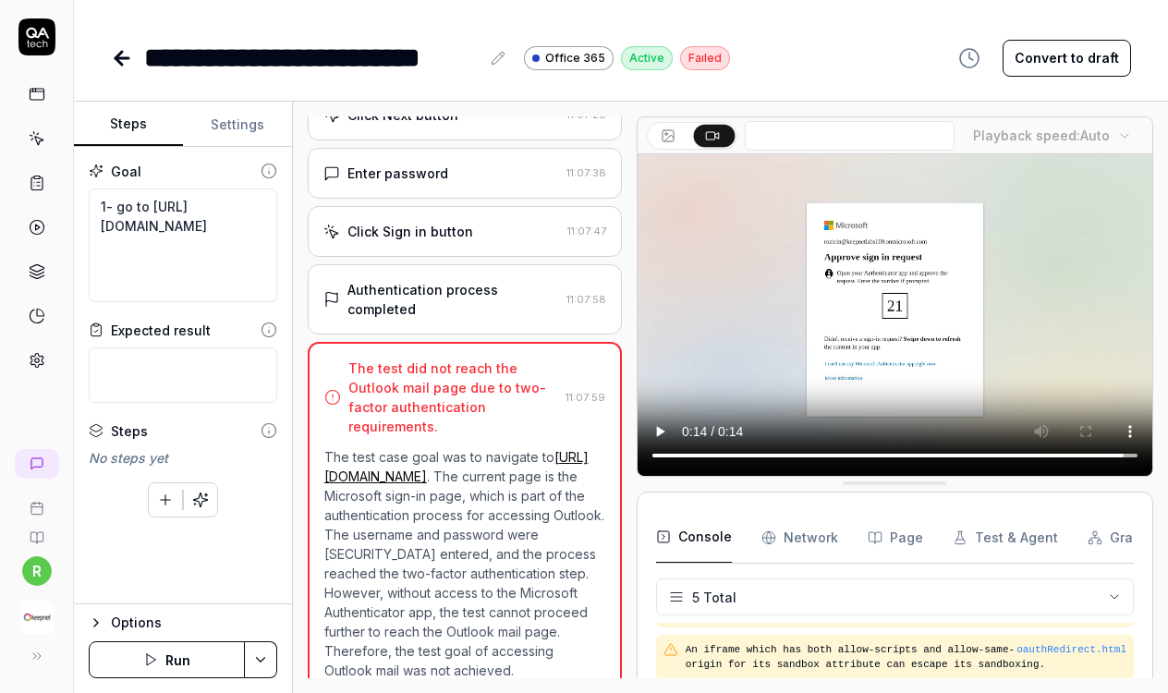
click at [907, 459] on video at bounding box center [895, 315] width 515 height 322
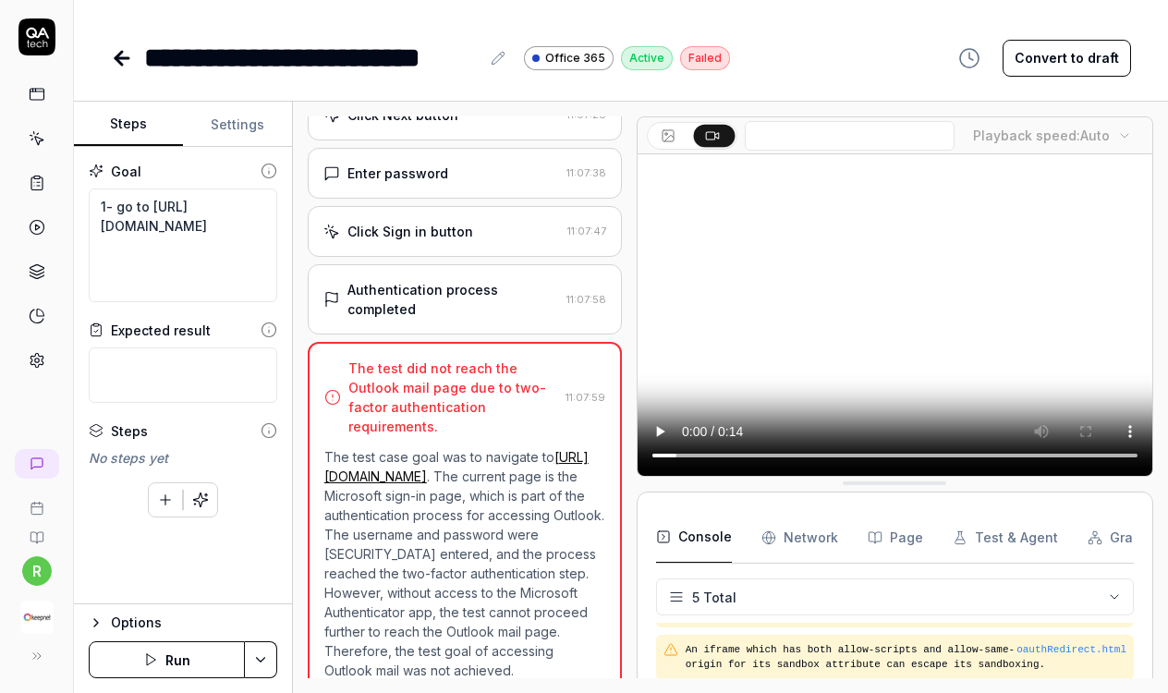
drag, startPoint x: 907, startPoint y: 459, endPoint x: 1034, endPoint y: 459, distance: 127.6
click at [1034, 459] on video at bounding box center [895, 315] width 515 height 322
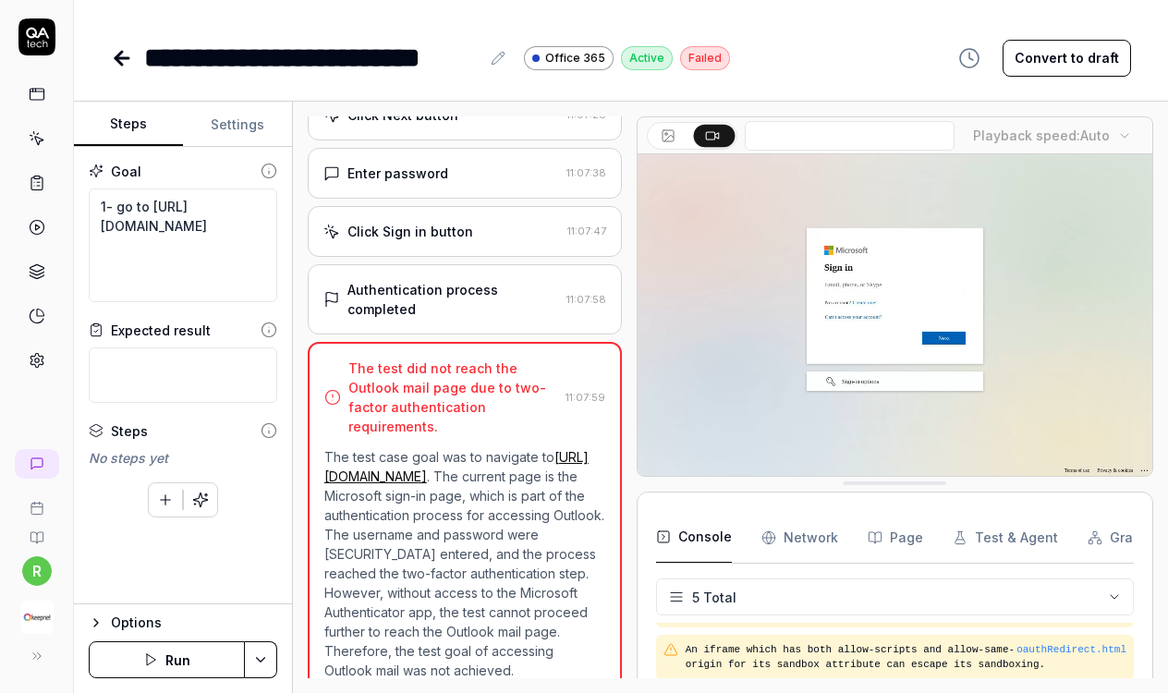
click at [122, 58] on icon at bounding box center [122, 58] width 13 height 0
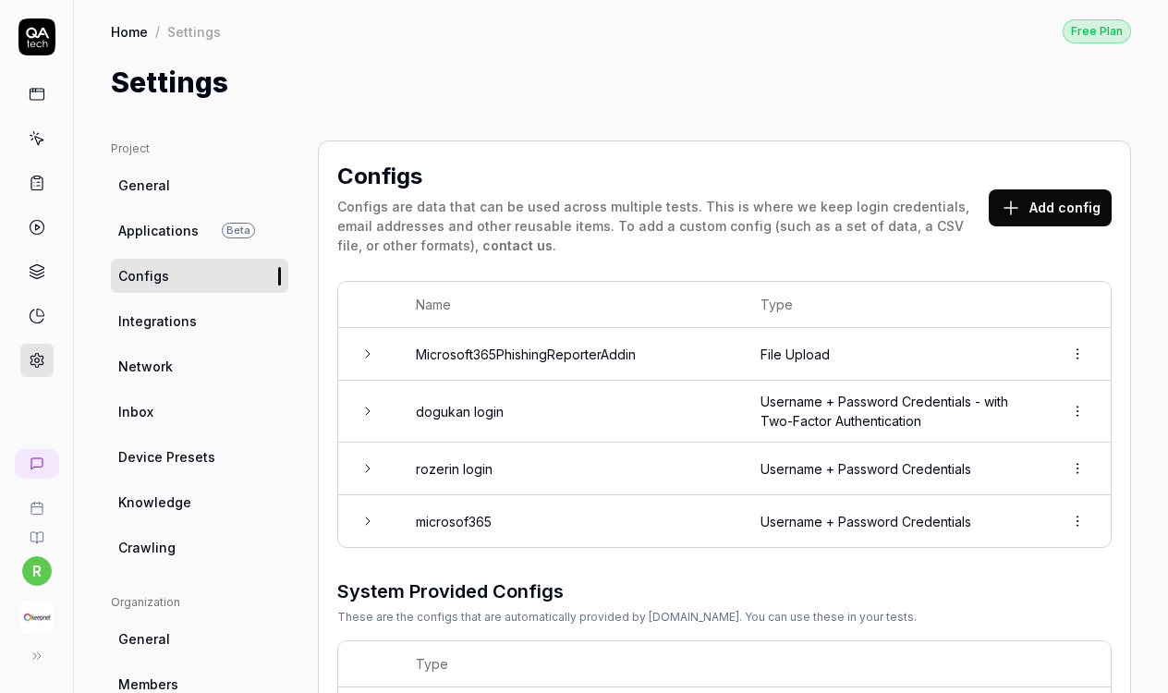
click at [1085, 517] on html "r Home / Settings Free Plan Home / Settings Free Plan Settings Project General …" at bounding box center [584, 346] width 1168 height 693
click at [1039, 597] on div "Delete" at bounding box center [1016, 600] width 146 height 41
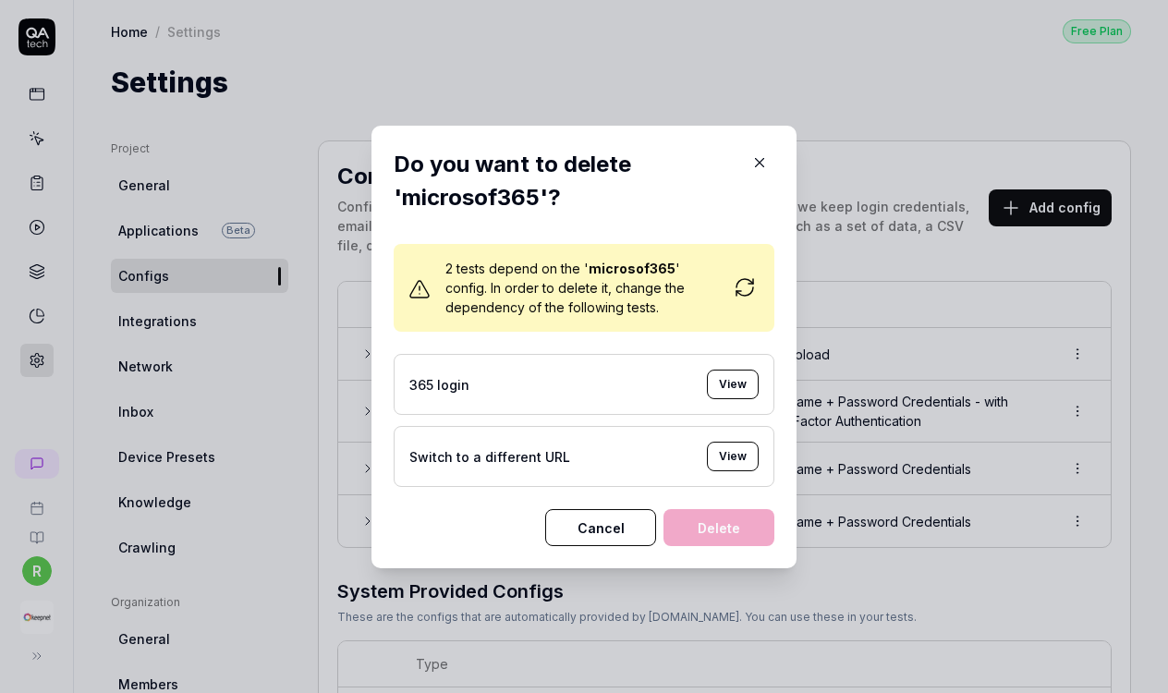
click at [743, 390] on button "View" at bounding box center [733, 385] width 52 height 30
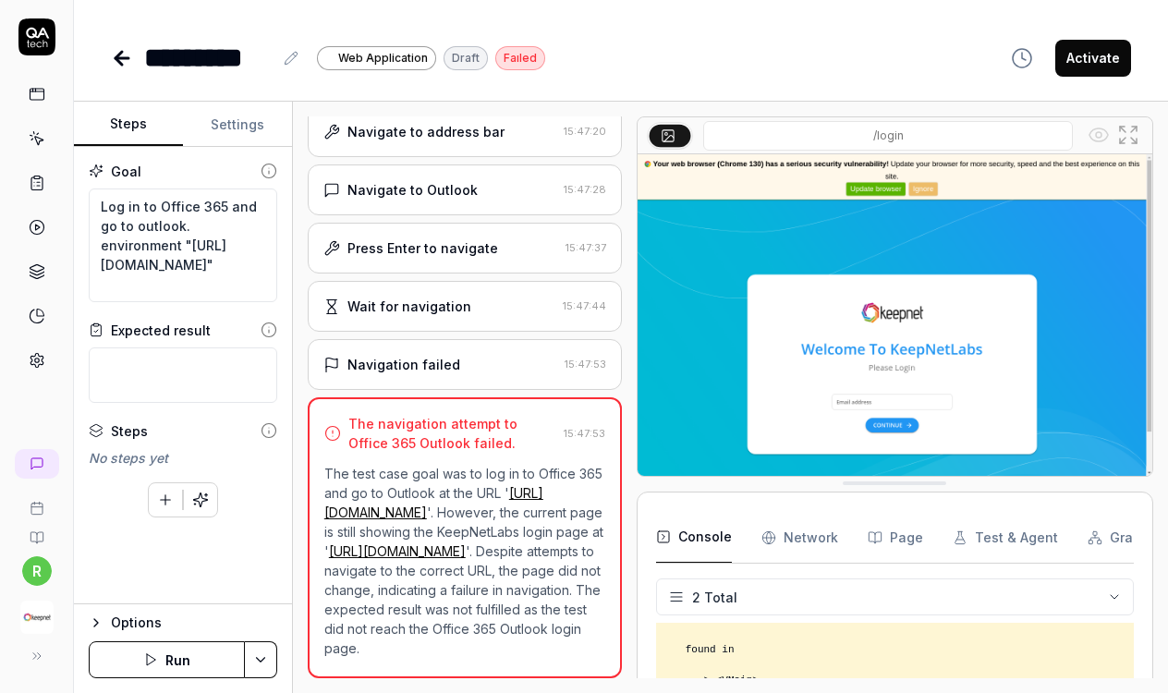
click at [116, 51] on icon at bounding box center [122, 58] width 22 height 22
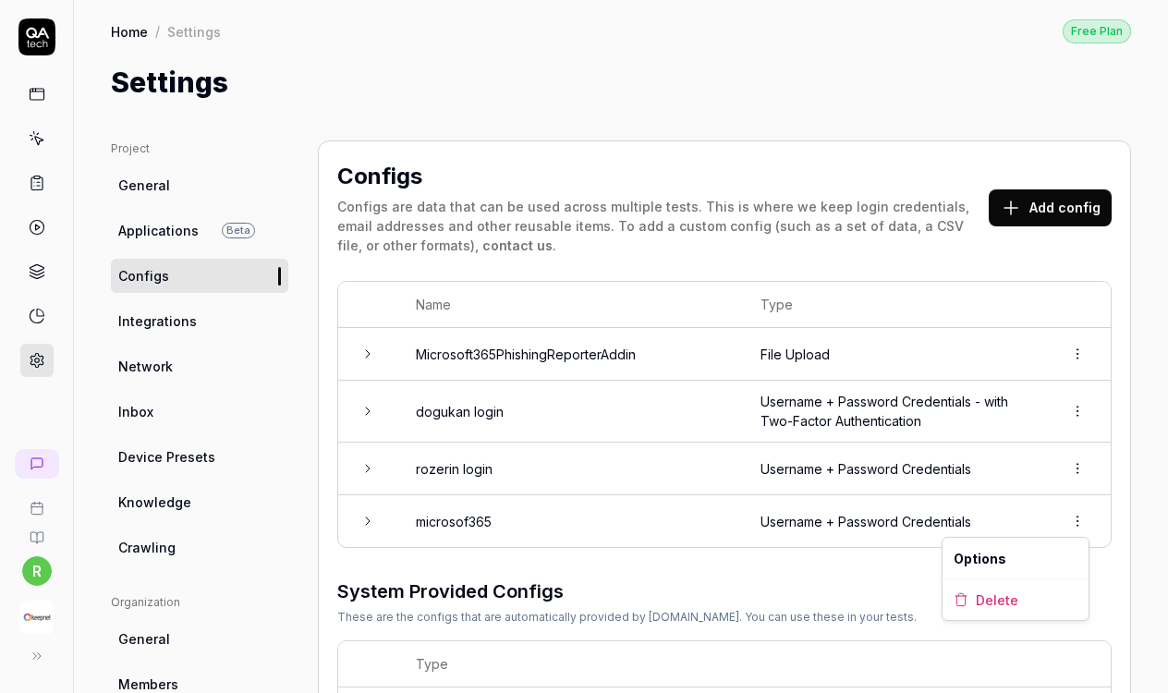
click at [1087, 529] on html "r Home / Settings Free Plan Home / Settings Free Plan Settings Project General …" at bounding box center [584, 346] width 1168 height 693
click at [1013, 606] on span "Delete" at bounding box center [997, 600] width 43 height 19
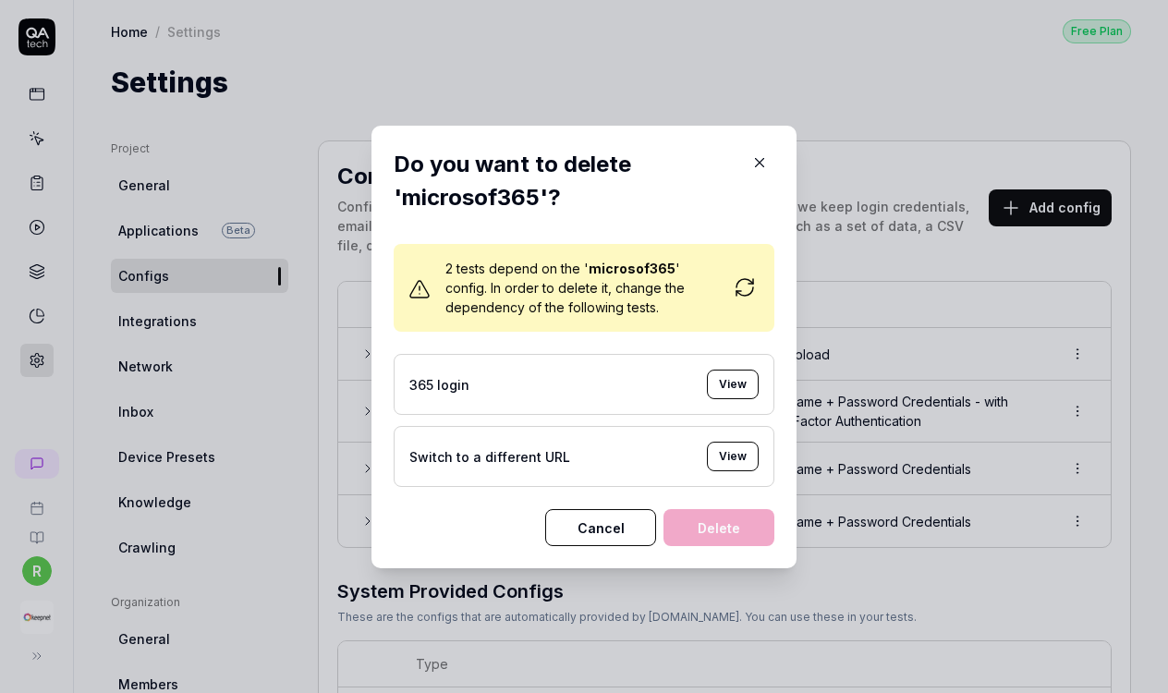
click at [608, 509] on button "Cancel" at bounding box center [600, 527] width 111 height 37
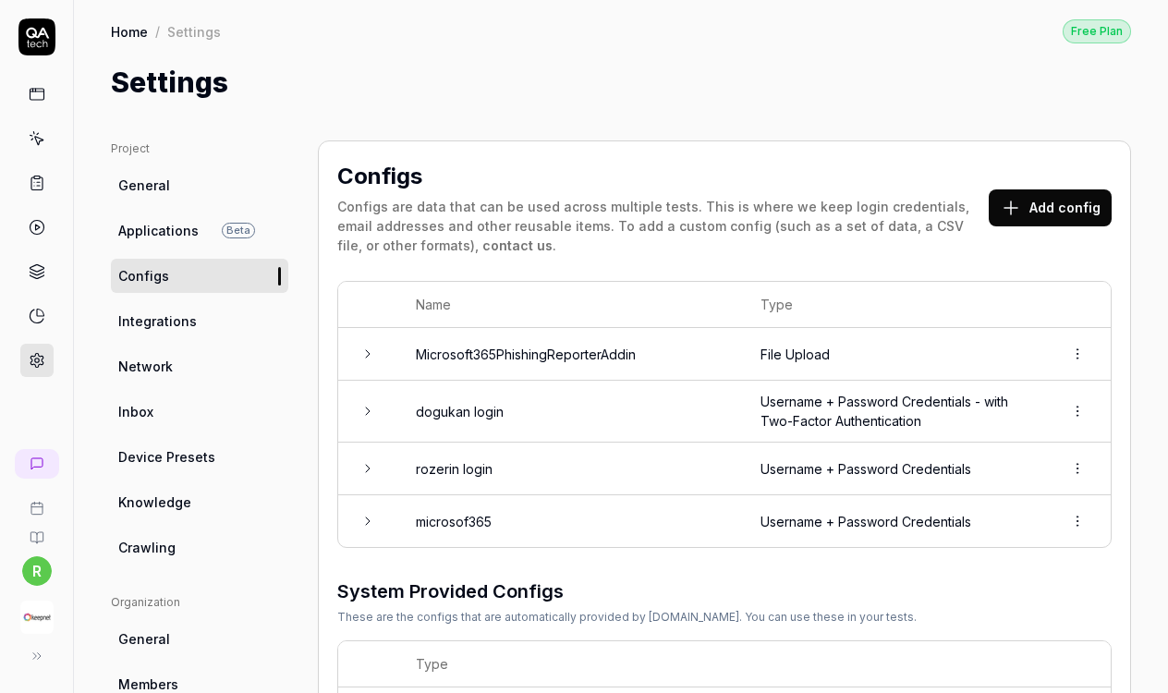
click at [666, 530] on td "microsof365" at bounding box center [569, 521] width 345 height 52
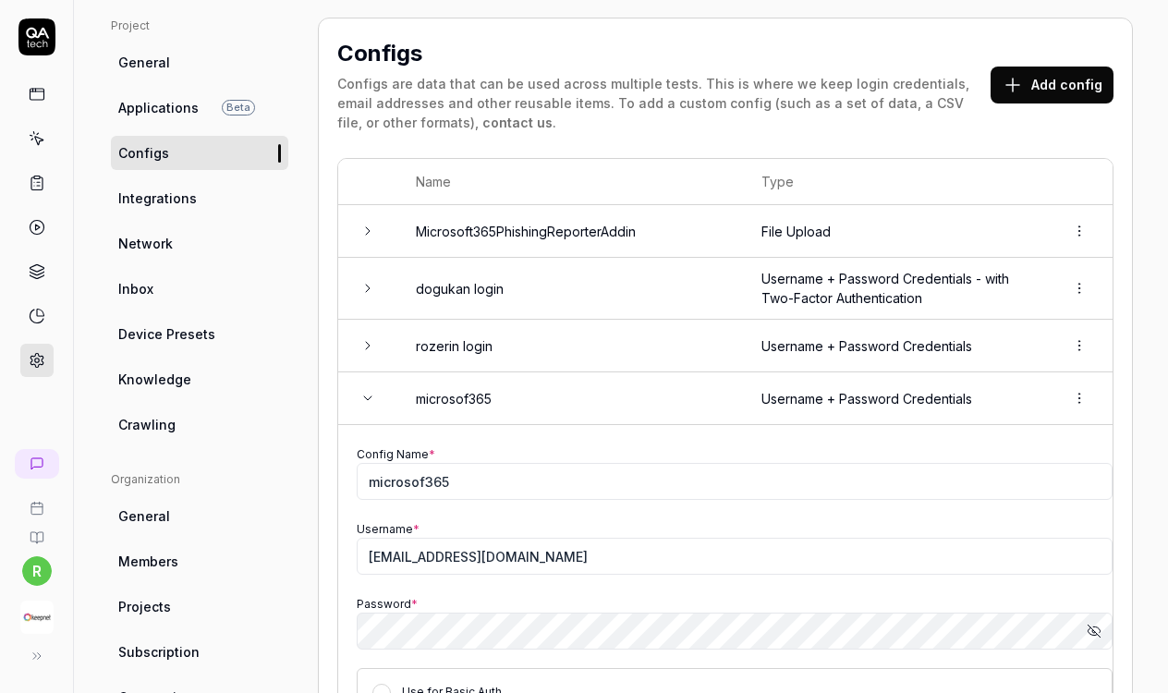
scroll to position [132, 0]
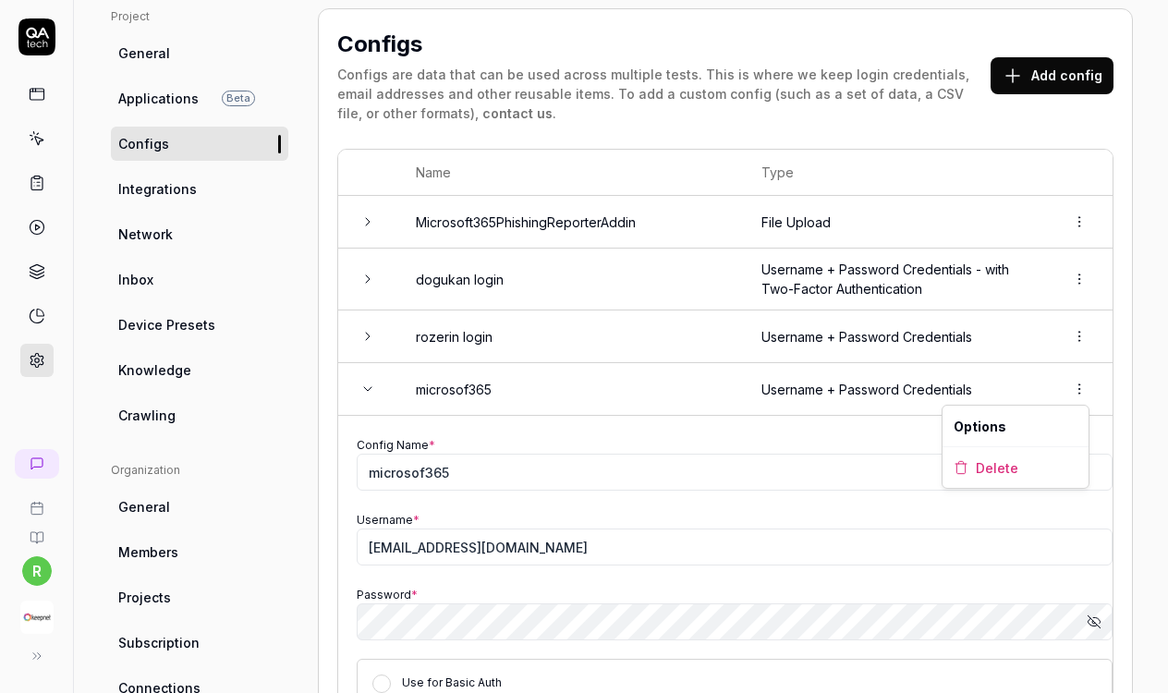
click at [1078, 398] on html "r Home / Settings Free Plan Home / Settings Free Plan Settings Project General …" at bounding box center [584, 346] width 1168 height 693
click at [1015, 467] on span "Delete" at bounding box center [997, 467] width 43 height 19
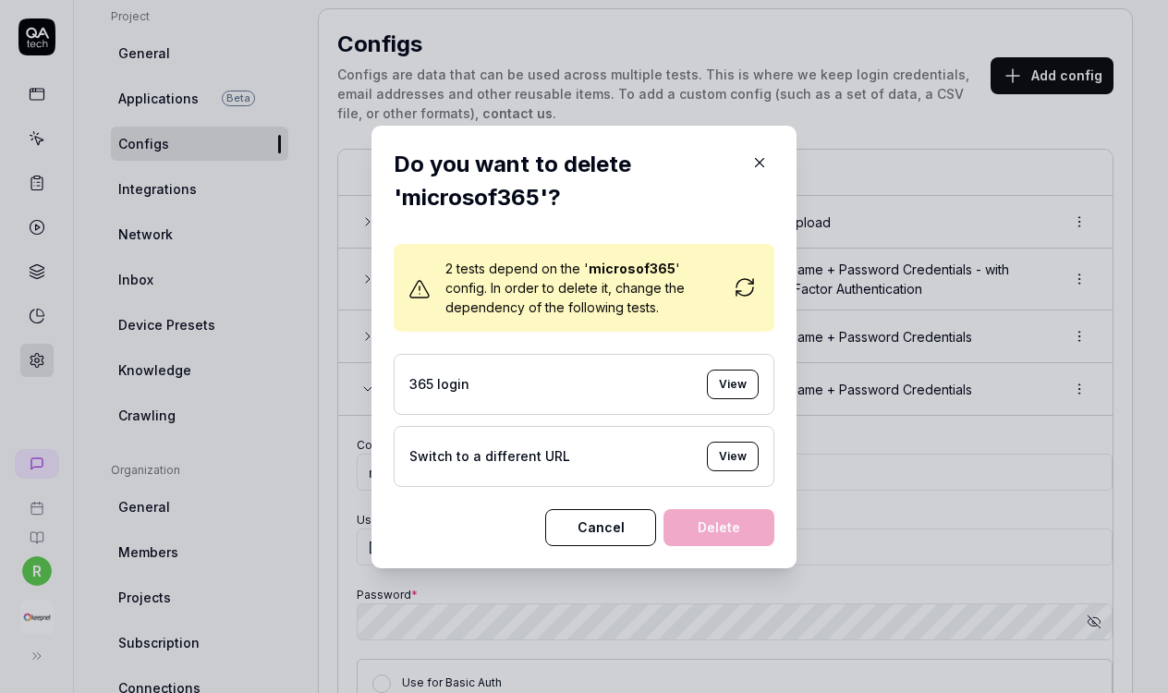
click at [720, 458] on button "View" at bounding box center [733, 457] width 52 height 30
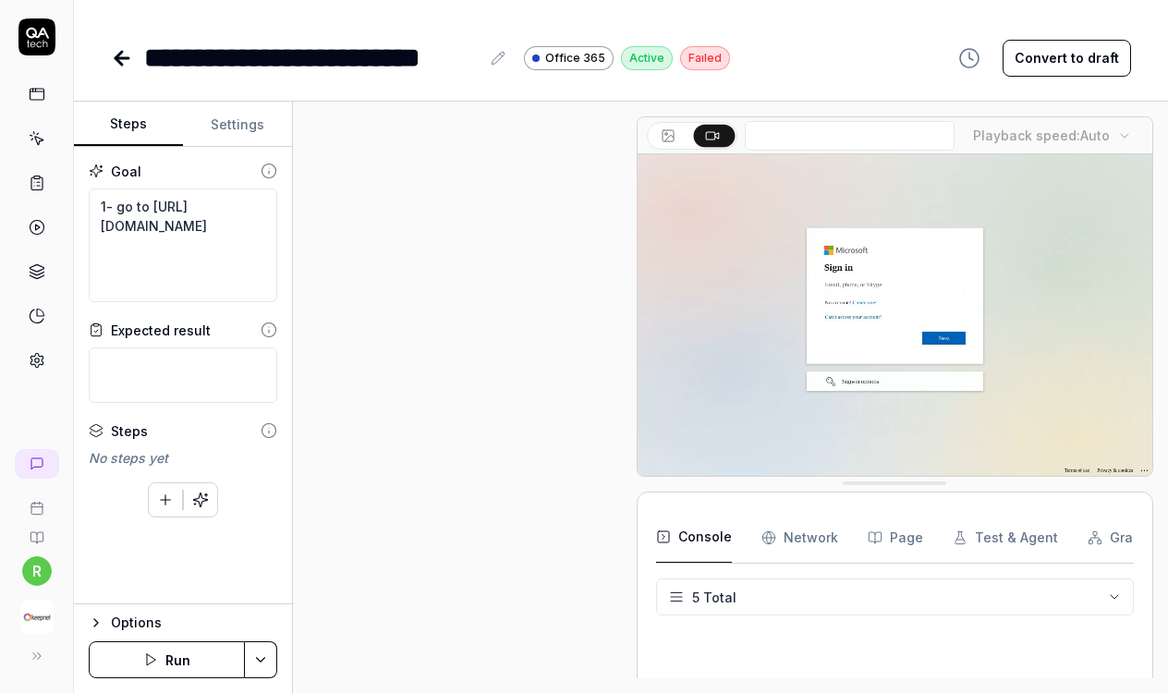
scroll to position [171, 0]
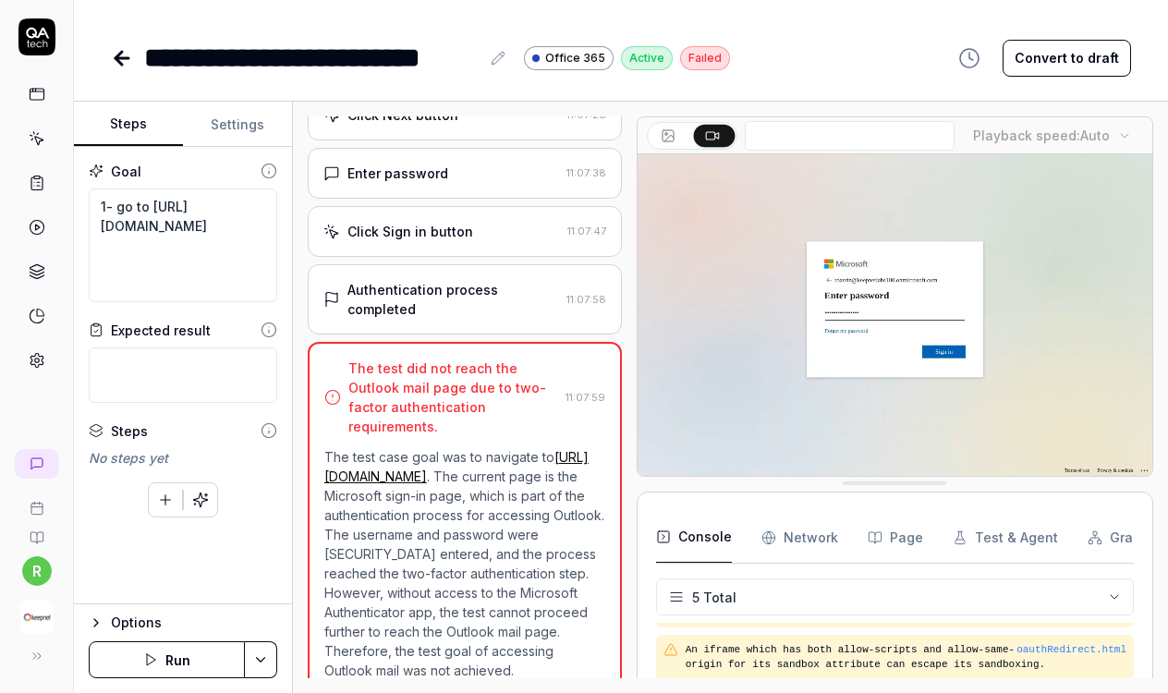
click at [270, 128] on button "Settings" at bounding box center [237, 125] width 109 height 44
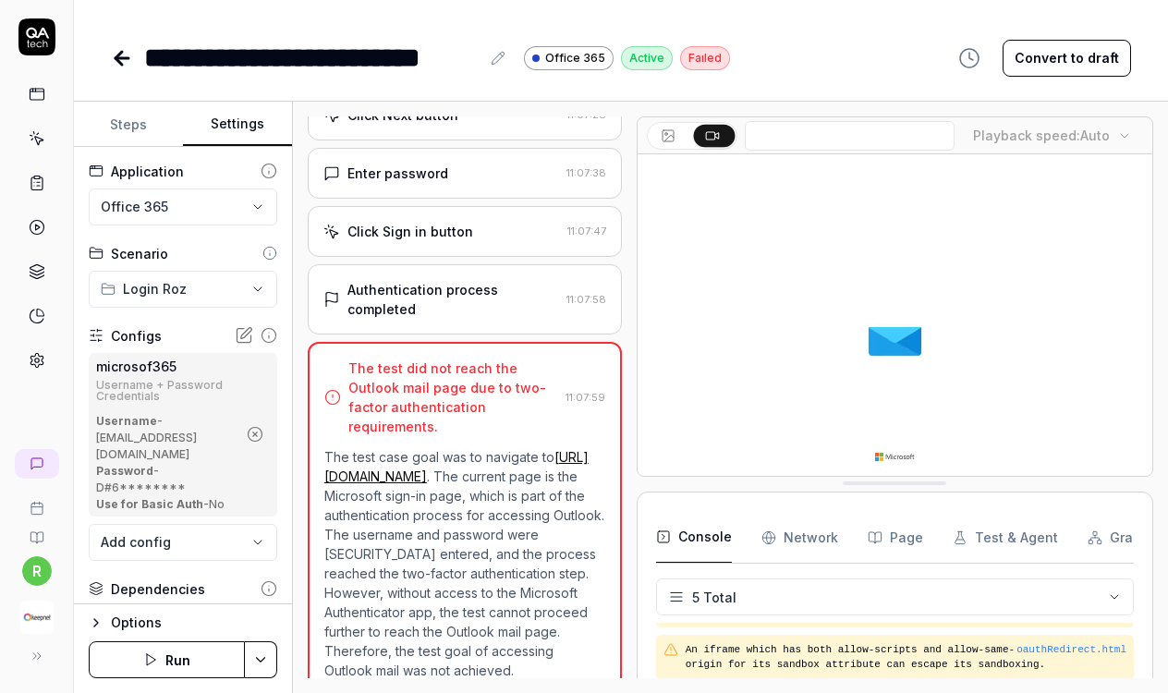
click at [258, 433] on icon "button" at bounding box center [255, 435] width 5 height 5
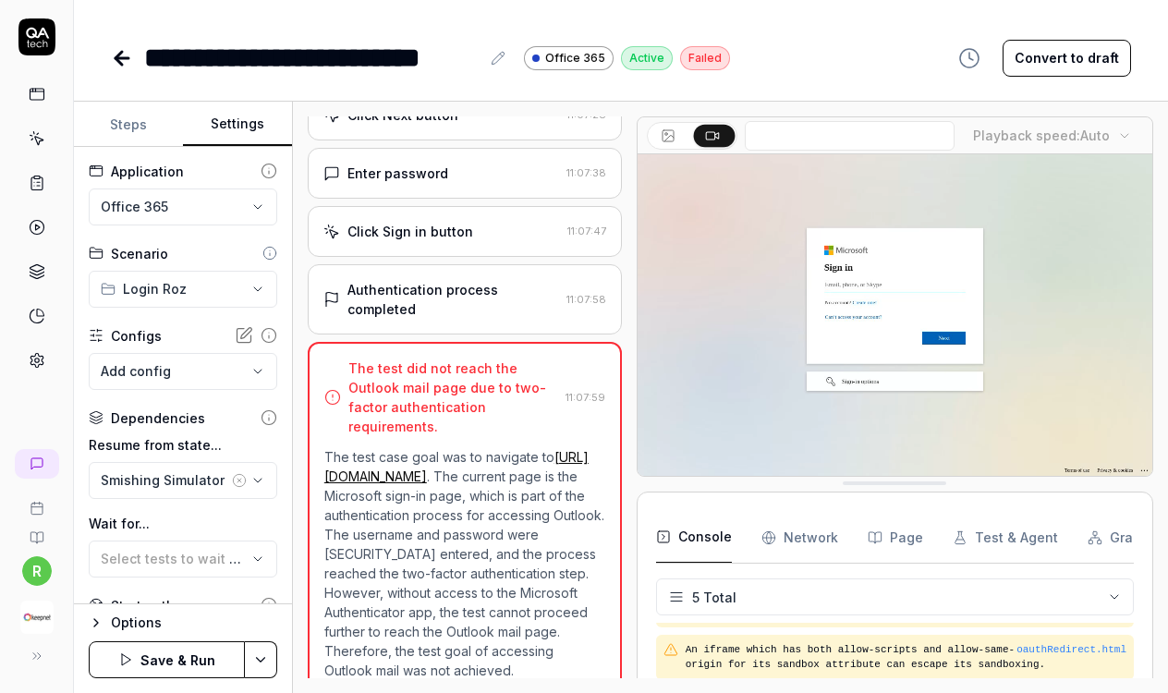
click at [123, 55] on icon at bounding box center [122, 58] width 22 height 22
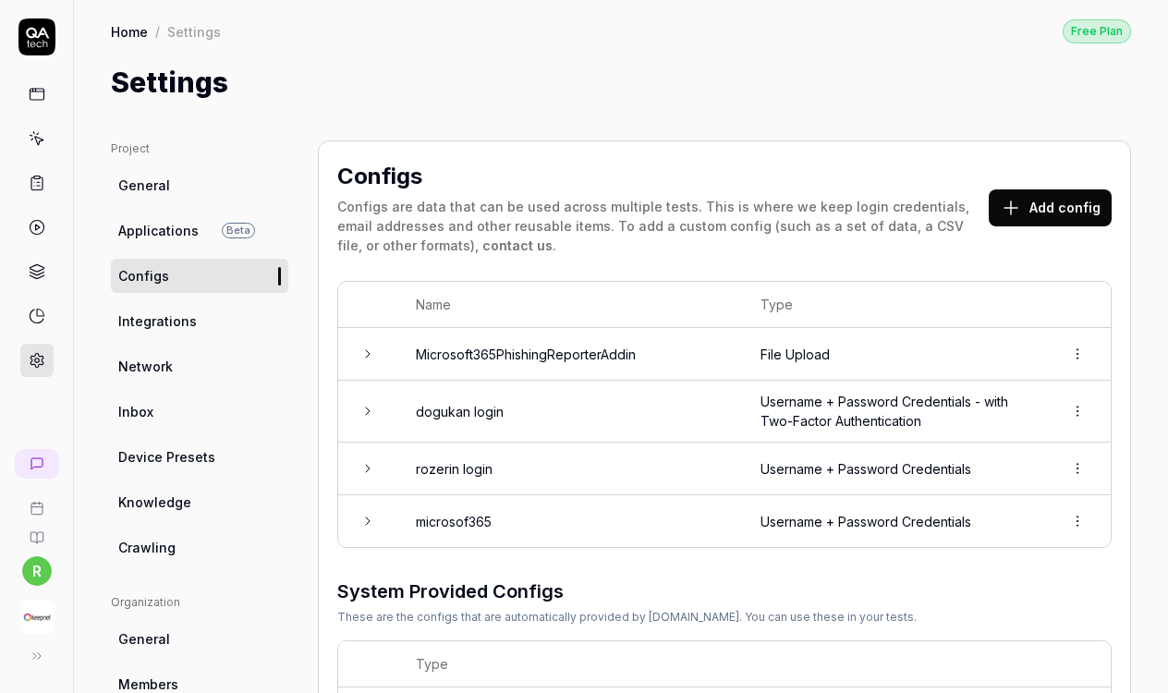
click at [1076, 522] on html "r Home / Settings Free Plan Home / Settings Free Plan Settings Project General …" at bounding box center [584, 346] width 1168 height 693
click at [1005, 608] on span "Delete" at bounding box center [997, 600] width 43 height 19
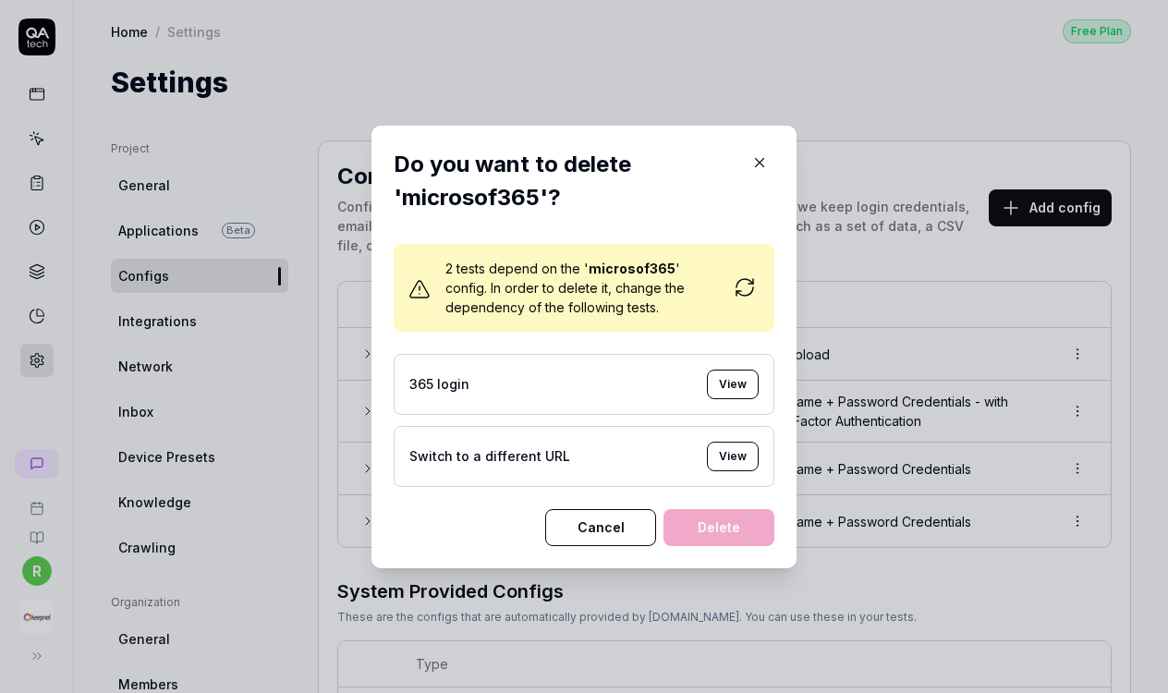
click at [743, 371] on button "View" at bounding box center [733, 385] width 52 height 30
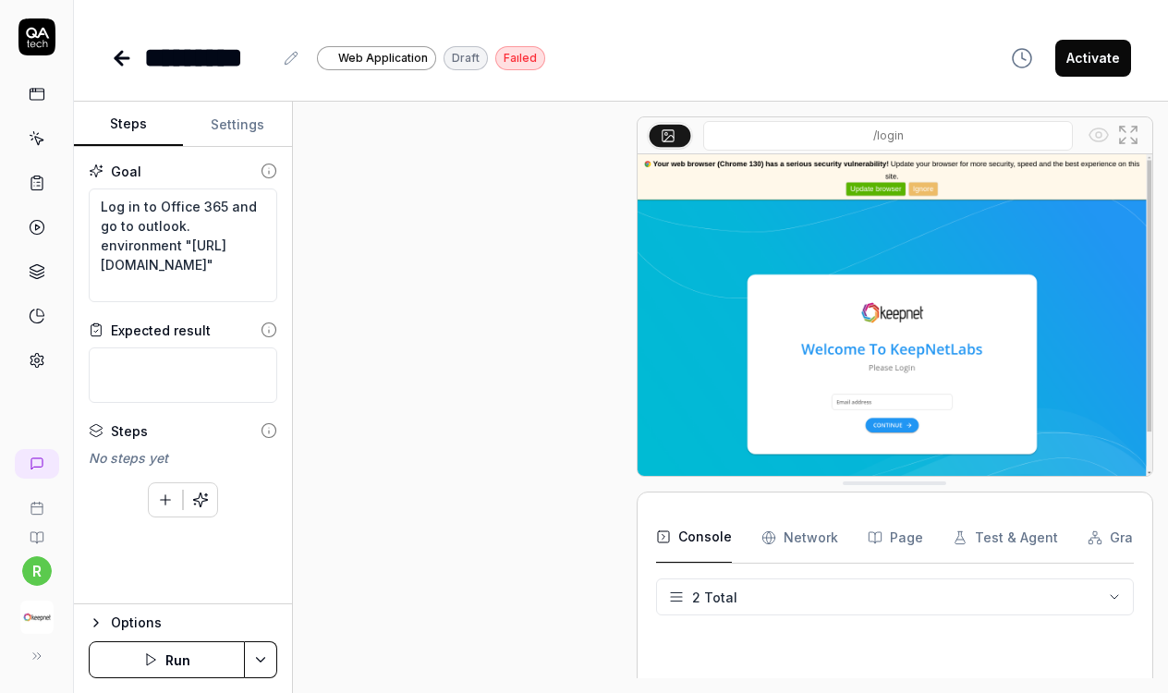
scroll to position [132, 0]
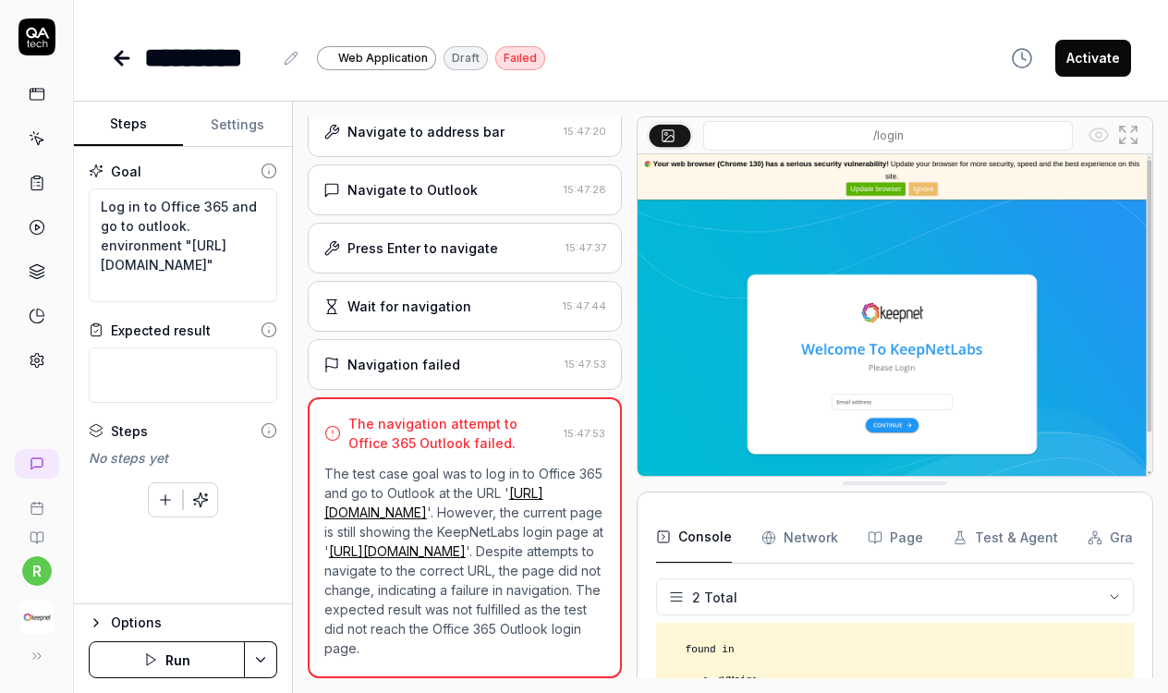
click at [250, 116] on button "Settings" at bounding box center [237, 125] width 109 height 44
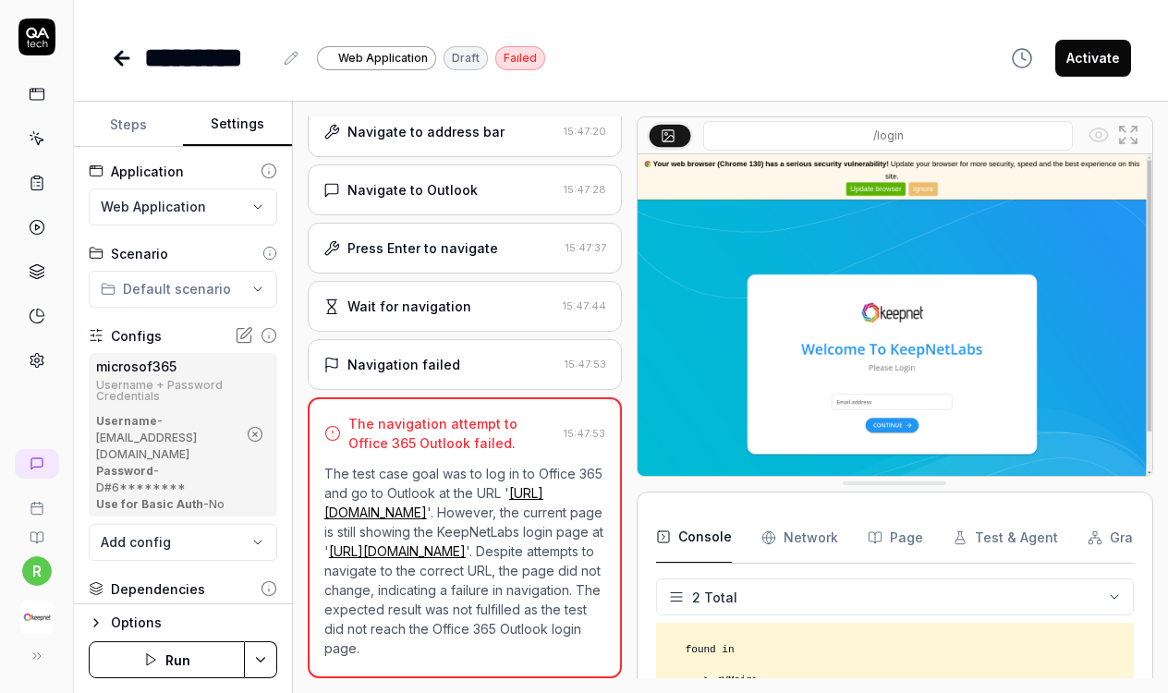
click at [263, 426] on icon "button" at bounding box center [255, 434] width 17 height 17
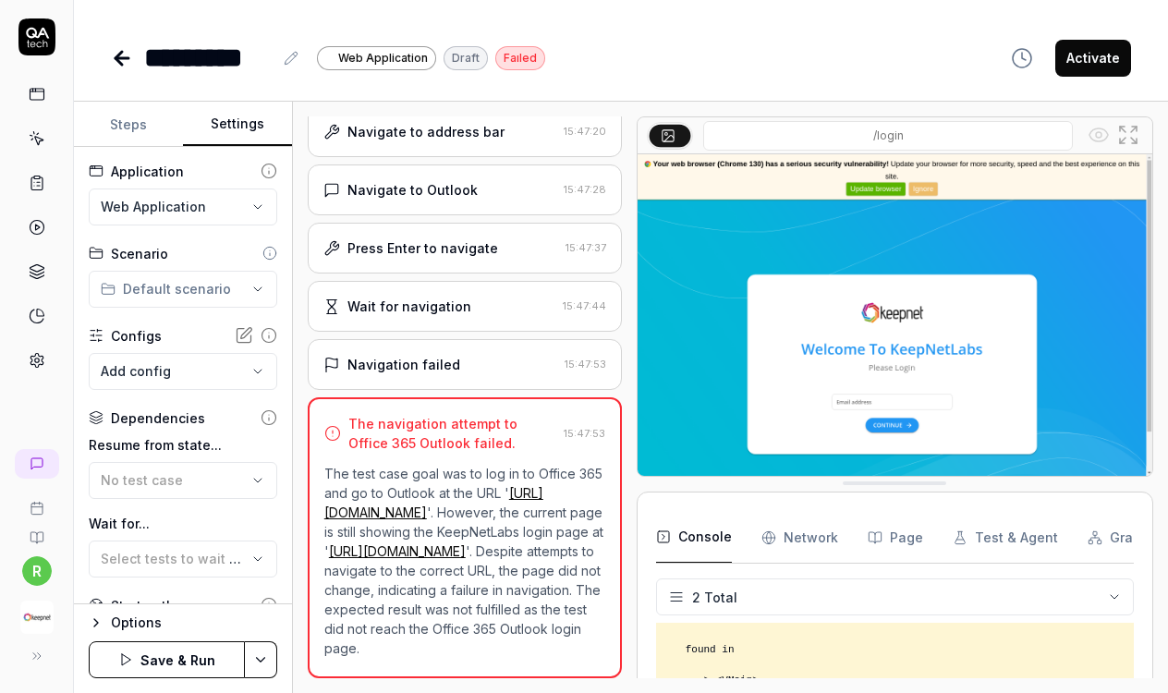
click at [185, 658] on button "Save & Run" at bounding box center [167, 659] width 156 height 37
click at [124, 58] on icon at bounding box center [122, 58] width 13 height 0
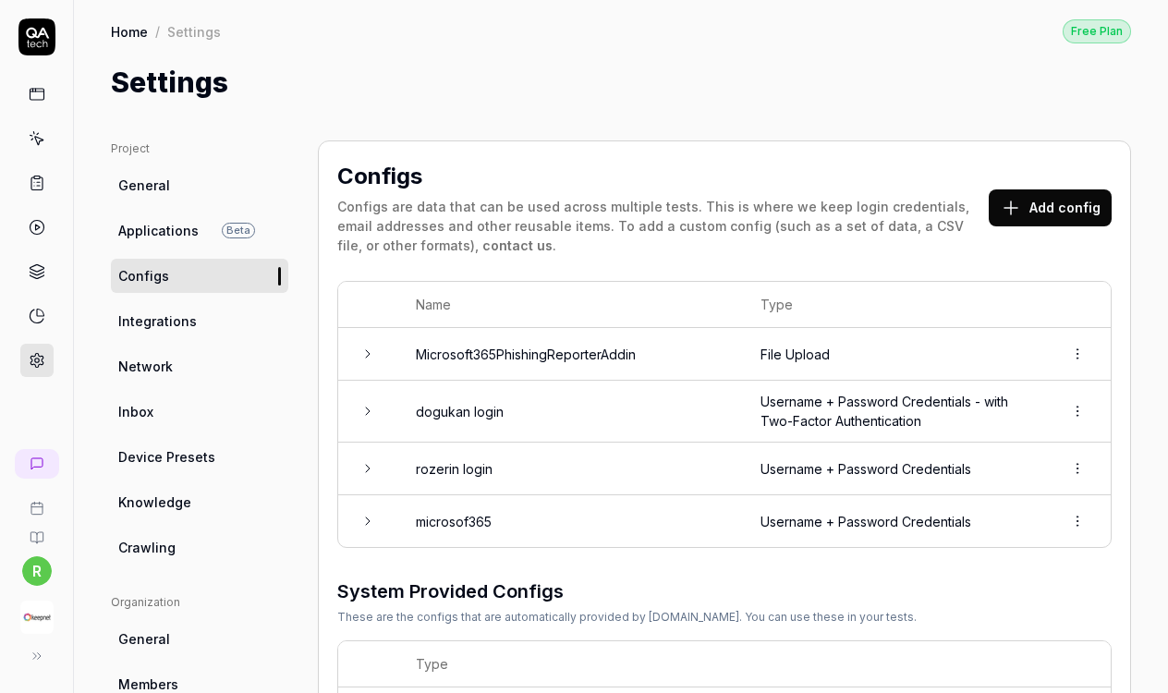
click at [1080, 507] on html "r Home / Settings Free Plan Home / Settings Free Plan Settings Project General …" at bounding box center [584, 346] width 1168 height 693
click at [1003, 606] on span "Delete" at bounding box center [997, 600] width 43 height 19
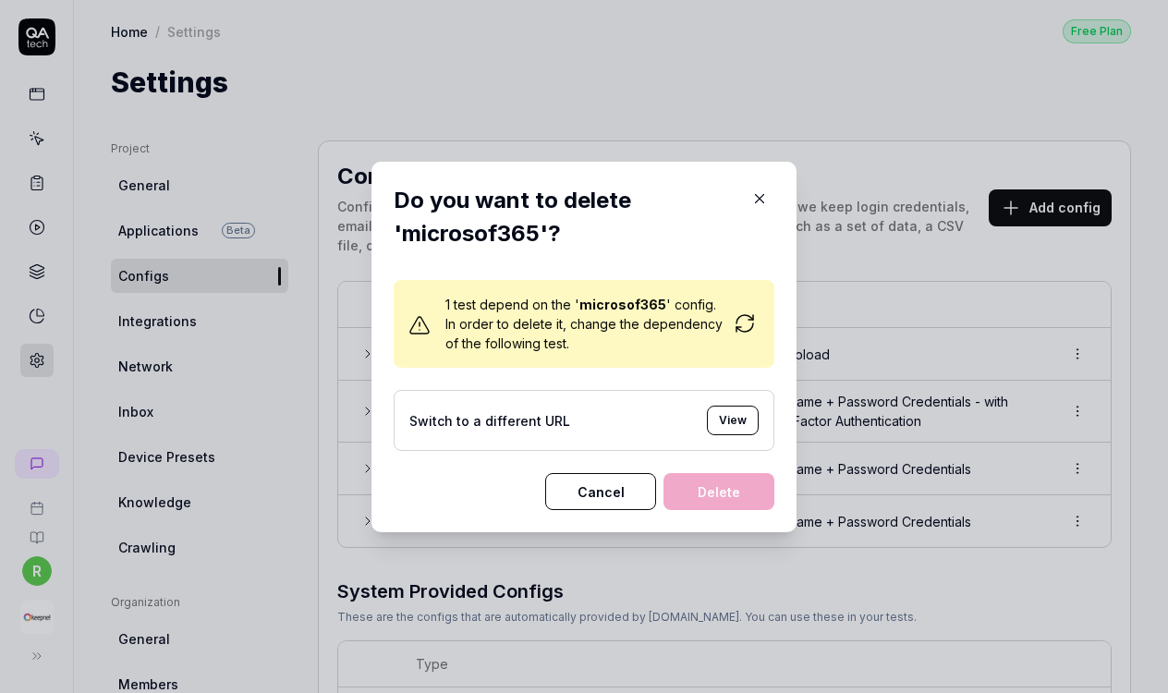
click at [734, 417] on button "View" at bounding box center [733, 421] width 52 height 30
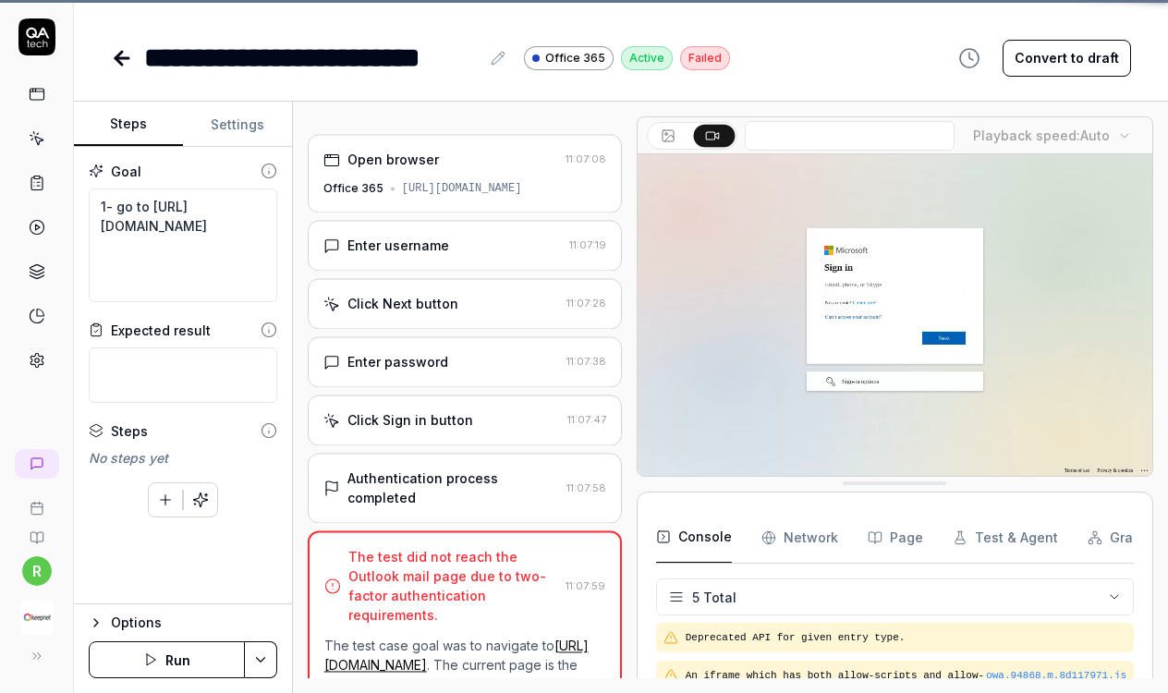
scroll to position [79, 0]
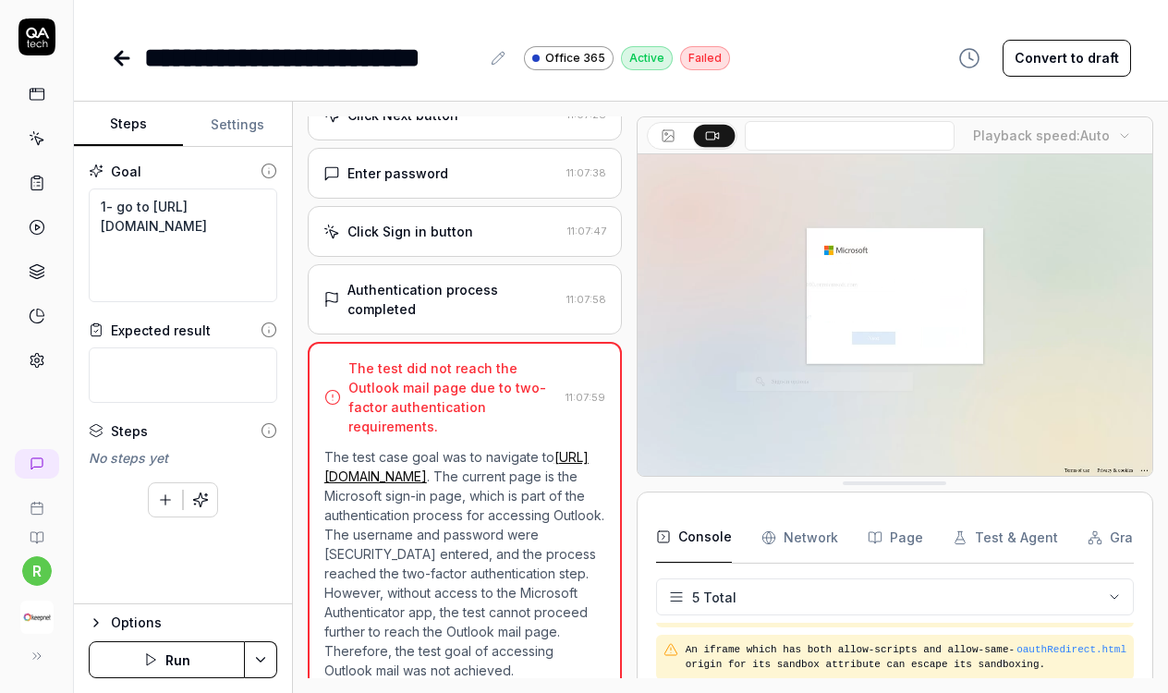
scroll to position [171, 0]
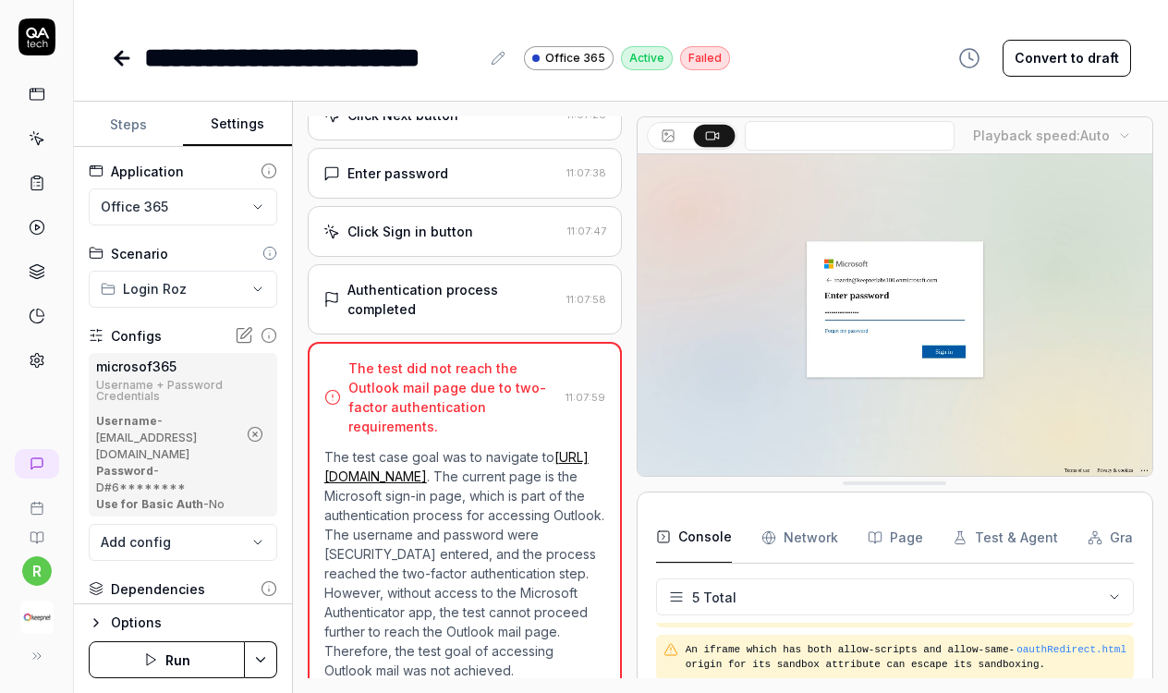
click at [263, 125] on button "Settings" at bounding box center [237, 125] width 109 height 44
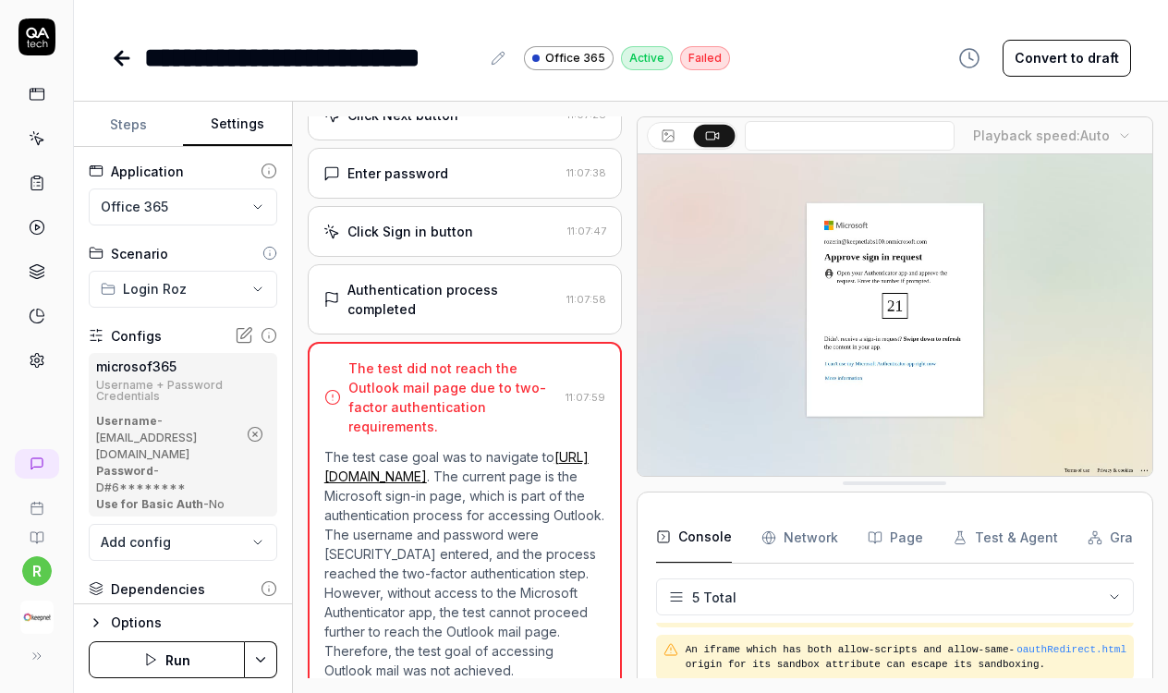
click at [289, 424] on div "**********" at bounding box center [621, 398] width 1094 height 592
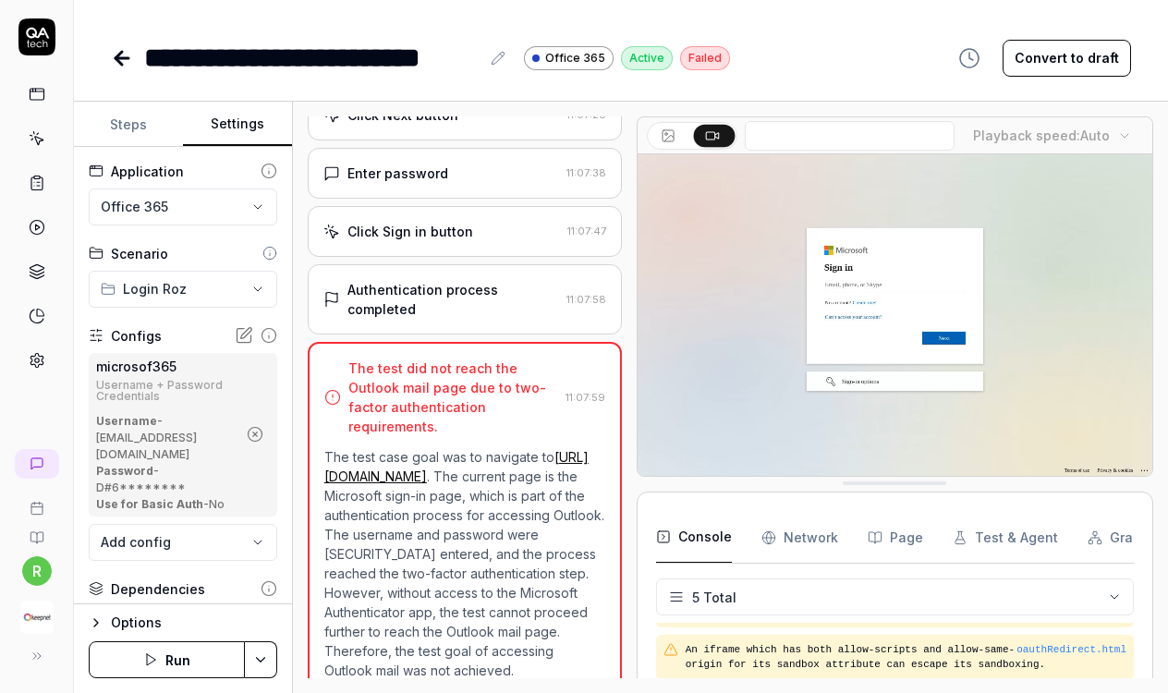
click at [263, 426] on icon "button" at bounding box center [255, 434] width 17 height 17
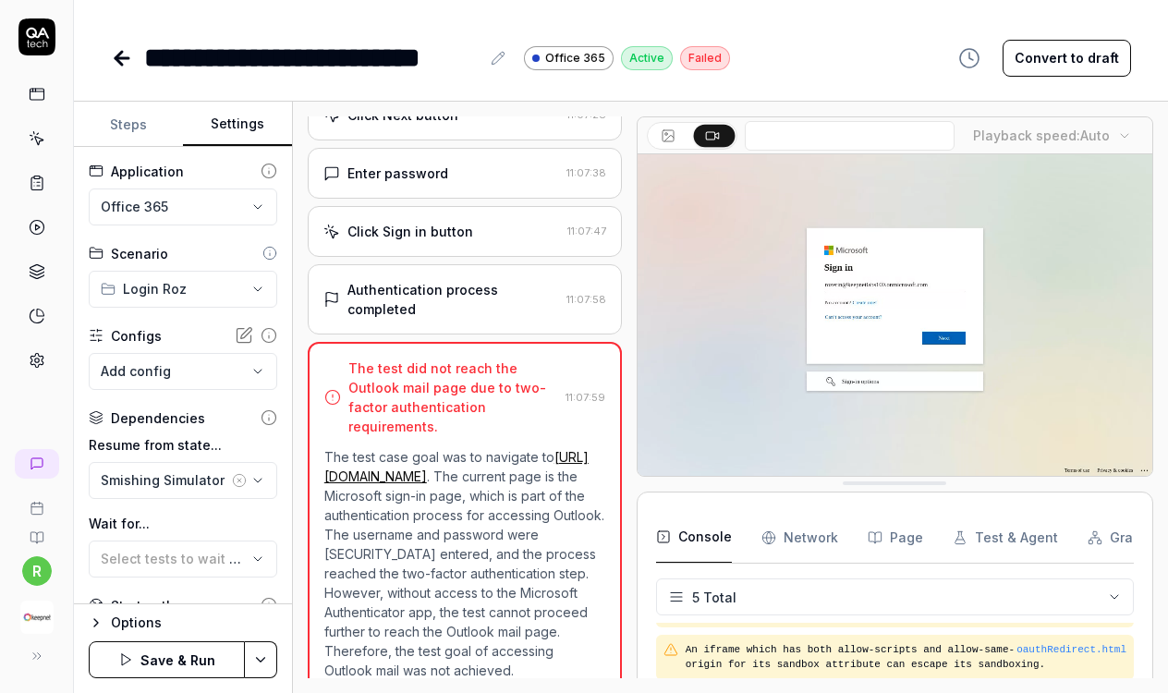
click at [169, 658] on button "Save & Run" at bounding box center [167, 659] width 156 height 37
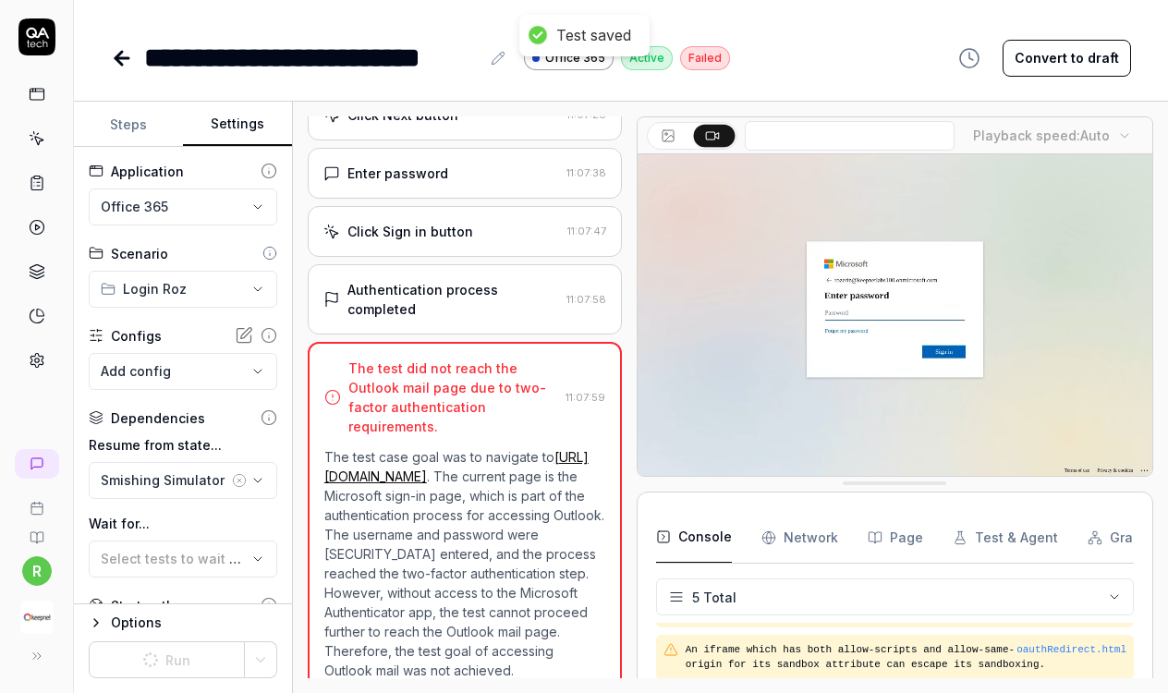
click at [122, 63] on icon at bounding box center [119, 58] width 6 height 13
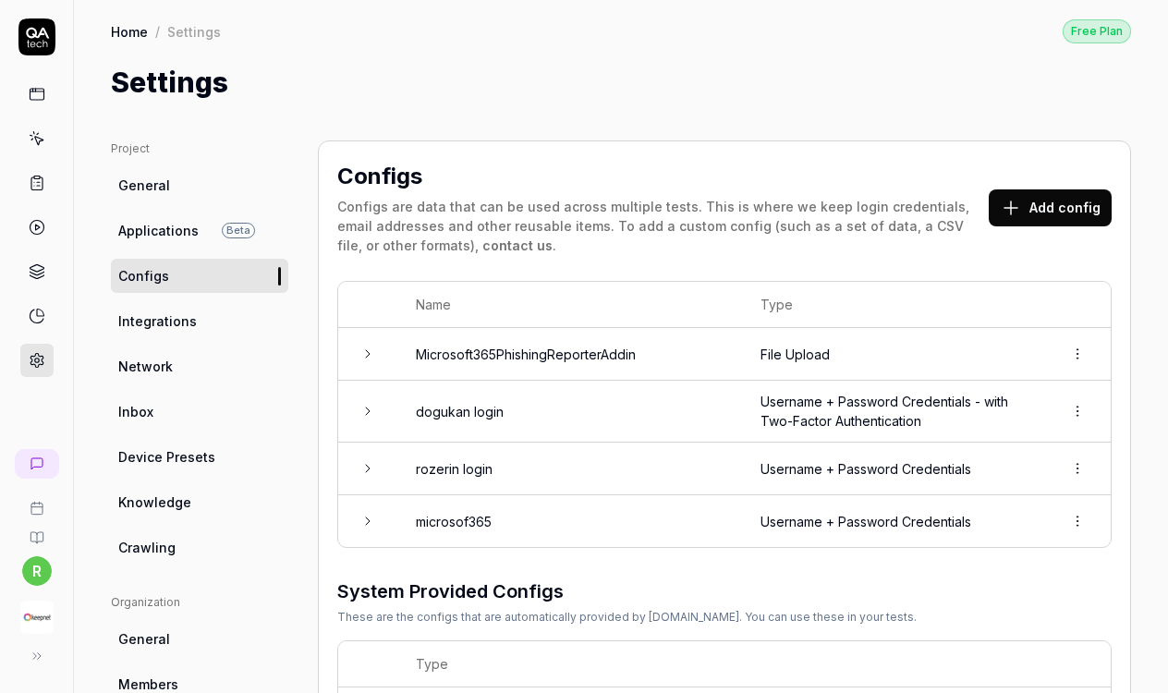
click at [1077, 526] on html "r Home / Settings Free Plan Home / Settings Free Plan Settings Project General …" at bounding box center [584, 346] width 1168 height 693
click at [1022, 605] on div "Delete" at bounding box center [1016, 600] width 146 height 41
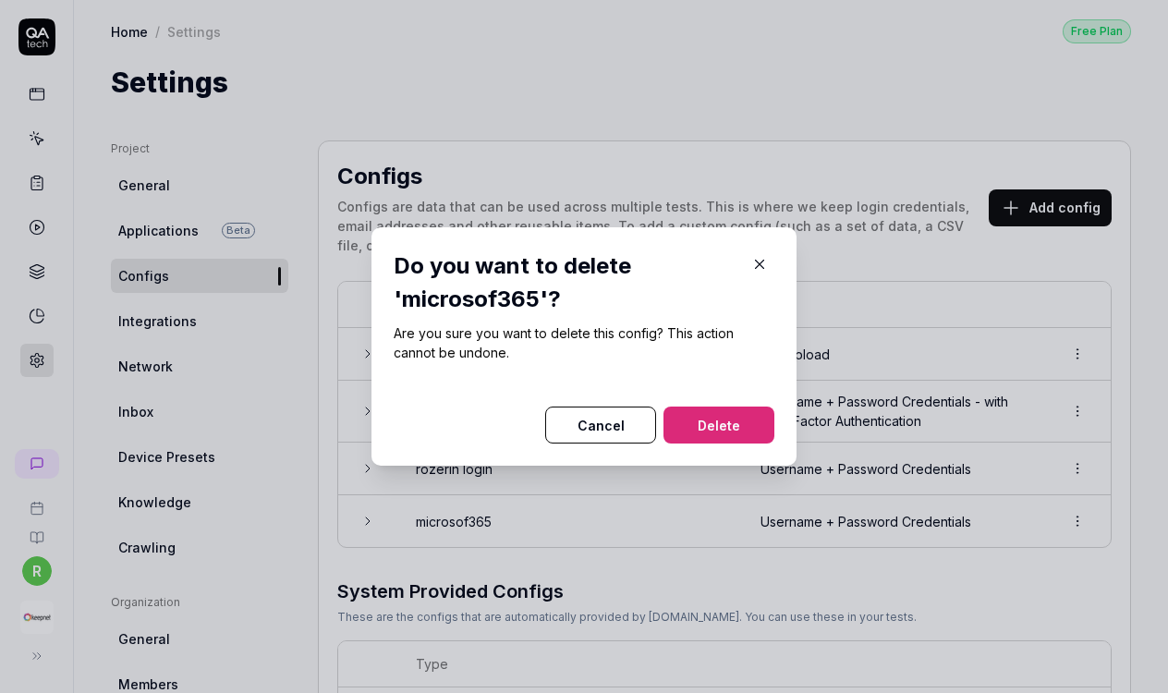
click at [744, 415] on button "Delete" at bounding box center [719, 425] width 111 height 37
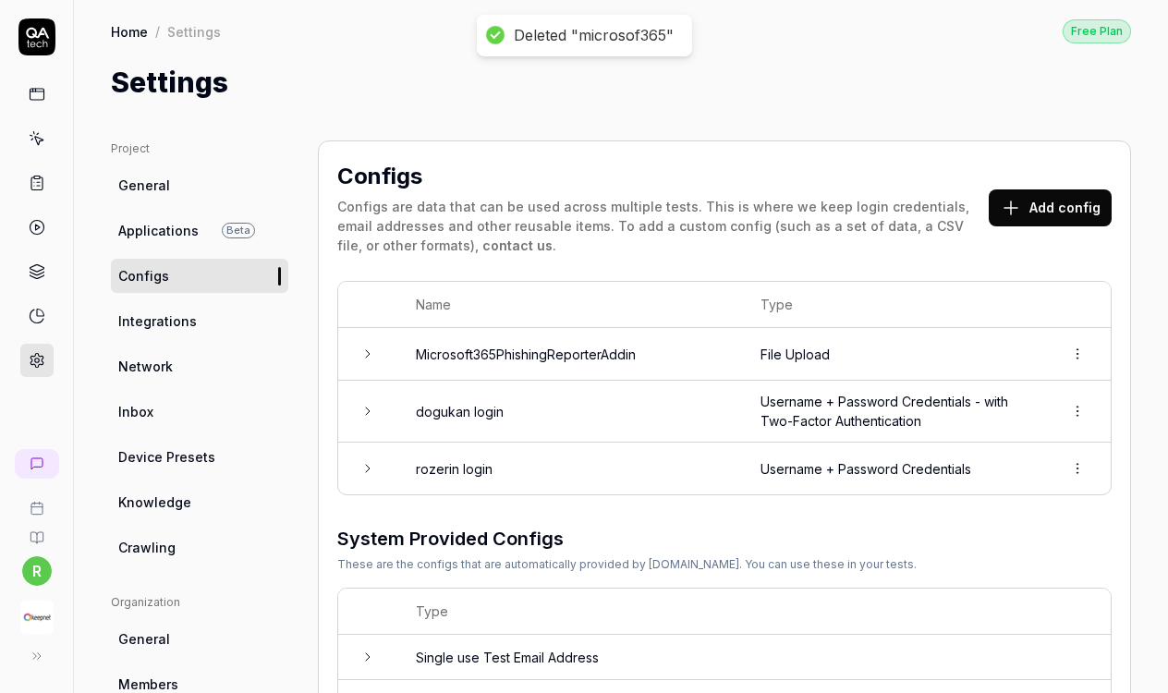
click at [751, 470] on td "Username + Password Credentials" at bounding box center [893, 469] width 302 height 52
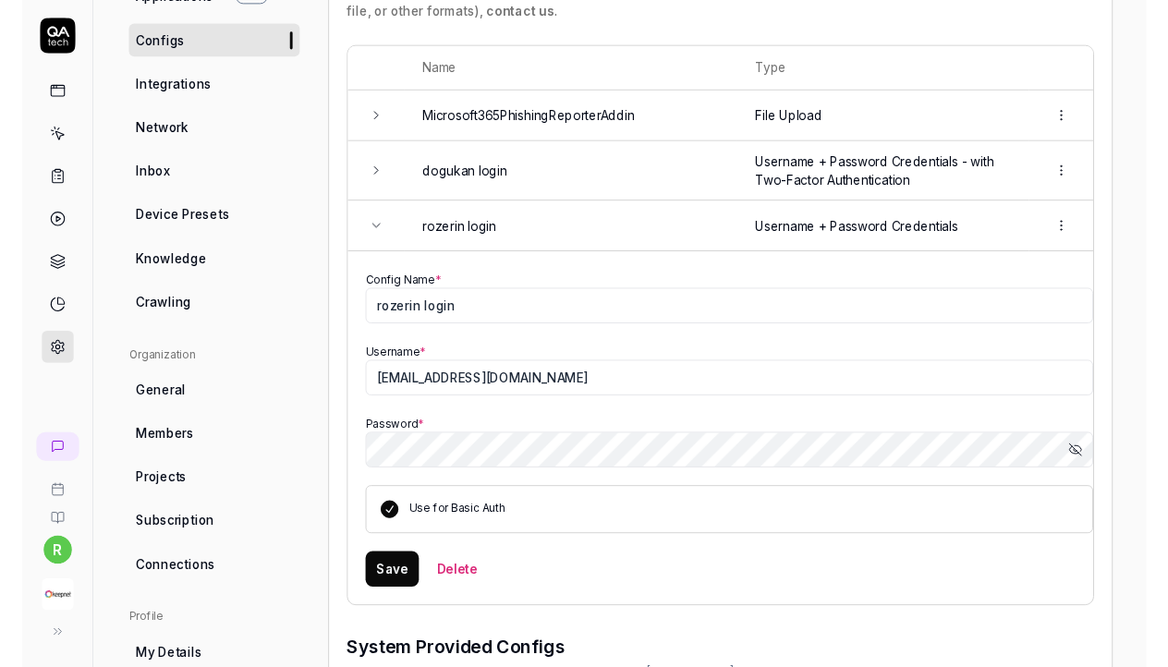
scroll to position [195, 0]
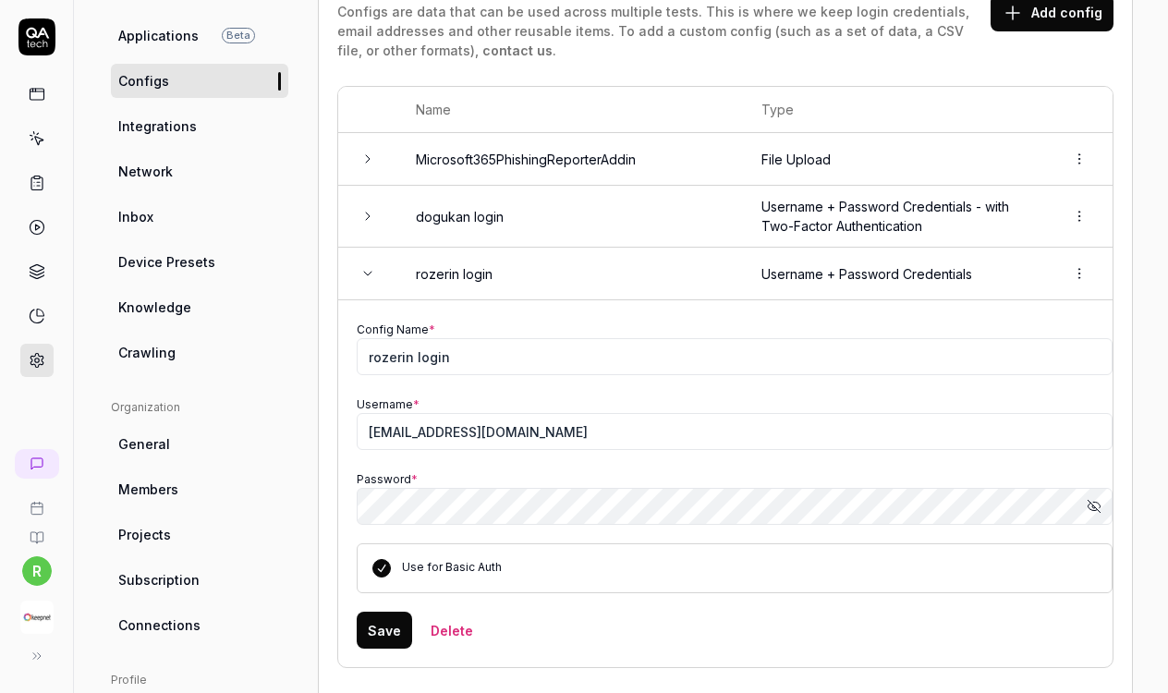
click at [371, 271] on icon at bounding box center [367, 273] width 15 height 15
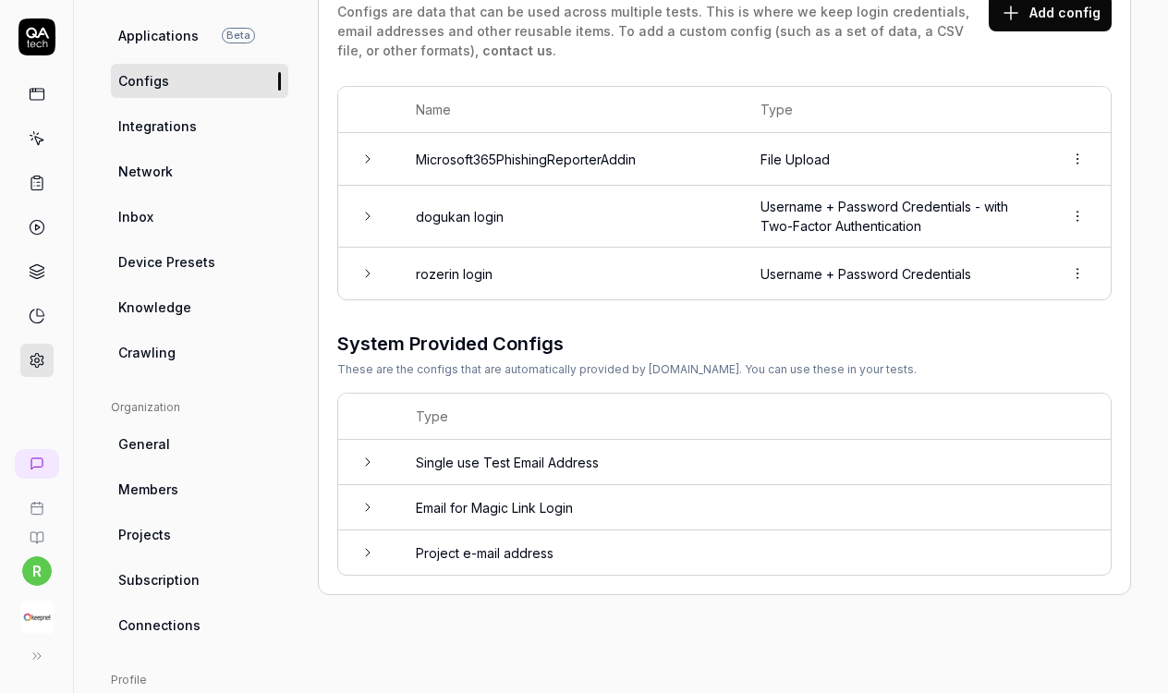
click at [367, 213] on icon at bounding box center [368, 216] width 4 height 7
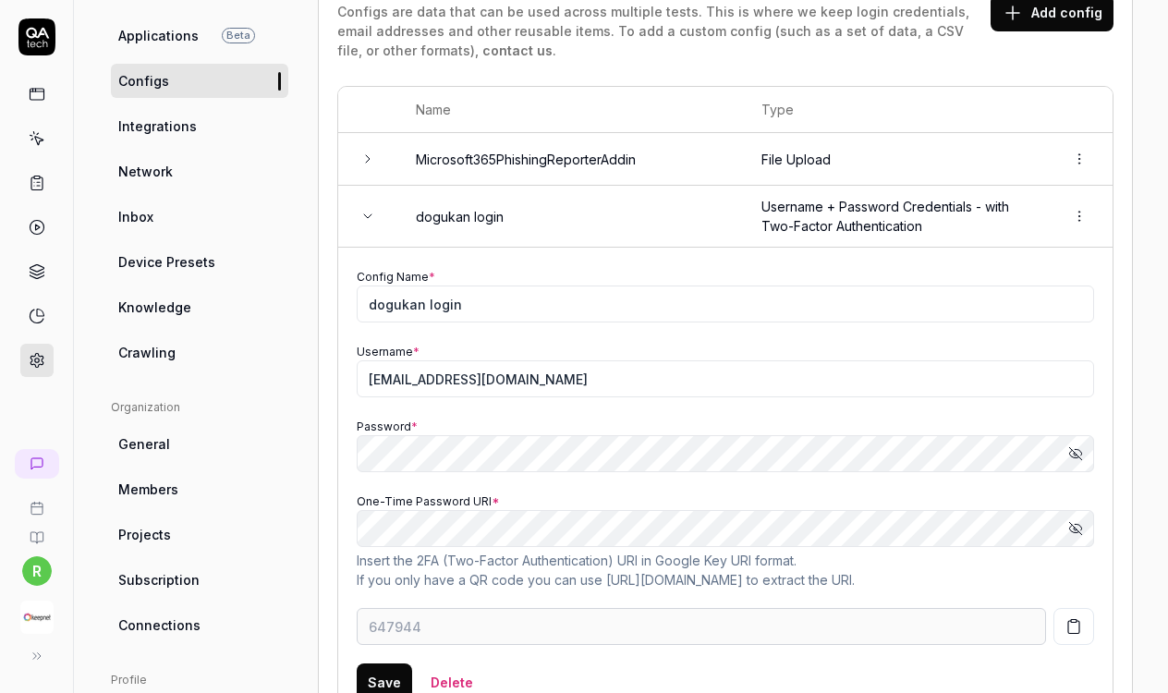
click at [367, 213] on icon at bounding box center [367, 216] width 15 height 15
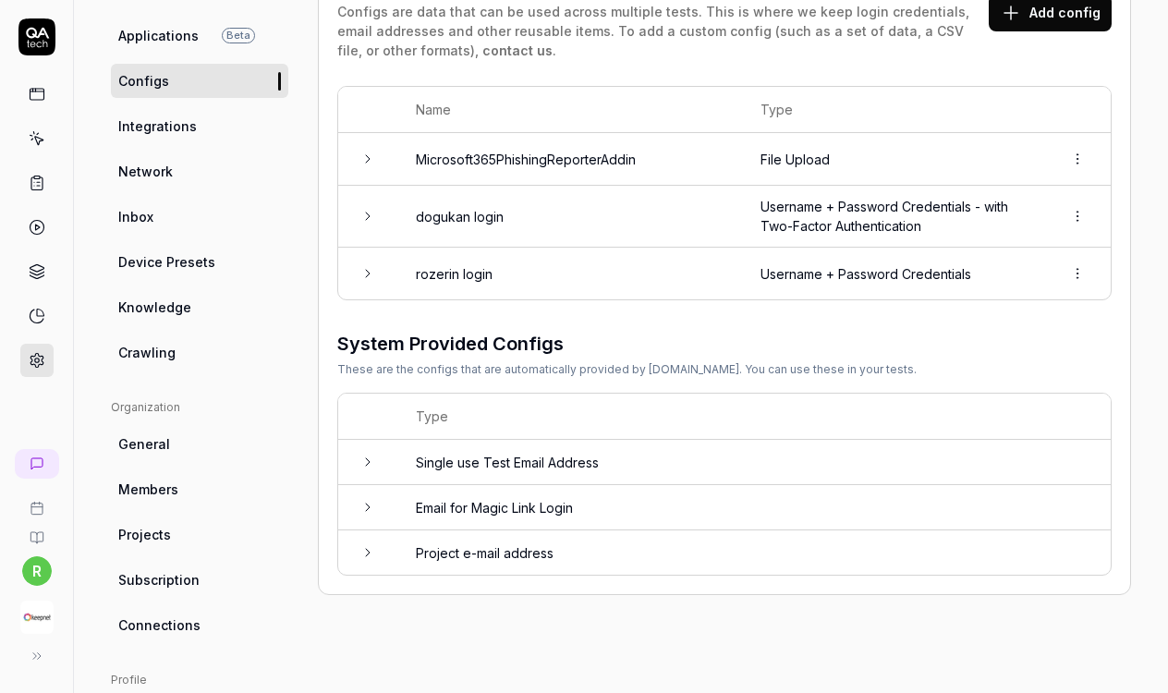
click at [372, 218] on icon at bounding box center [367, 216] width 15 height 15
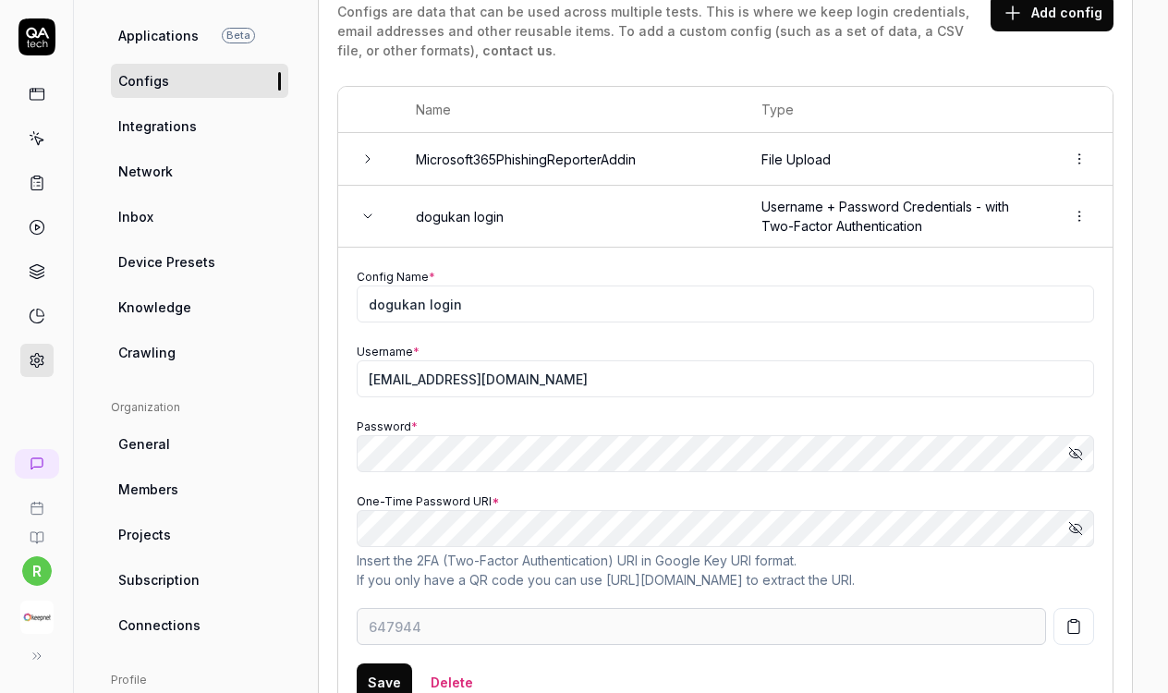
click at [711, 556] on link "Google Key URI format" at bounding box center [724, 561] width 139 height 16
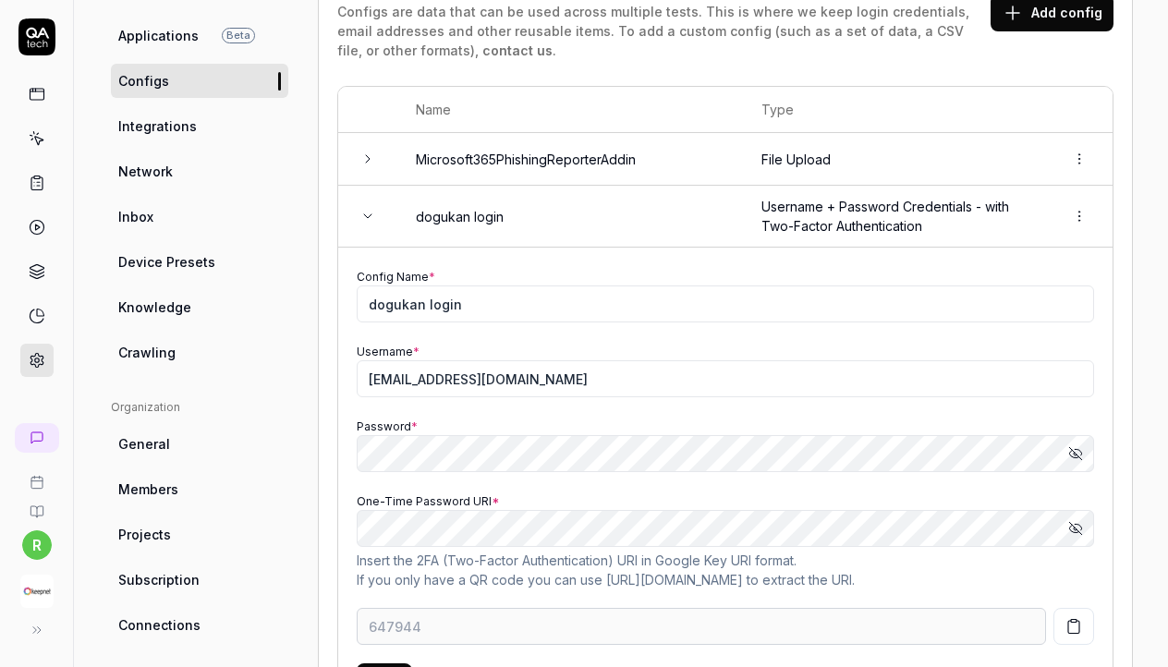
click at [1072, 531] on icon "button" at bounding box center [1076, 528] width 15 height 15
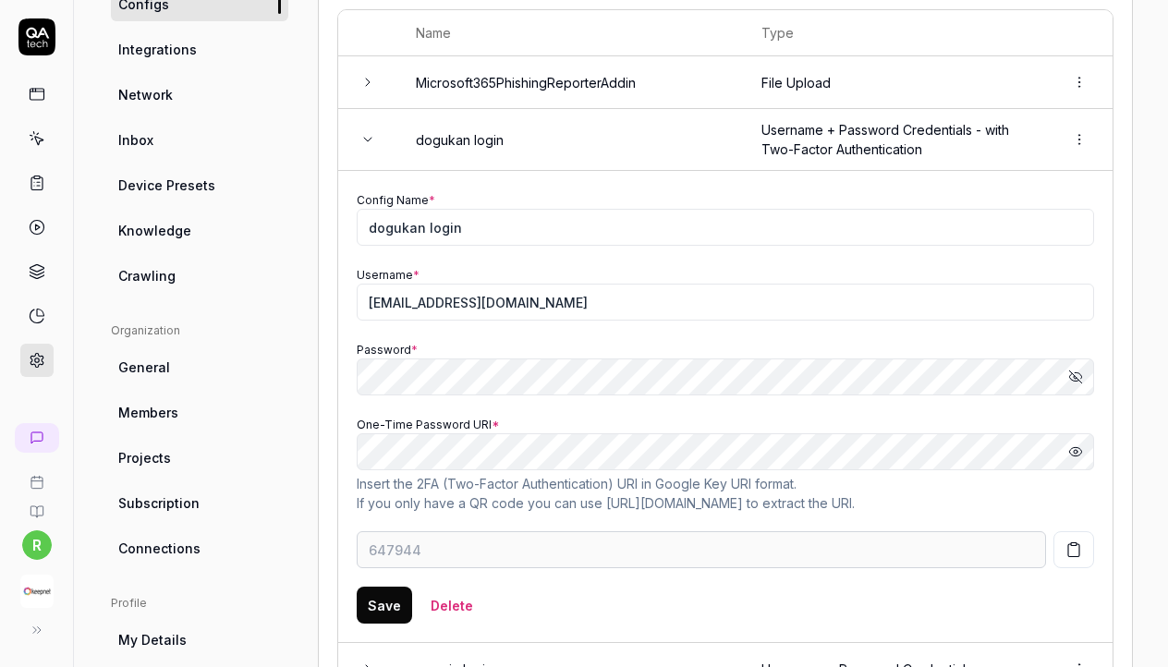
scroll to position [510, 0]
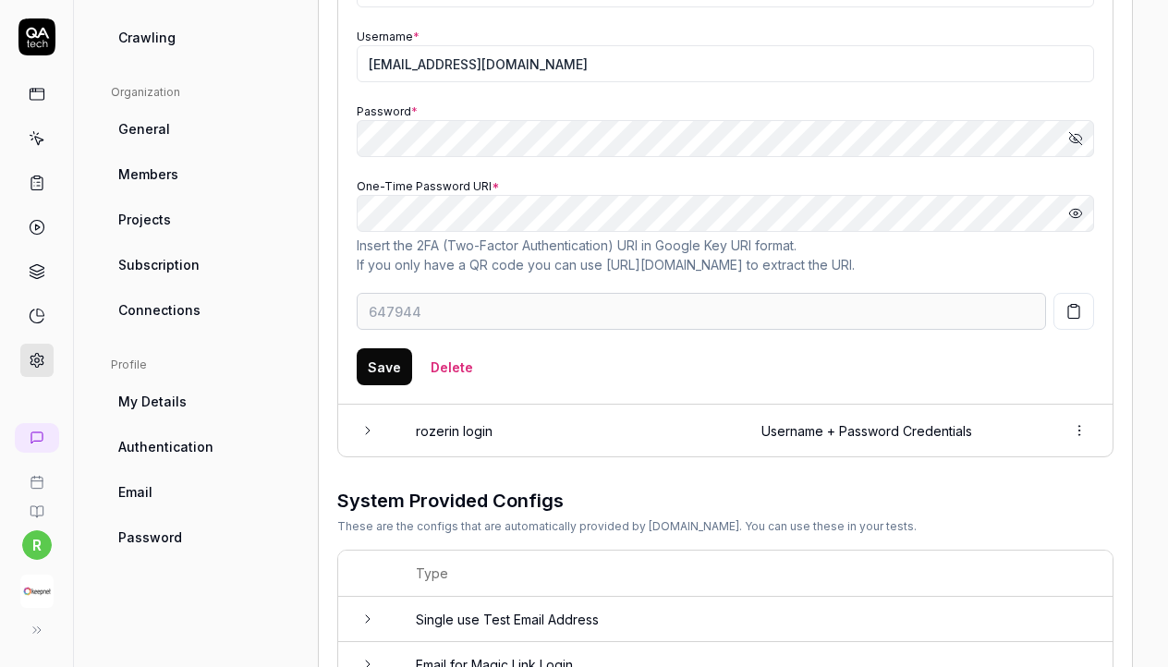
click at [383, 415] on td at bounding box center [367, 431] width 59 height 52
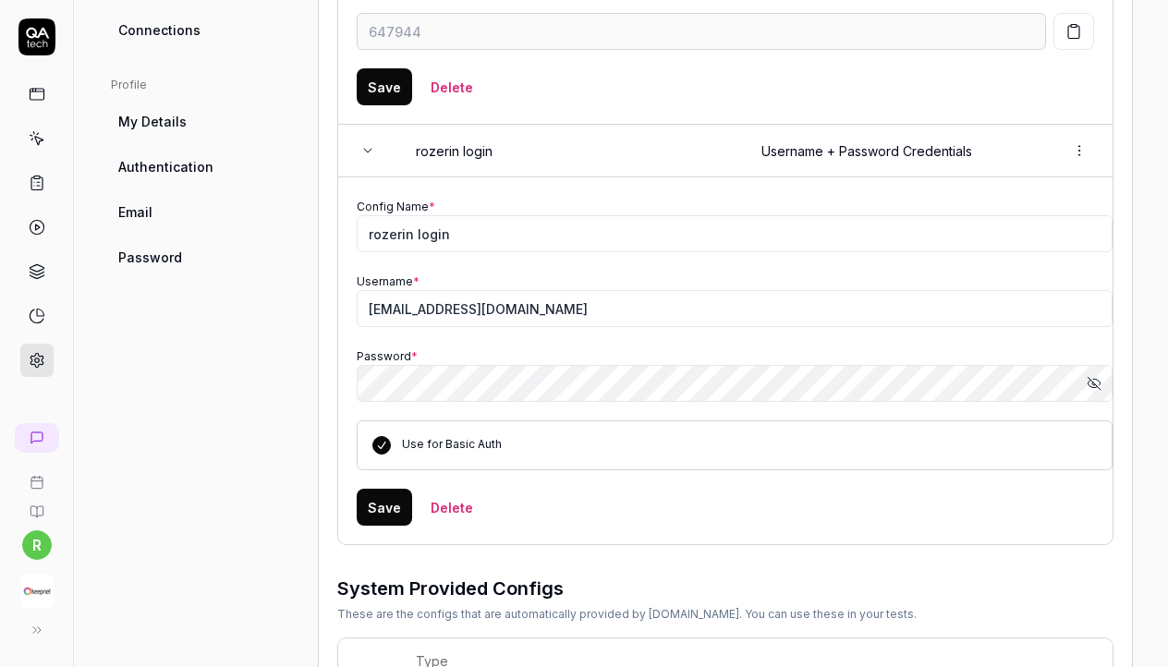
scroll to position [801, 0]
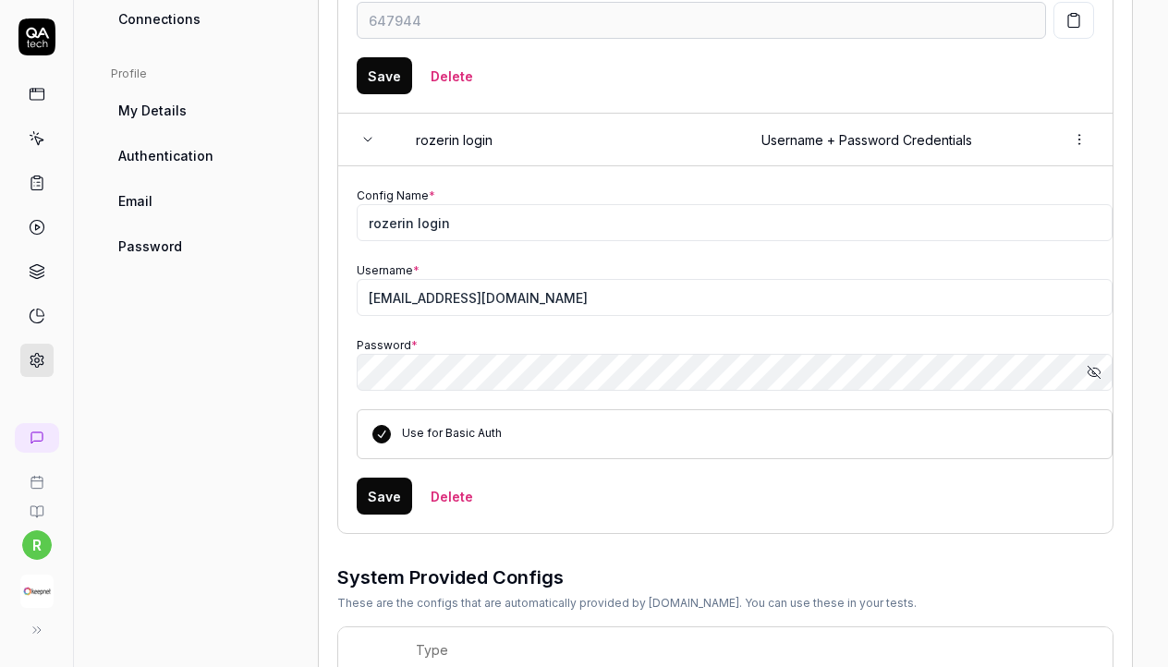
click at [377, 429] on button "Use for Basic Auth" at bounding box center [381, 434] width 18 height 18
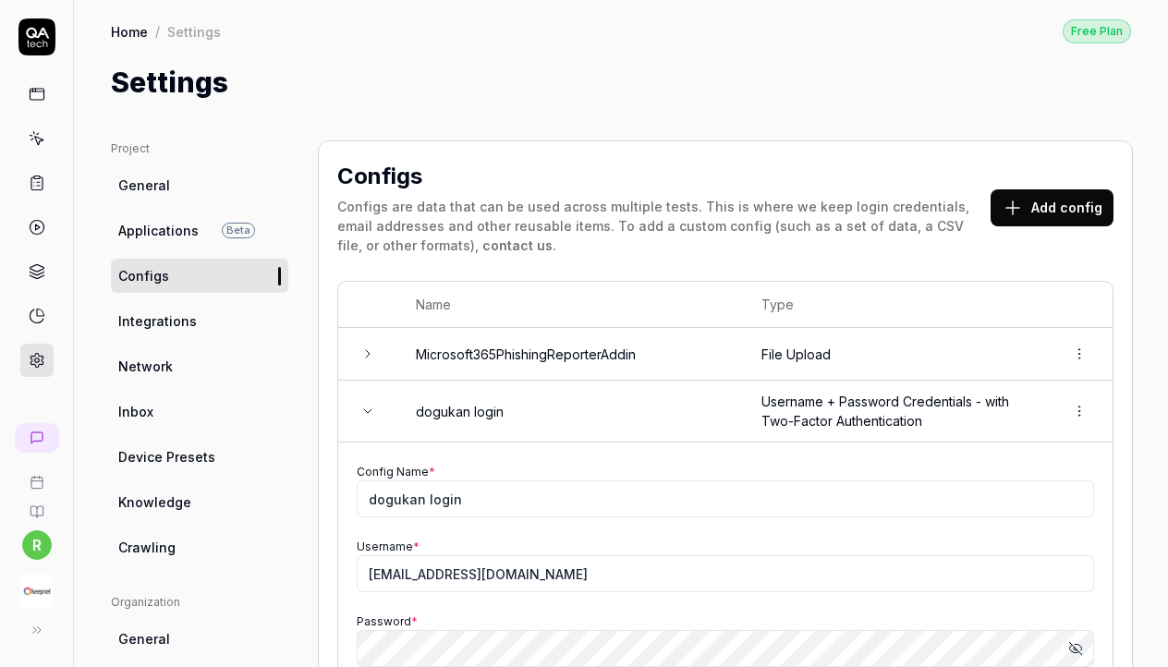
scroll to position [0, 0]
click at [372, 414] on icon at bounding box center [367, 411] width 15 height 15
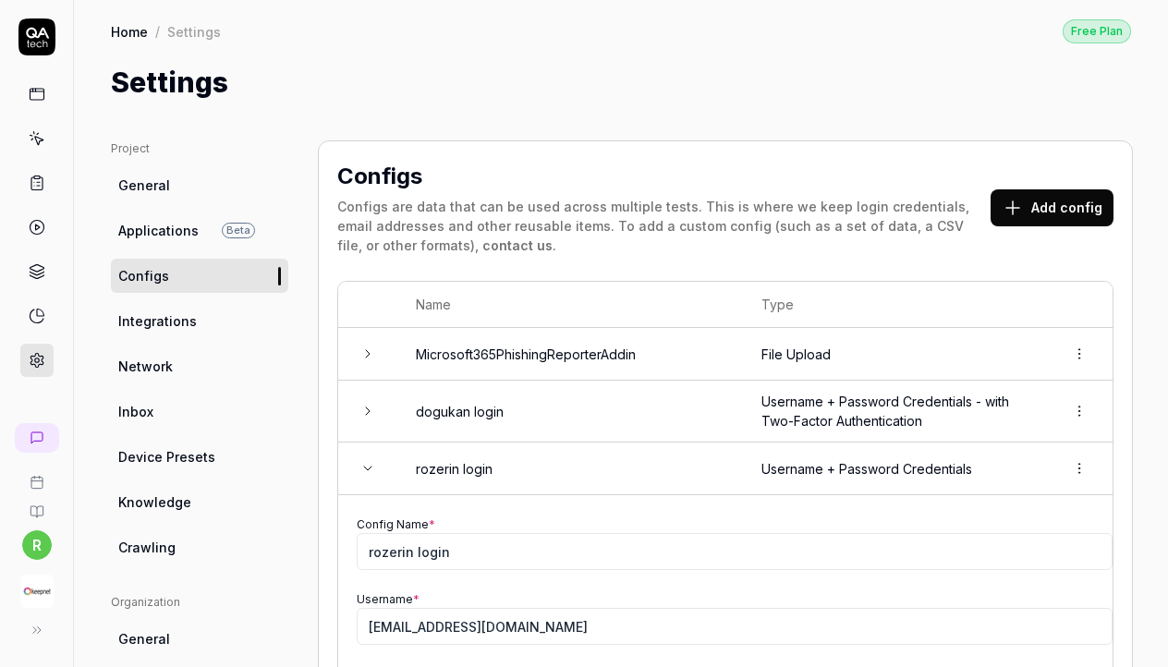
click at [1061, 217] on button "Add config" at bounding box center [1052, 207] width 123 height 37
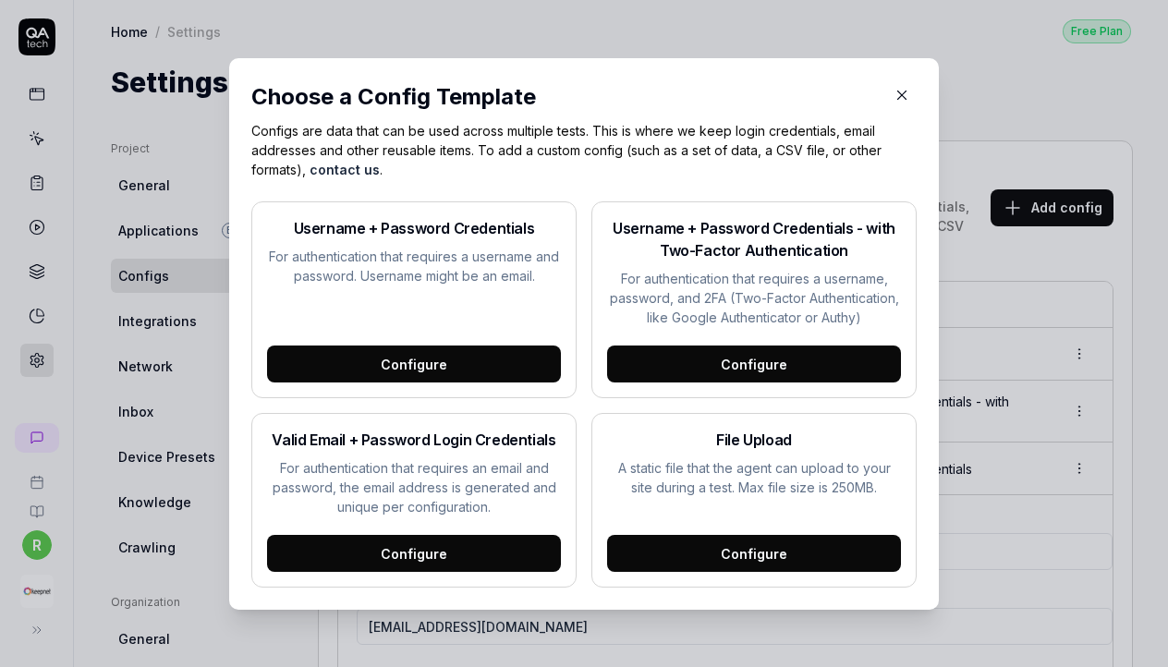
click at [752, 360] on div "Configure" at bounding box center [754, 364] width 294 height 37
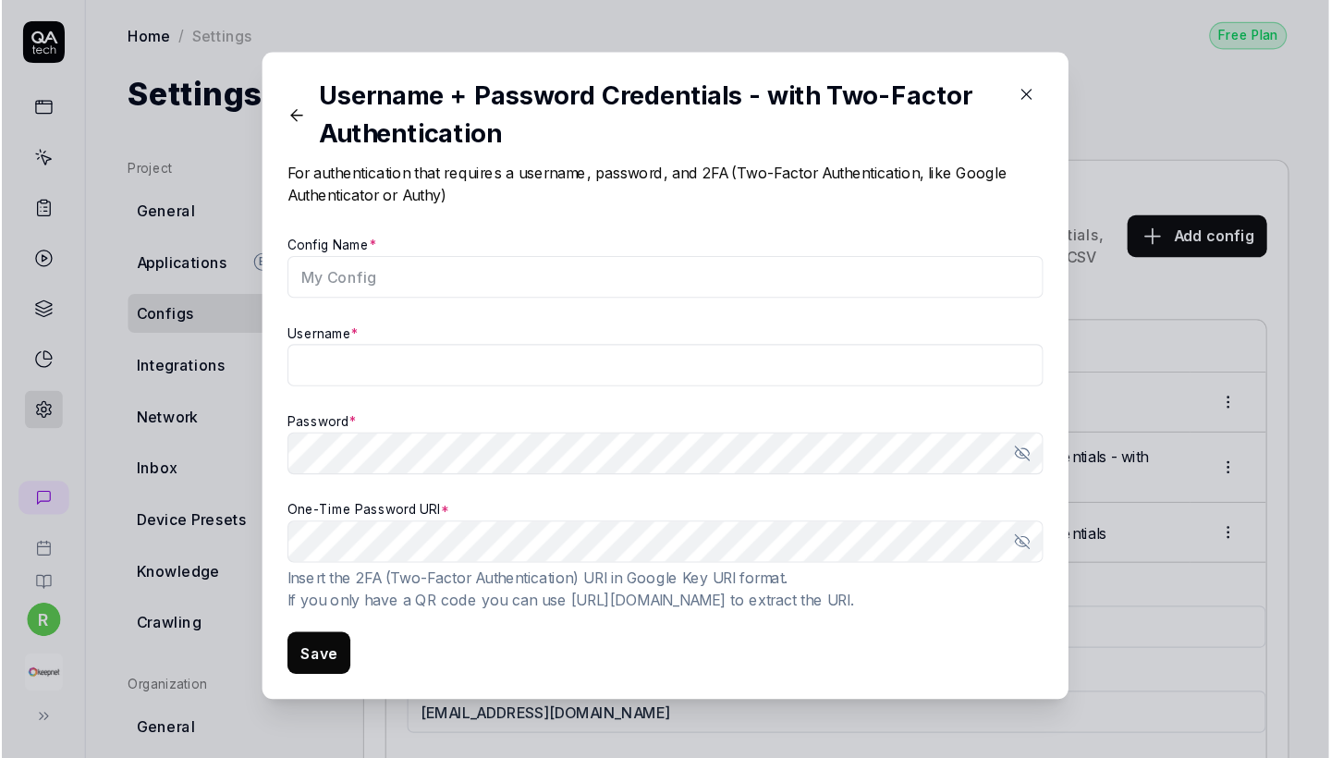
scroll to position [6, 0]
click at [805, 543] on form "Config Name * Username * Password * Show password [SECURITY_DATA] Password URI …" at bounding box center [584, 398] width 666 height 390
click at [605, 512] on link "Google Key URI format" at bounding box center [619, 509] width 139 height 16
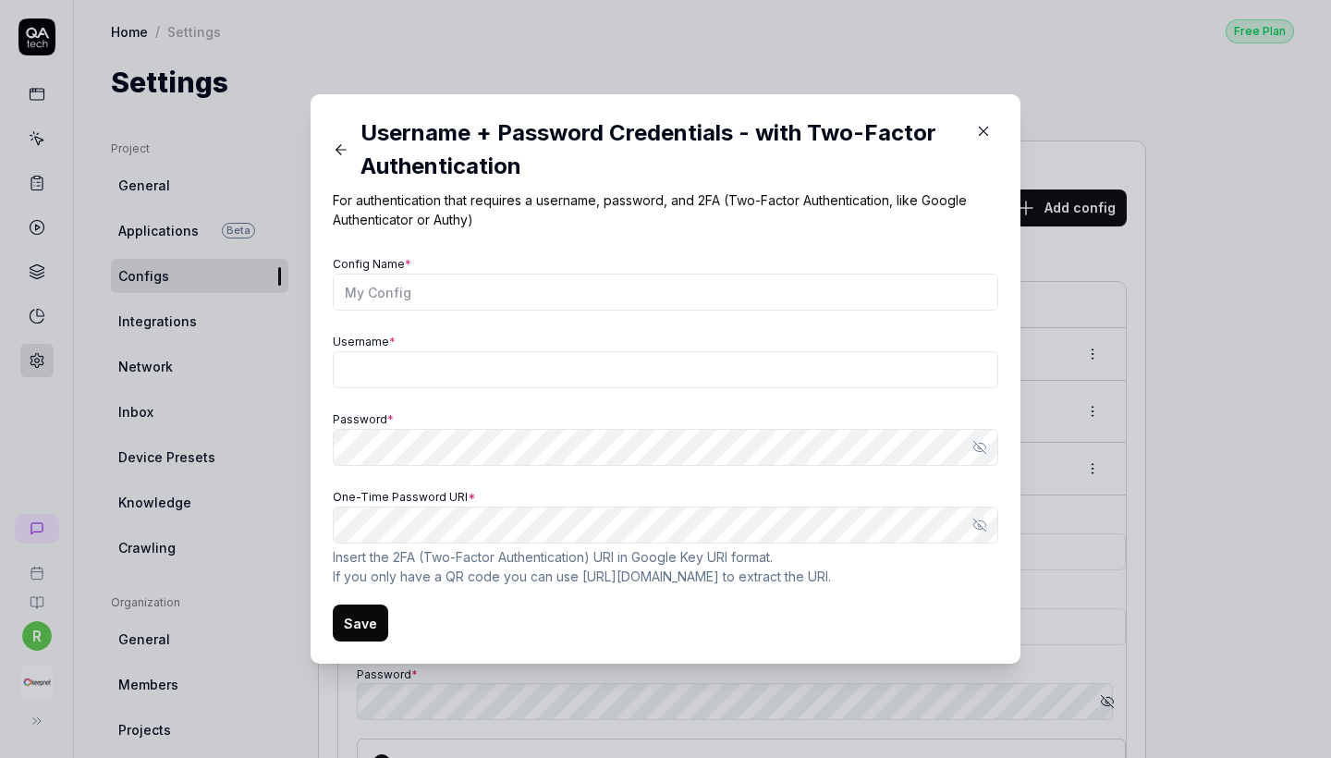
scroll to position [0, 0]
click at [981, 121] on button "button" at bounding box center [984, 131] width 30 height 30
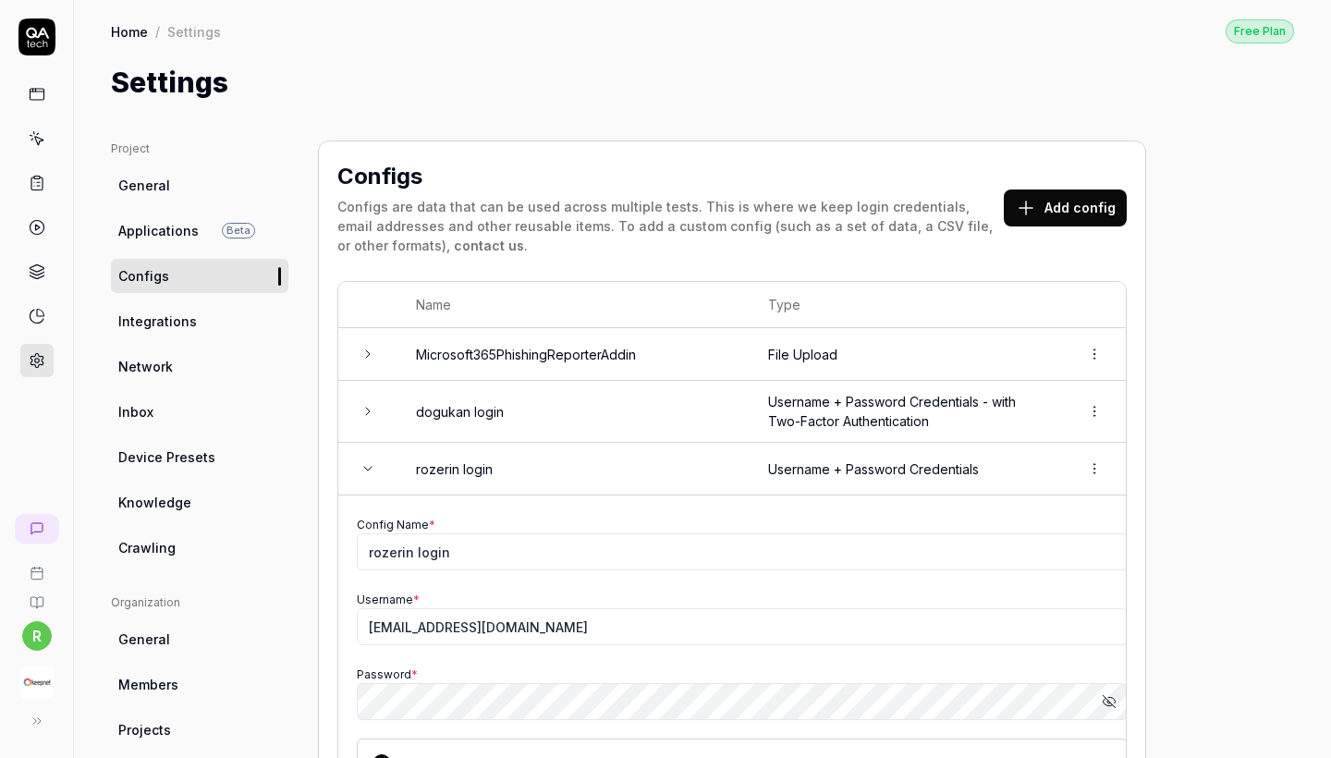
click at [876, 424] on td "Username + Password Credentials - with Two-Factor Authentication" at bounding box center [905, 412] width 311 height 62
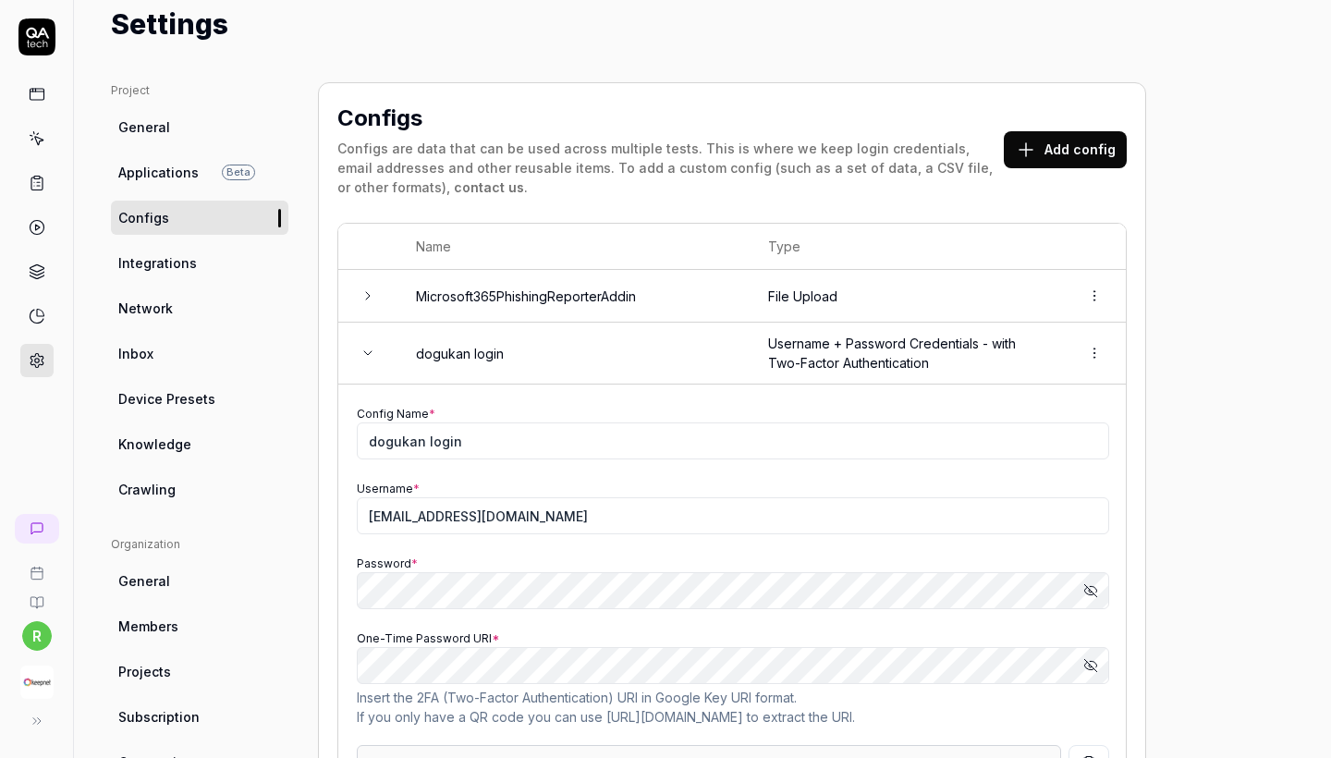
scroll to position [157, 0]
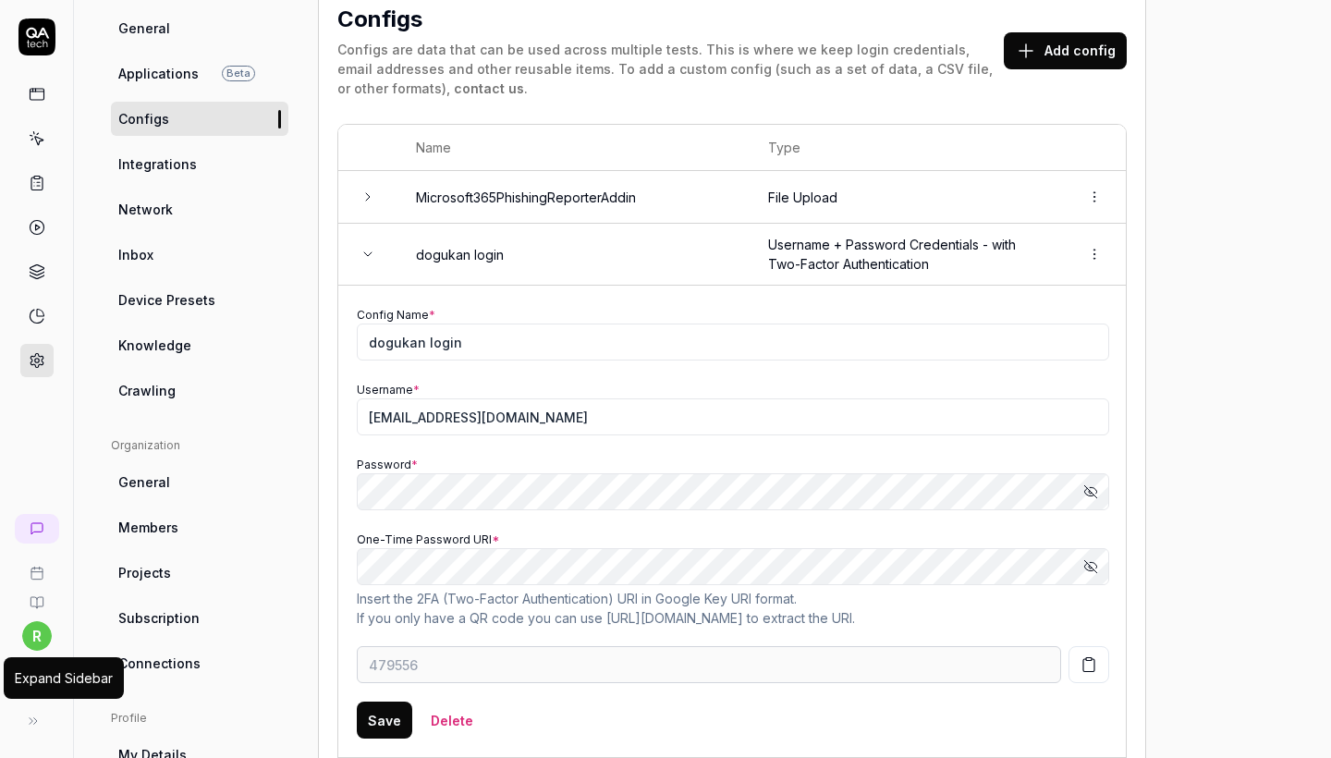
click at [31, 681] on div "Expand Sidebar" at bounding box center [64, 677] width 98 height 19
click at [31, 692] on icon at bounding box center [33, 721] width 15 height 15
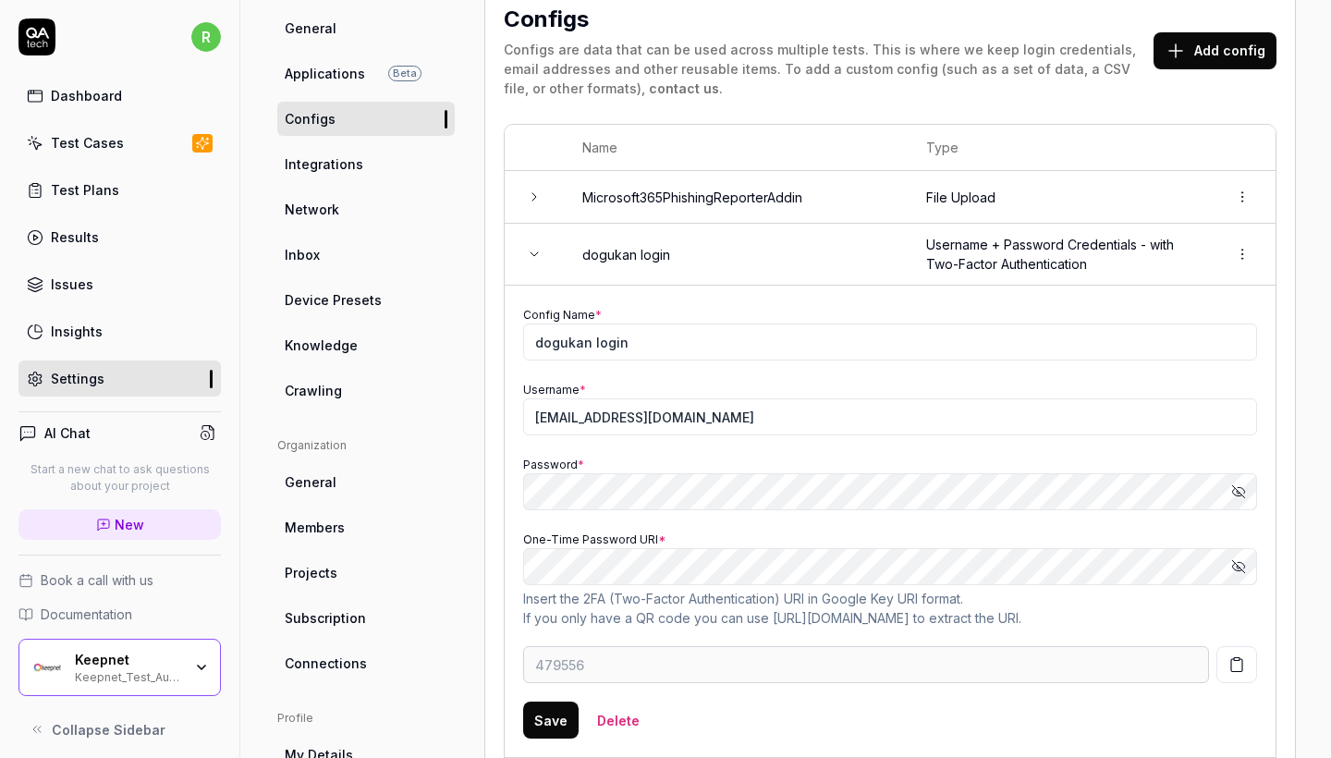
click at [62, 664] on img "button" at bounding box center [47, 667] width 33 height 33
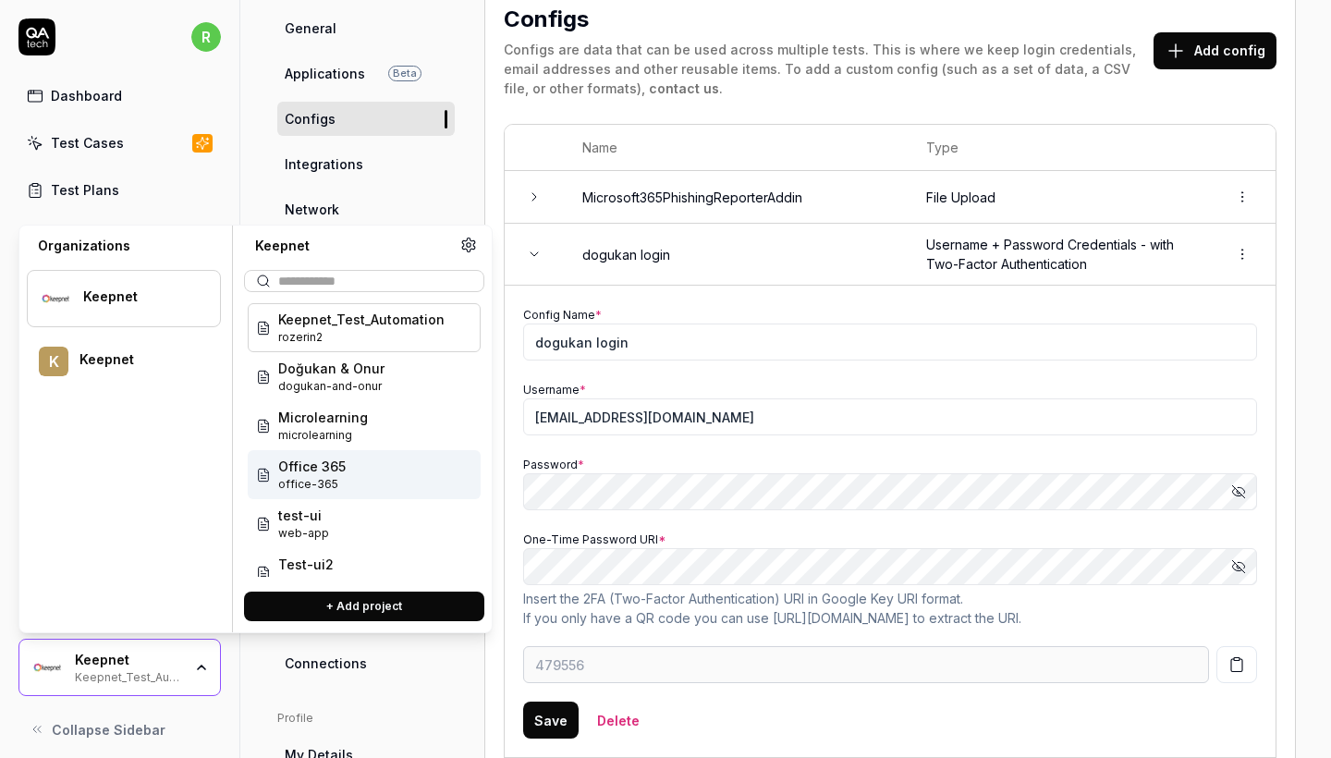
click at [324, 477] on span "office-365" at bounding box center [311, 484] width 67 height 17
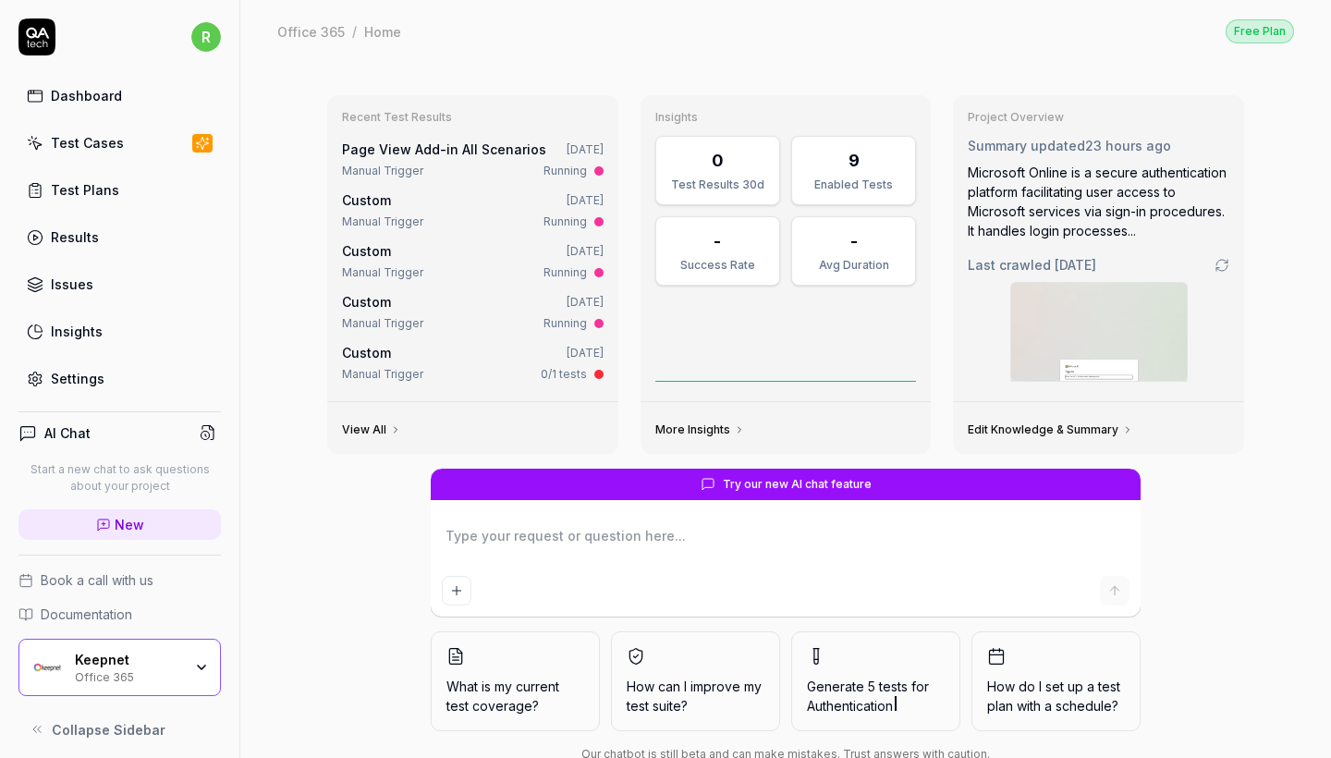
click at [68, 385] on div "Settings" at bounding box center [78, 378] width 54 height 19
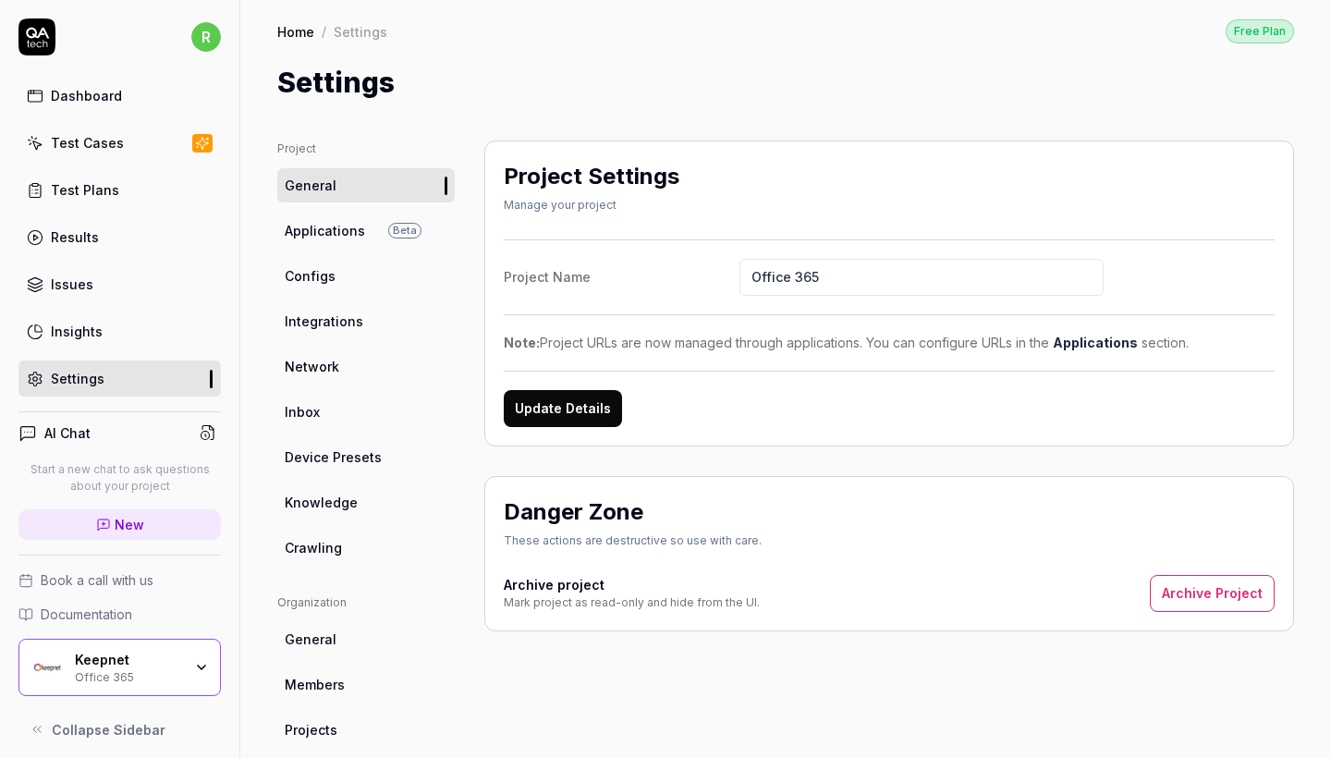
click at [348, 272] on link "Configs" at bounding box center [365, 276] width 177 height 34
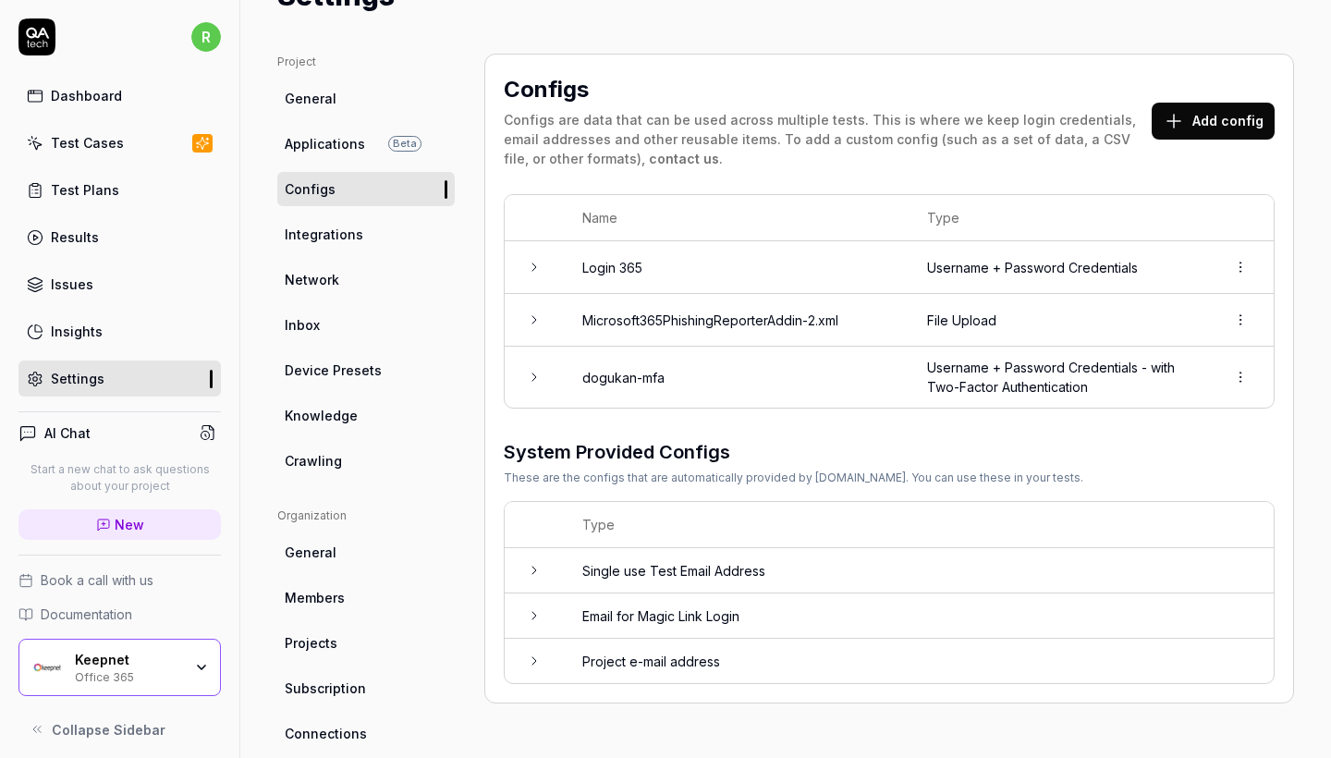
scroll to position [111, 0]
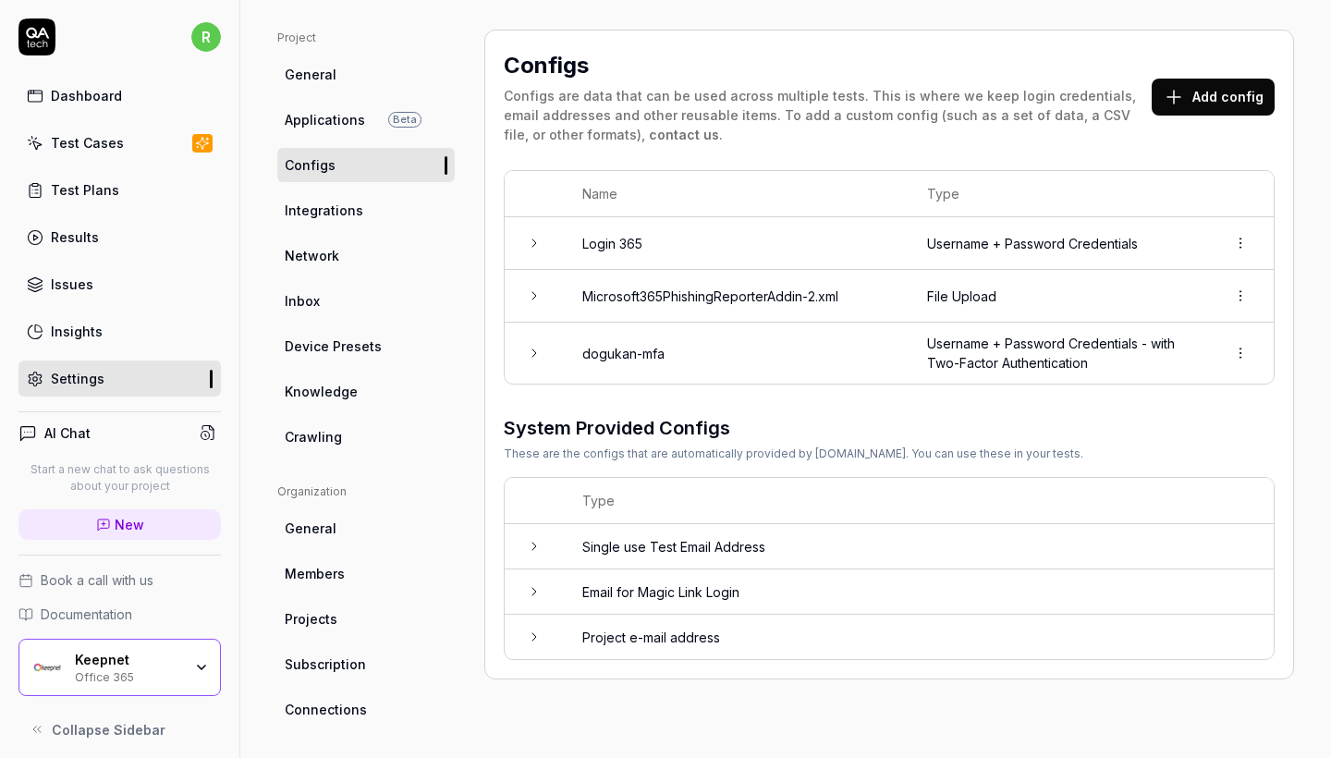
click at [568, 359] on td "dogukan-mfa" at bounding box center [736, 353] width 345 height 61
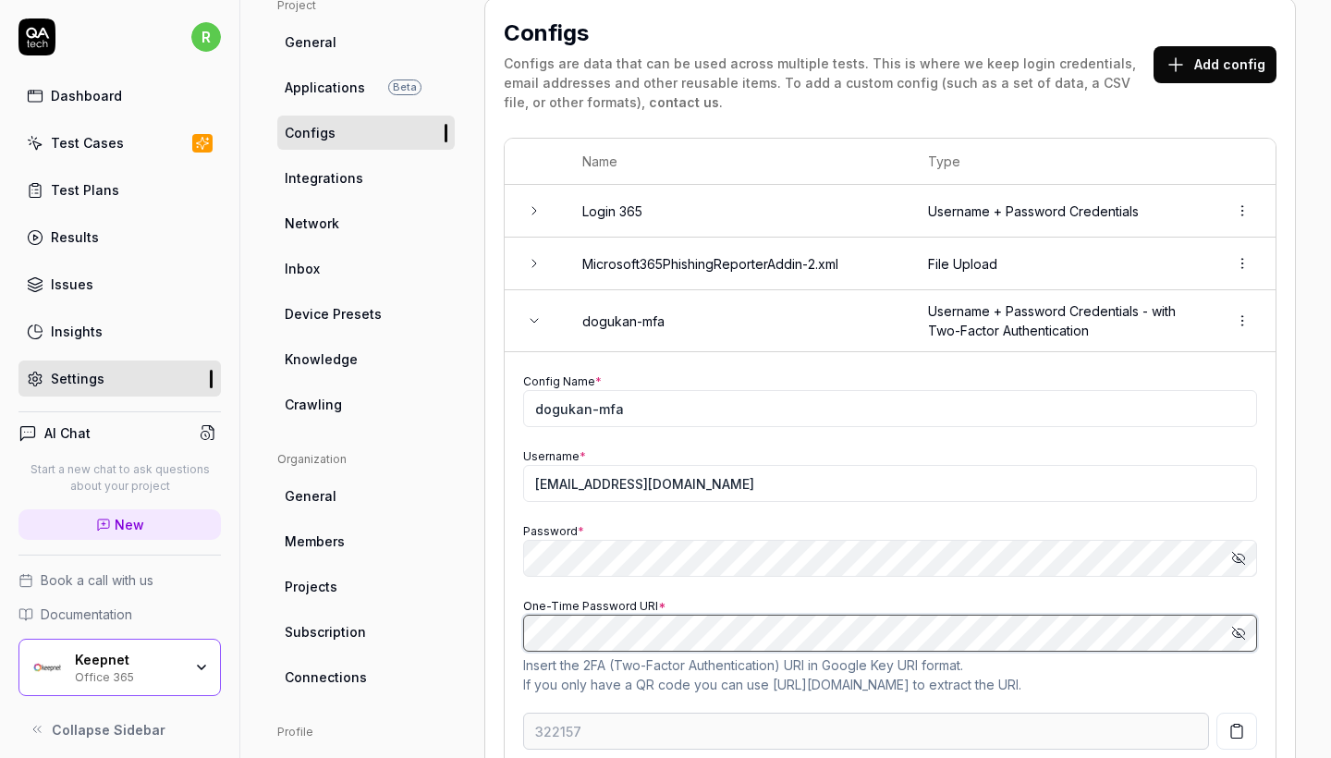
scroll to position [150, 0]
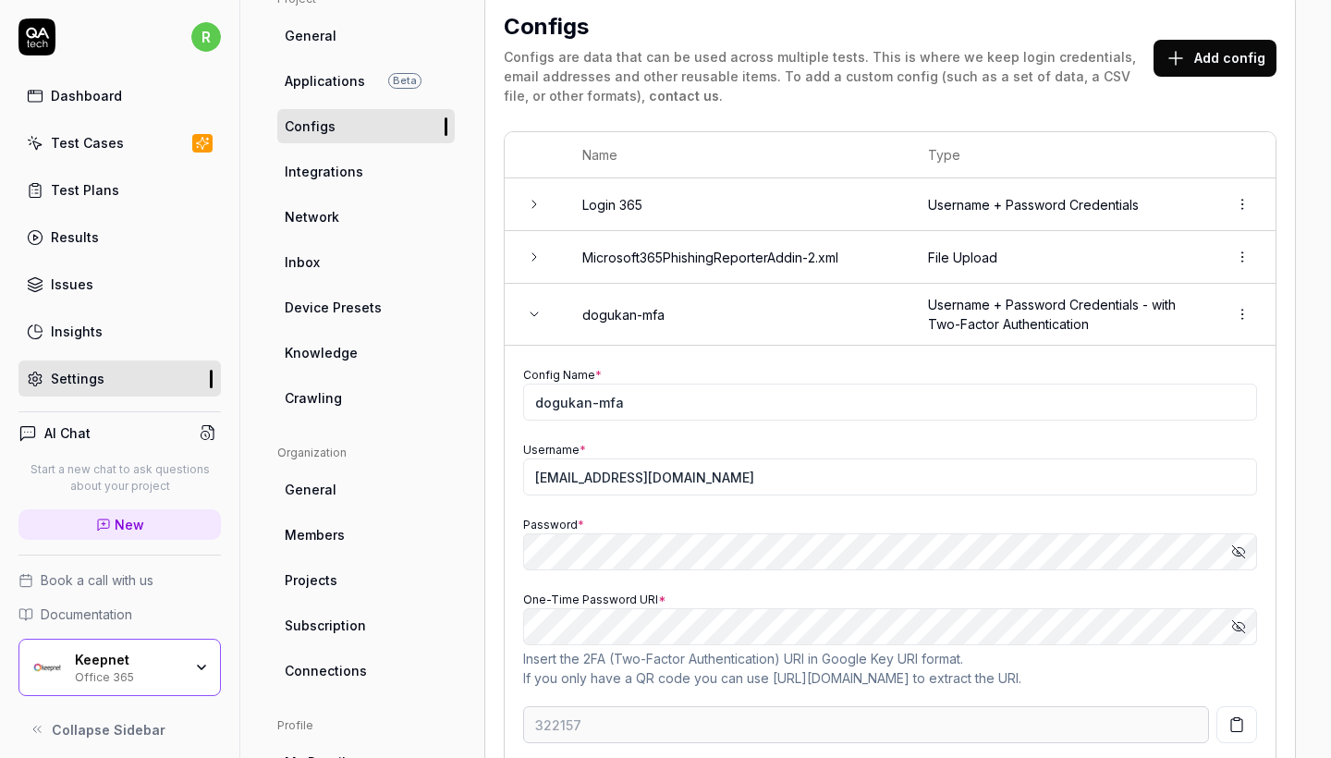
click at [1167, 629] on icon "button" at bounding box center [1238, 626] width 15 height 15
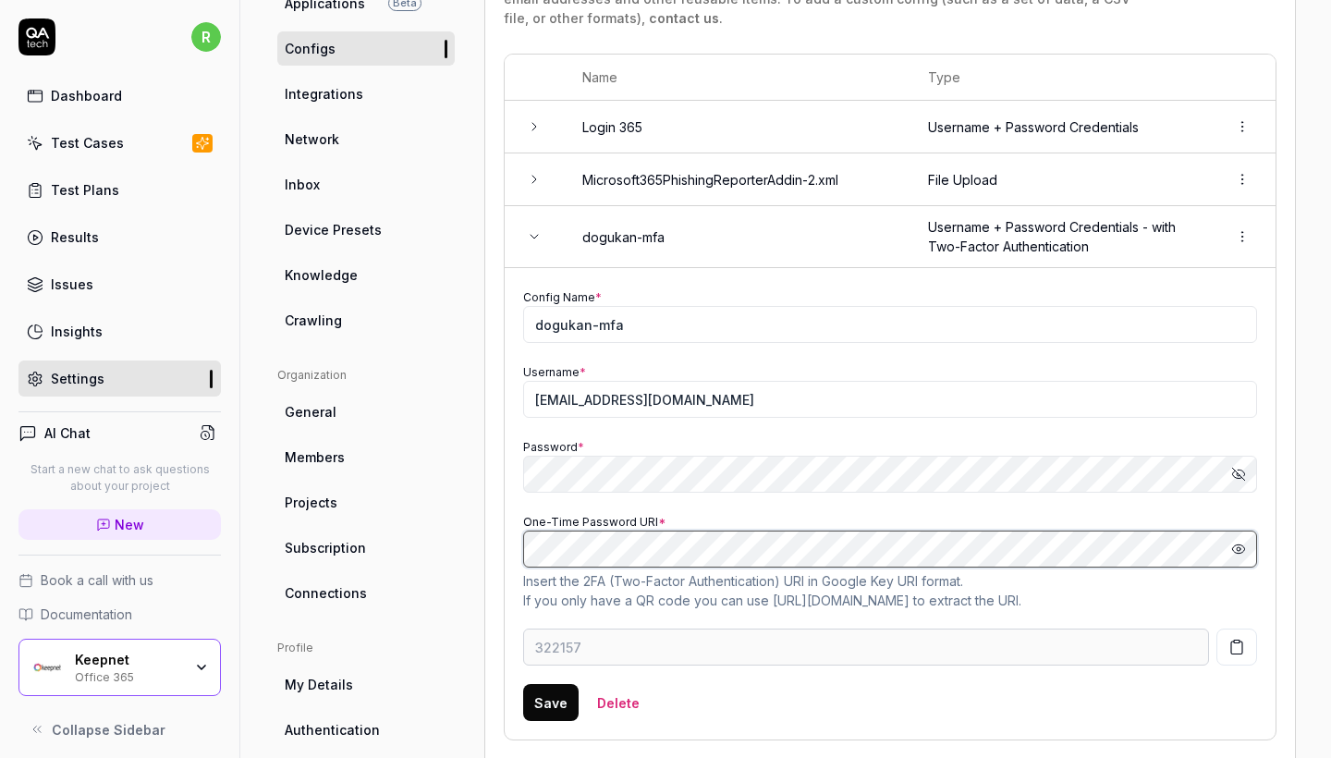
type input "666849"
click at [834, 599] on link "[URL][DOMAIN_NAME]" at bounding box center [841, 600] width 137 height 16
